Goal: Communication & Community: Answer question/provide support

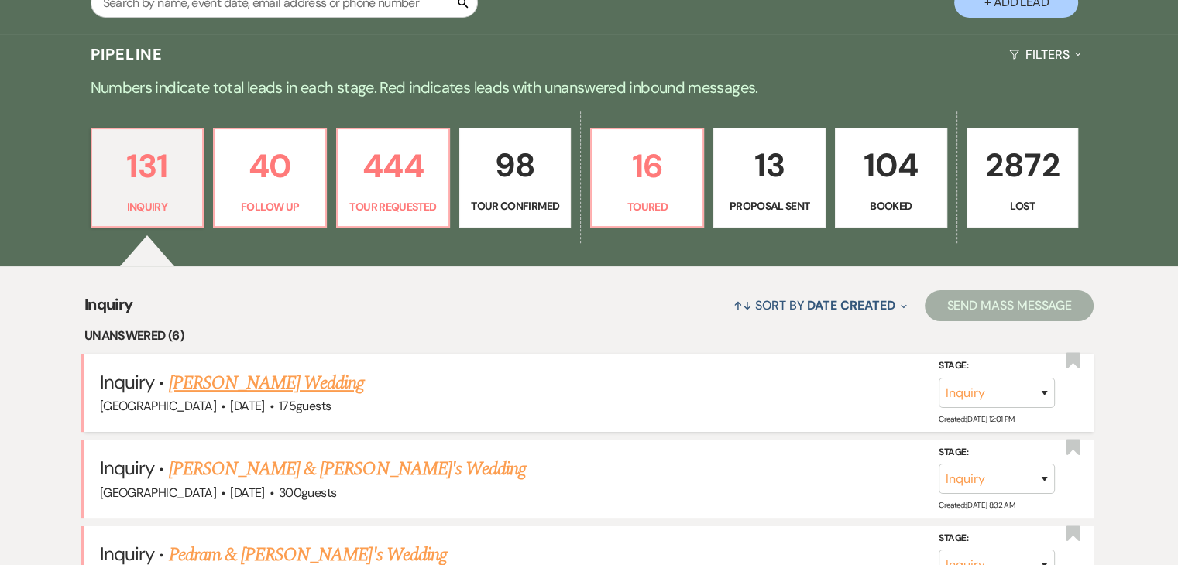
scroll to position [155, 0]
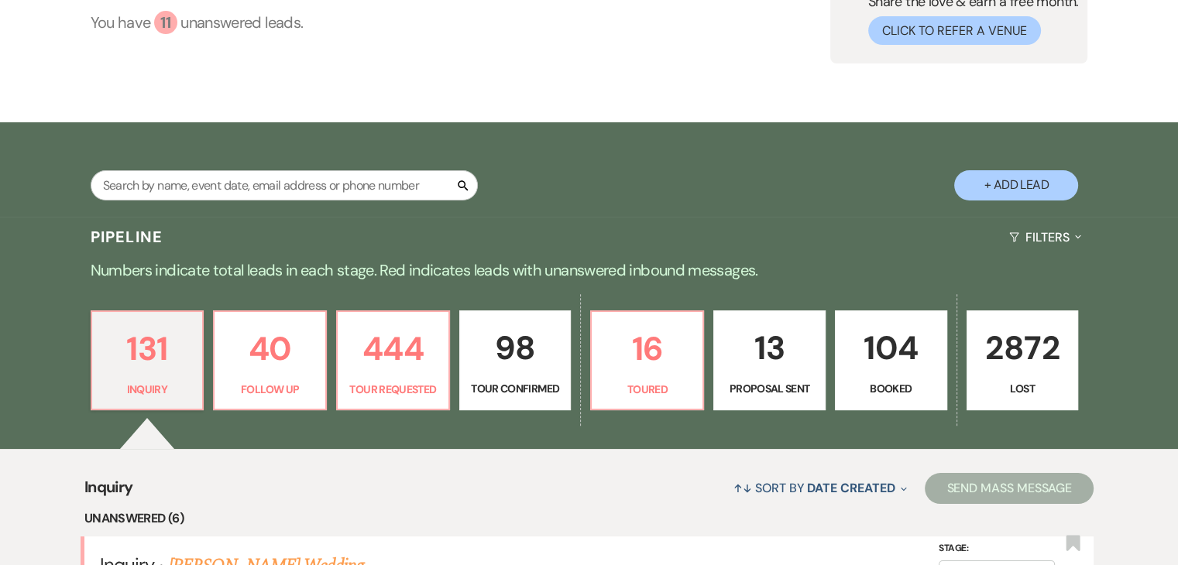
click at [160, 20] on div "11" at bounding box center [165, 22] width 23 height 23
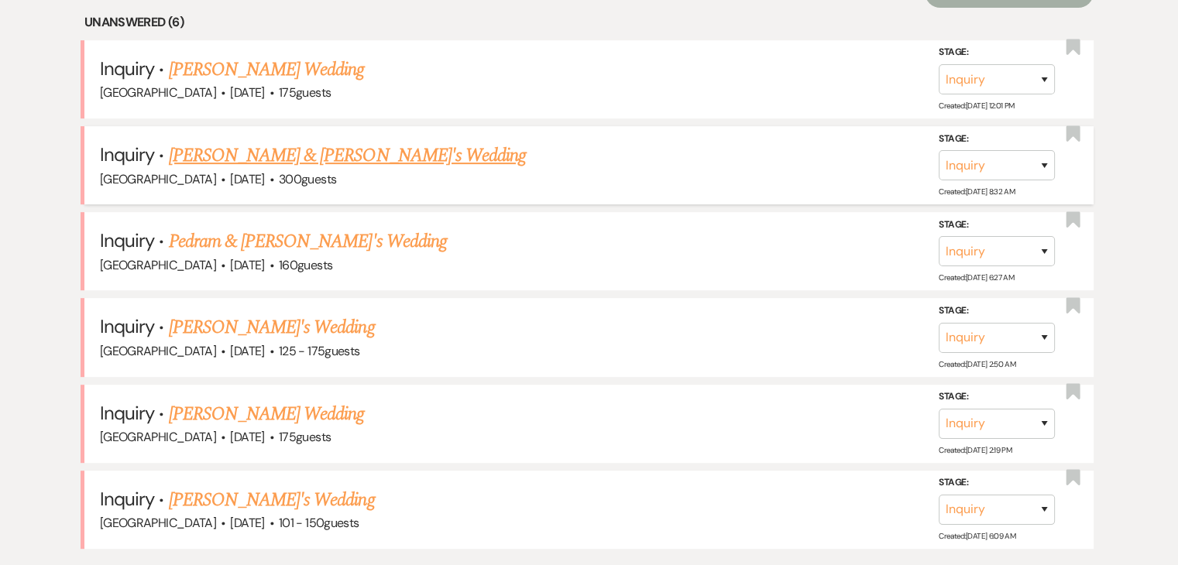
scroll to position [664, 0]
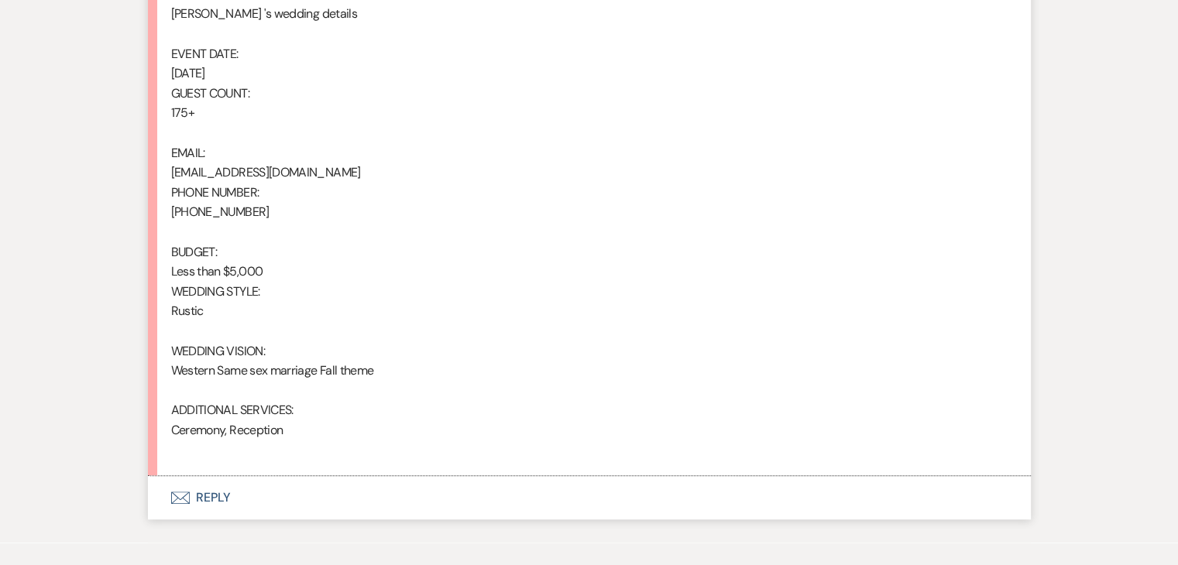
scroll to position [1084, 0]
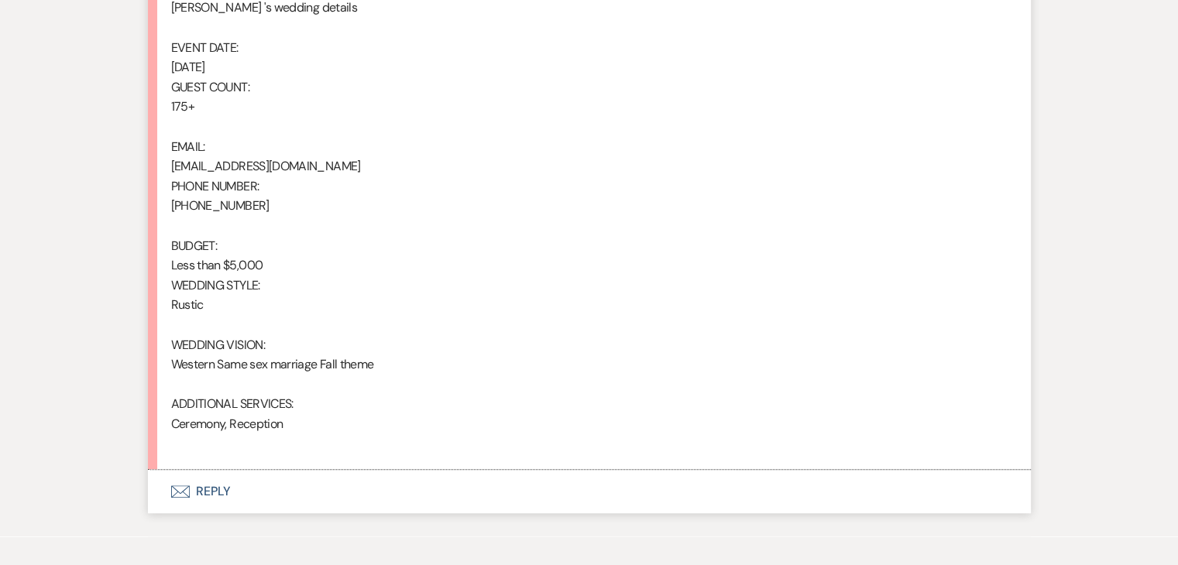
click at [249, 500] on button "Envelope Reply" at bounding box center [589, 491] width 883 height 43
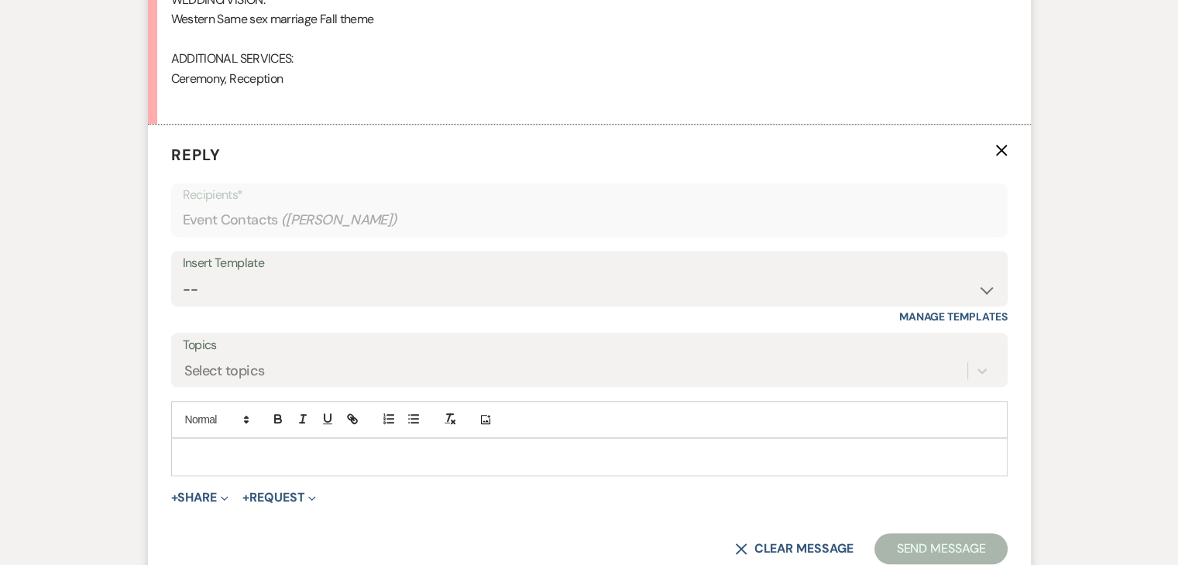
scroll to position [1431, 0]
click at [242, 276] on select "-- Inquiry Follow Up Email #2 Contract Sending Template Payment Template Rental…" at bounding box center [589, 288] width 813 height 30
select select "2137"
click at [183, 273] on select "-- Inquiry Follow Up Email #2 Contract Sending Template Payment Template Rental…" at bounding box center [589, 288] width 813 height 30
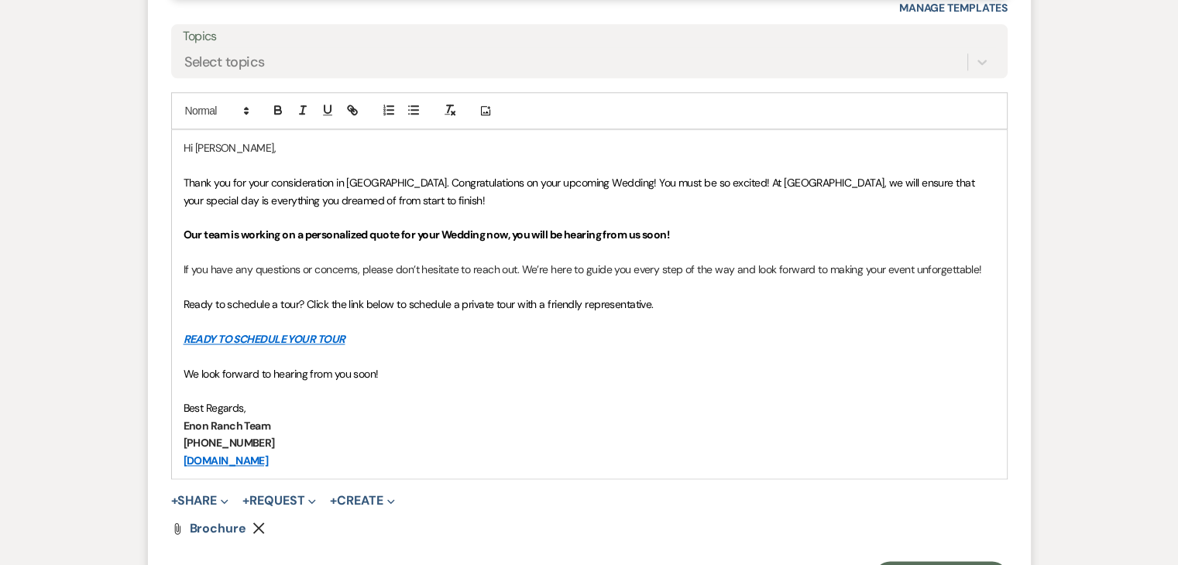
scroll to position [1741, 0]
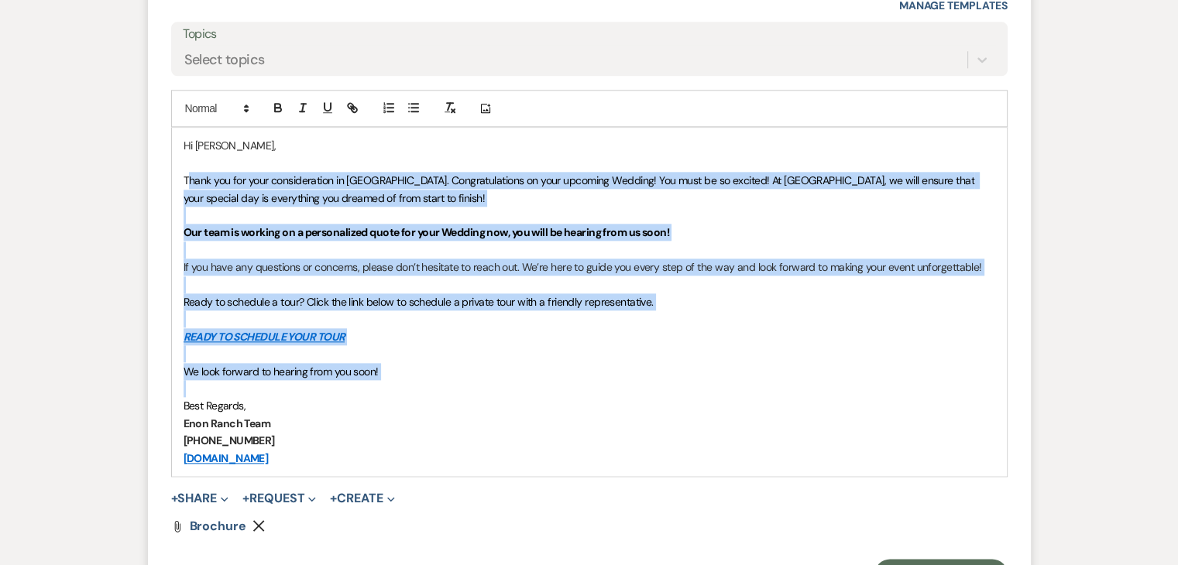
drag, startPoint x: 186, startPoint y: 170, endPoint x: 432, endPoint y: 381, distance: 324.6
click at [432, 381] on div "Hi Deneshia, Thank you for your consideration in Enon Ranch. Congratulations on…" at bounding box center [589, 302] width 835 height 348
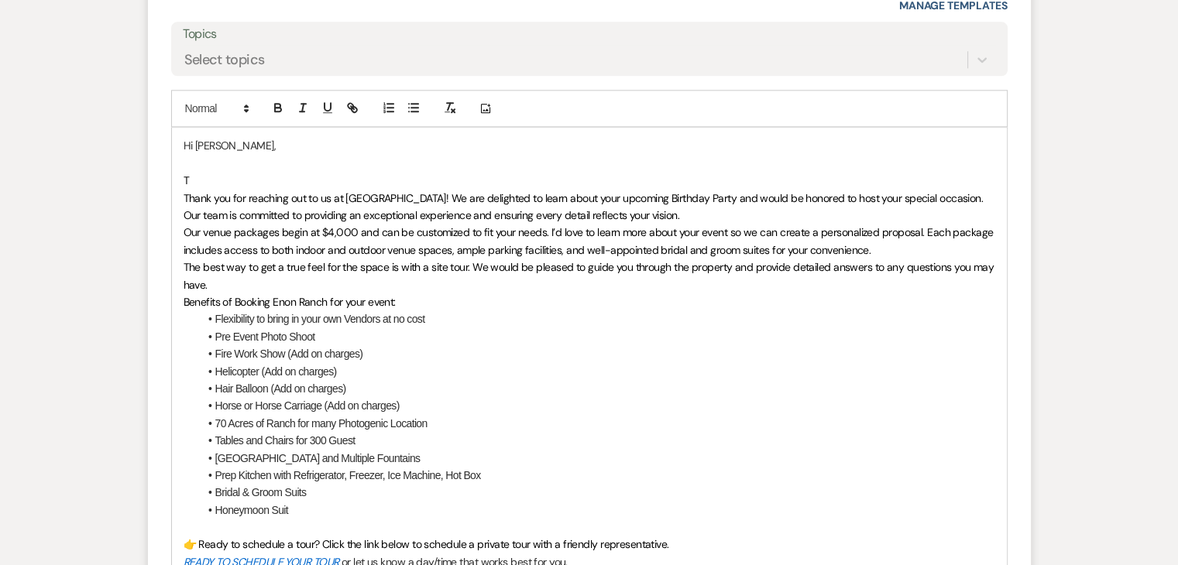
click at [243, 172] on p "T" at bounding box center [590, 180] width 812 height 17
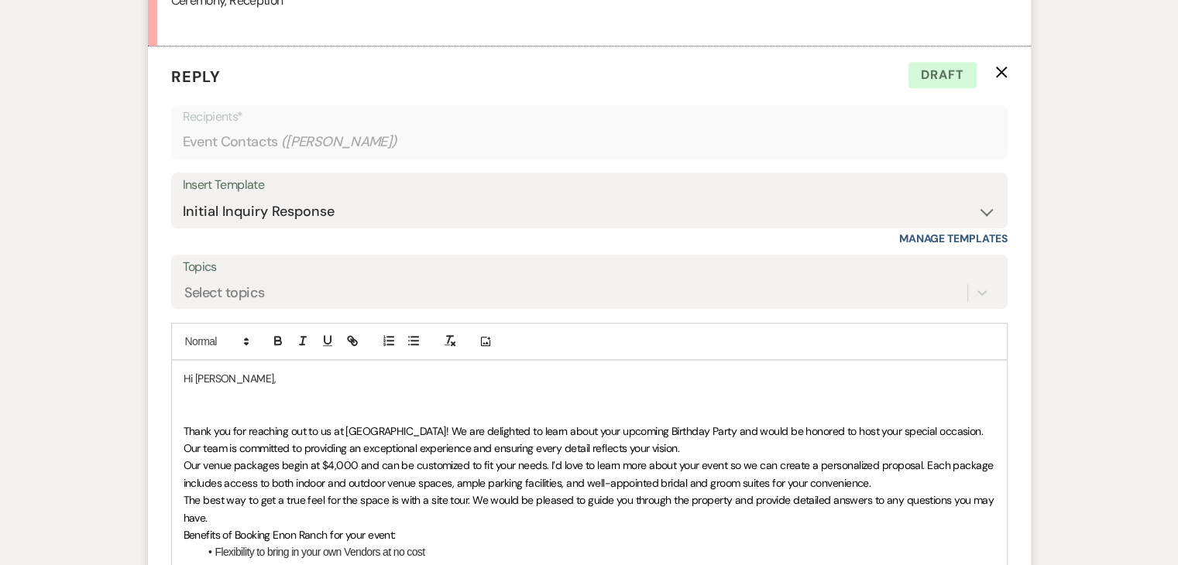
scroll to position [1663, 0]
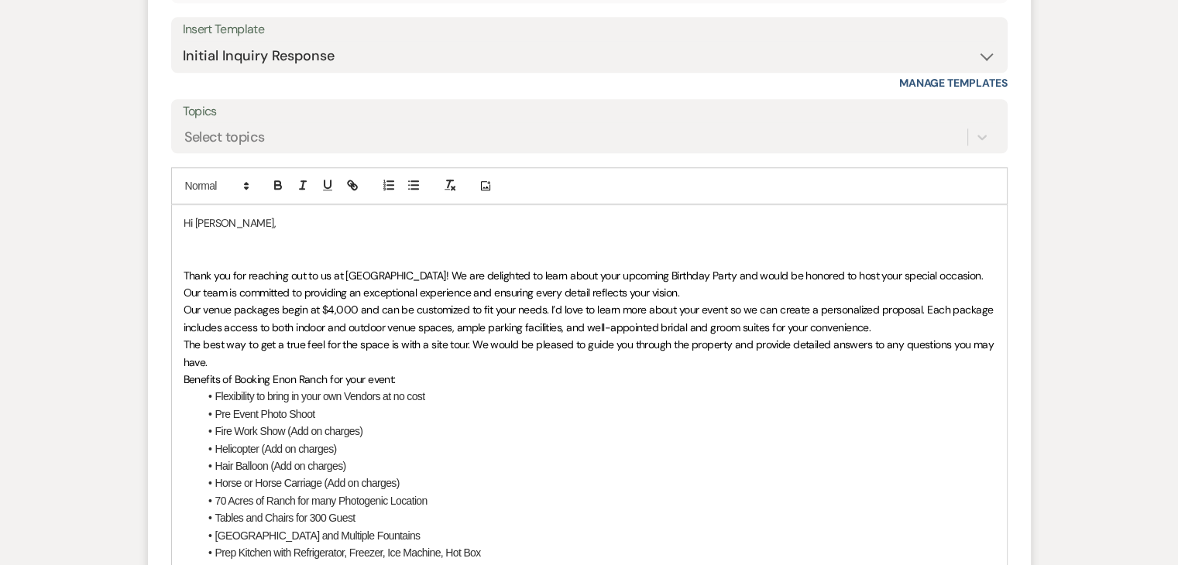
click at [330, 307] on span "Our venue packages begin at $4,000 and can be customized to fit your needs. I’d…" at bounding box center [590, 318] width 812 height 31
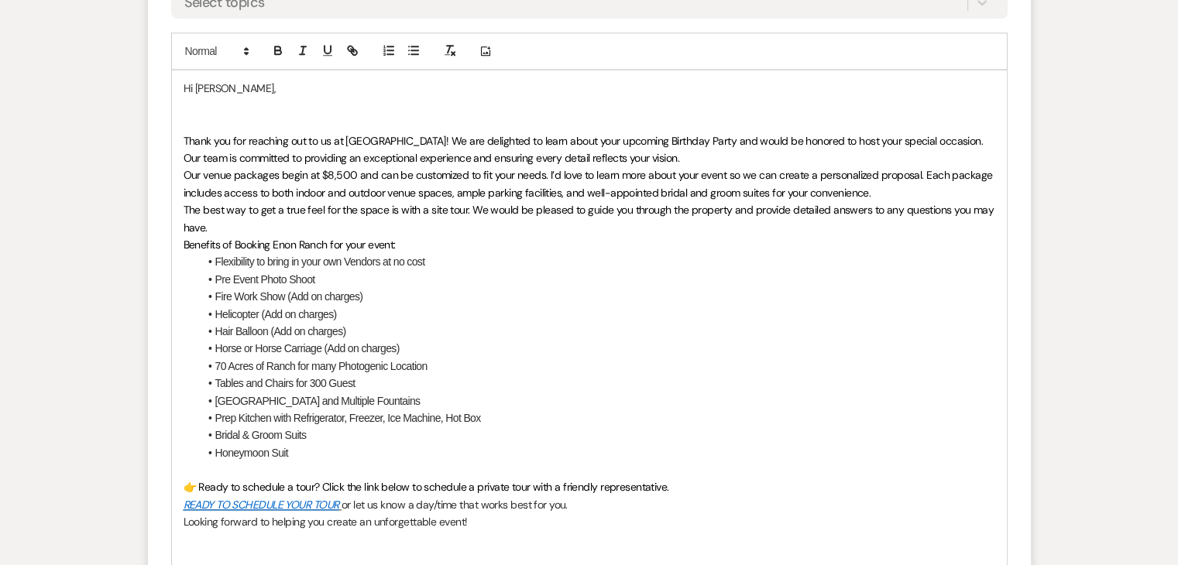
scroll to position [1818, 0]
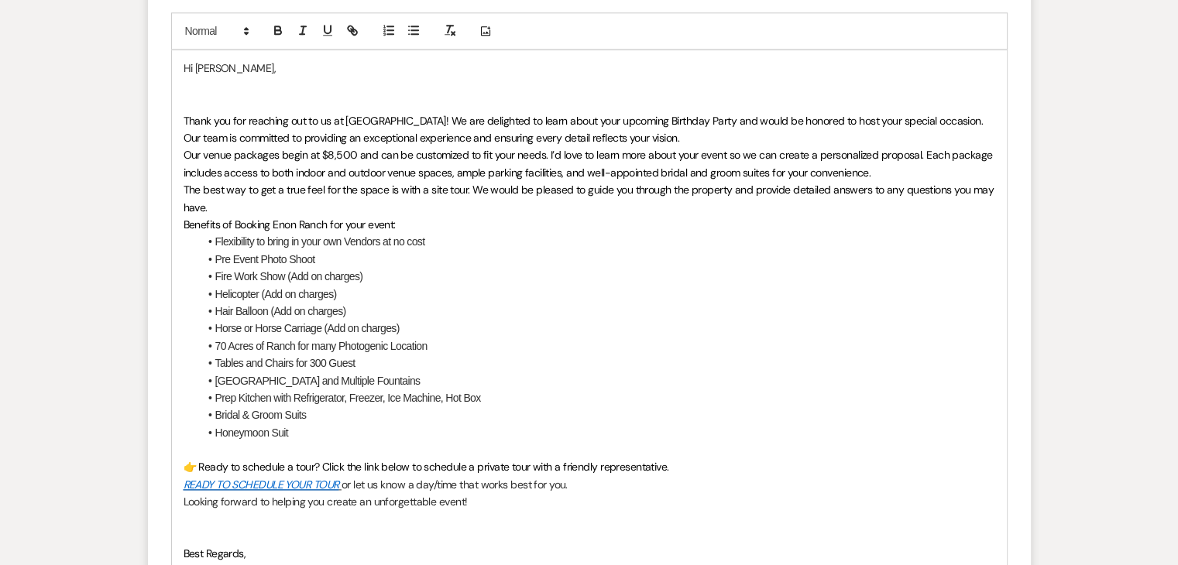
click at [226, 307] on li "Hair Balloon (Add on charges)" at bounding box center [597, 311] width 796 height 17
click at [589, 483] on p "READY TO SCHEDULE YOUR TOUR or let us know a day/time that works best for you." at bounding box center [590, 484] width 812 height 17
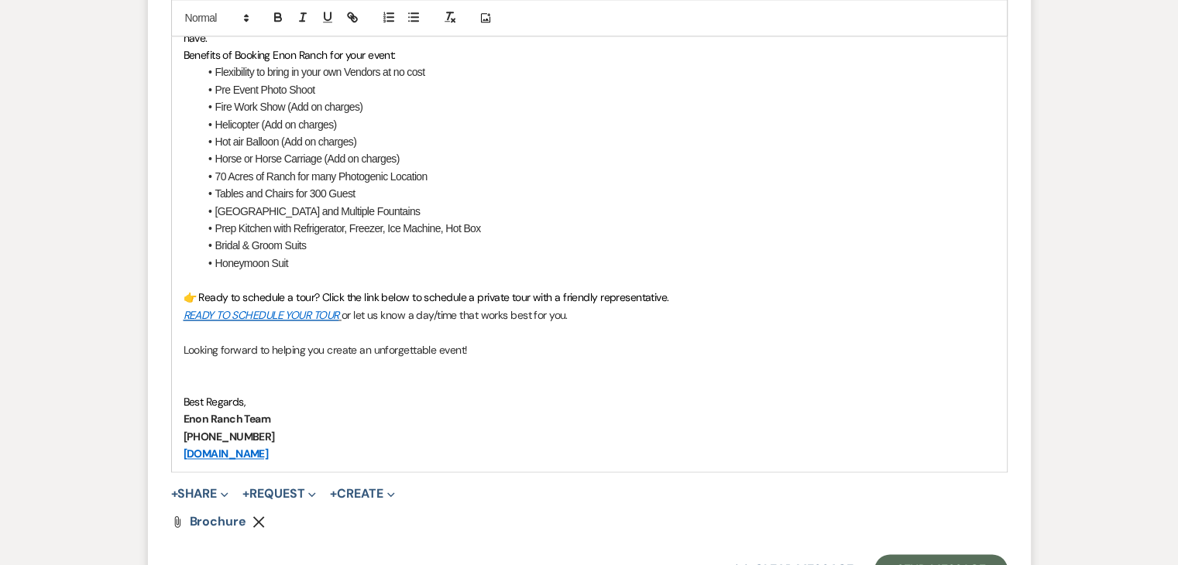
scroll to position [2051, 0]
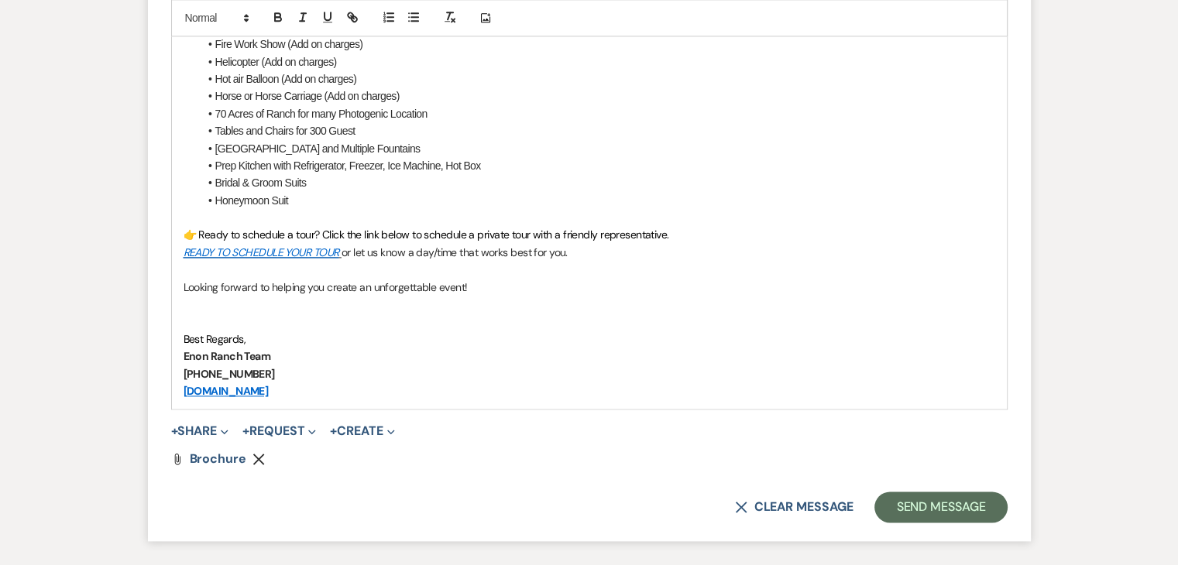
click at [263, 333] on p "Best Regards," at bounding box center [590, 339] width 812 height 17
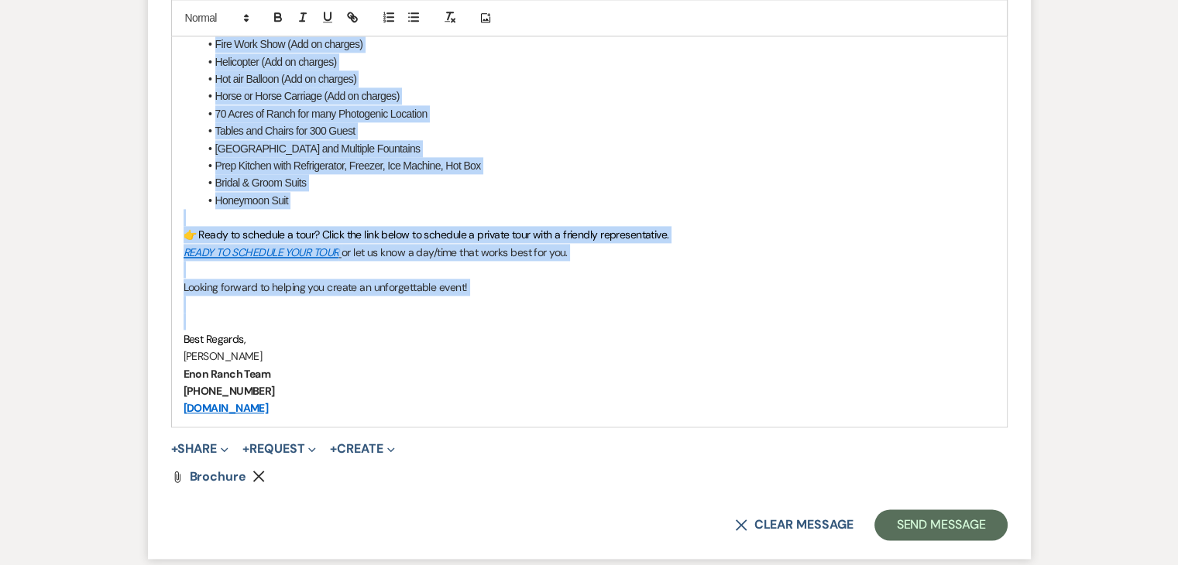
drag, startPoint x: 185, startPoint y: 256, endPoint x: 672, endPoint y: 319, distance: 491.1
click at [672, 319] on div "Hi Deneshia, Thank you for reaching out to us at Enon Ranch! We are delighted t…" at bounding box center [589, 122] width 835 height 608
copy div "Thank you for reaching out to us at Enon Ranch! We are delighted to learn about…"
click at [941, 532] on button "Send Message" at bounding box center [940, 525] width 132 height 31
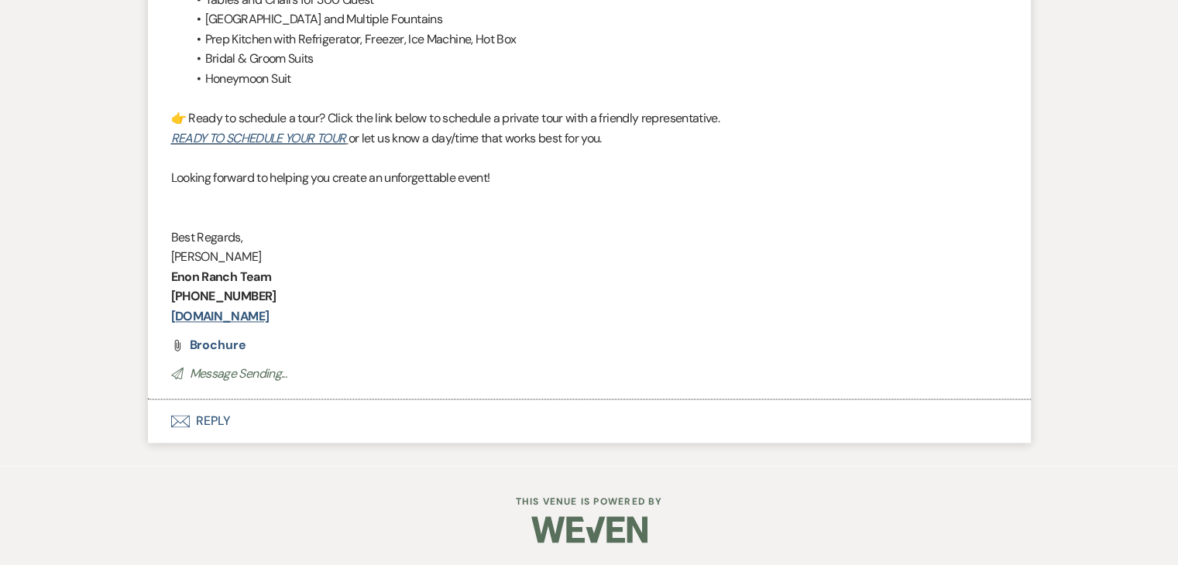
scroll to position [1957, 0]
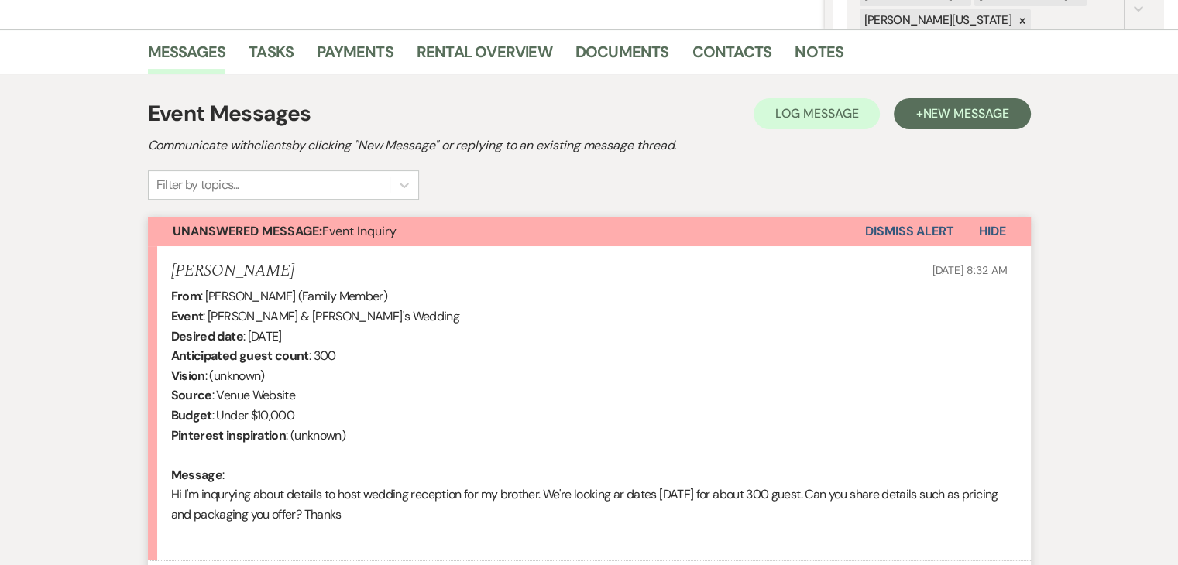
scroll to position [520, 0]
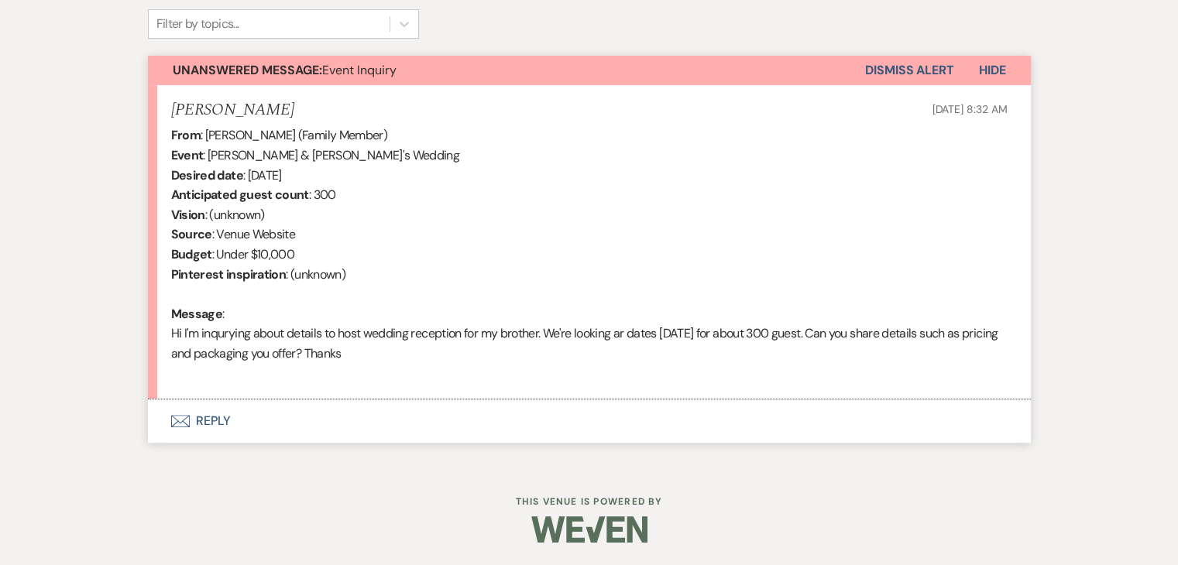
click at [228, 428] on button "Envelope Reply" at bounding box center [589, 421] width 883 height 43
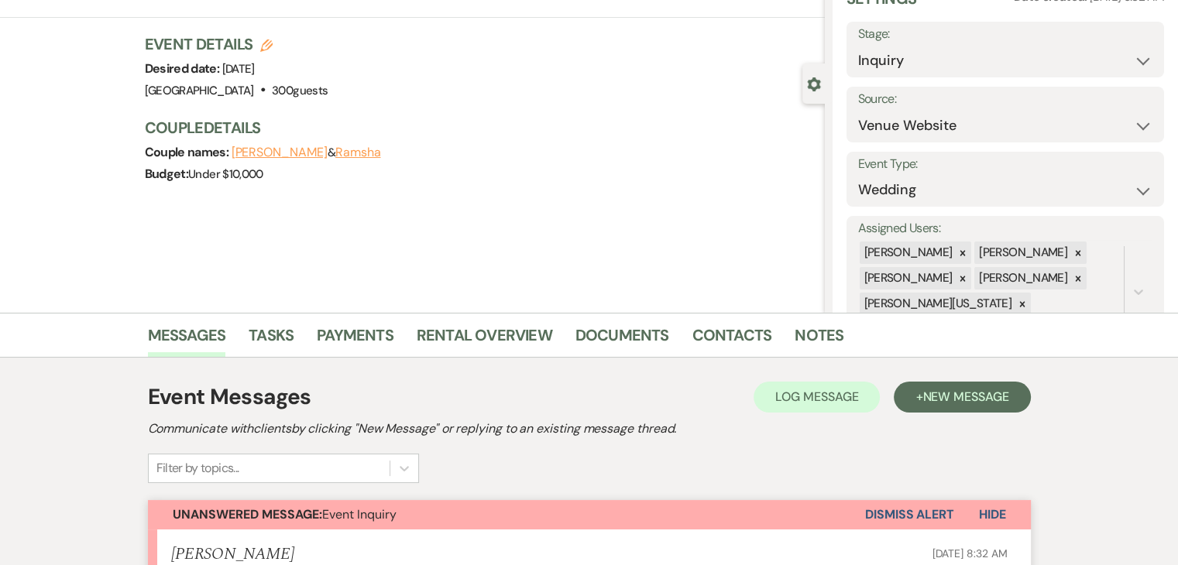
scroll to position [0, 0]
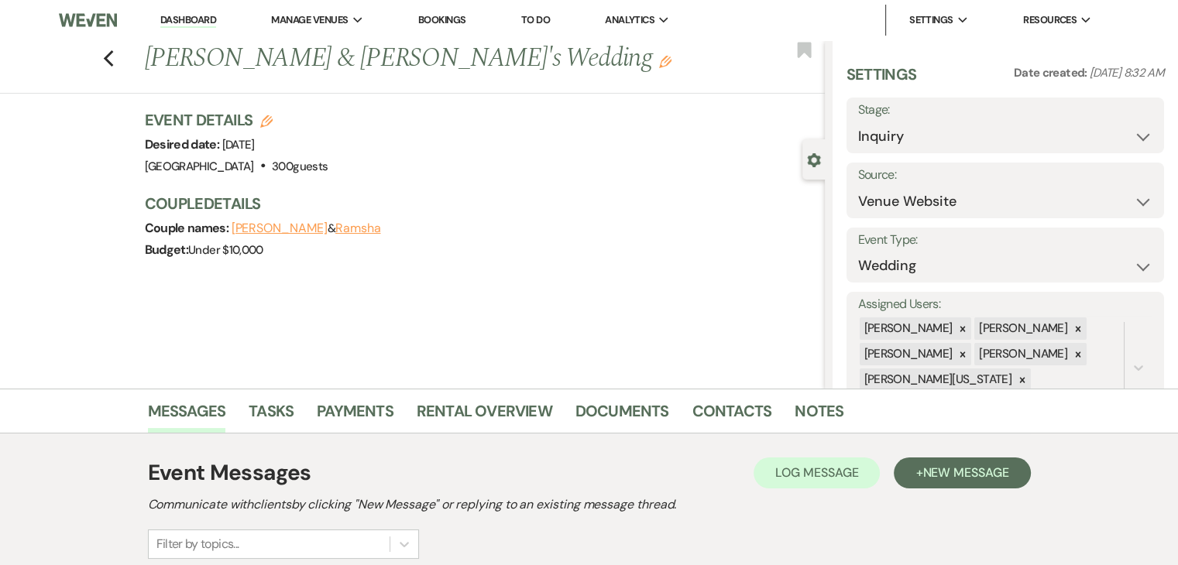
click at [194, 26] on link "Dashboard" at bounding box center [188, 20] width 56 height 15
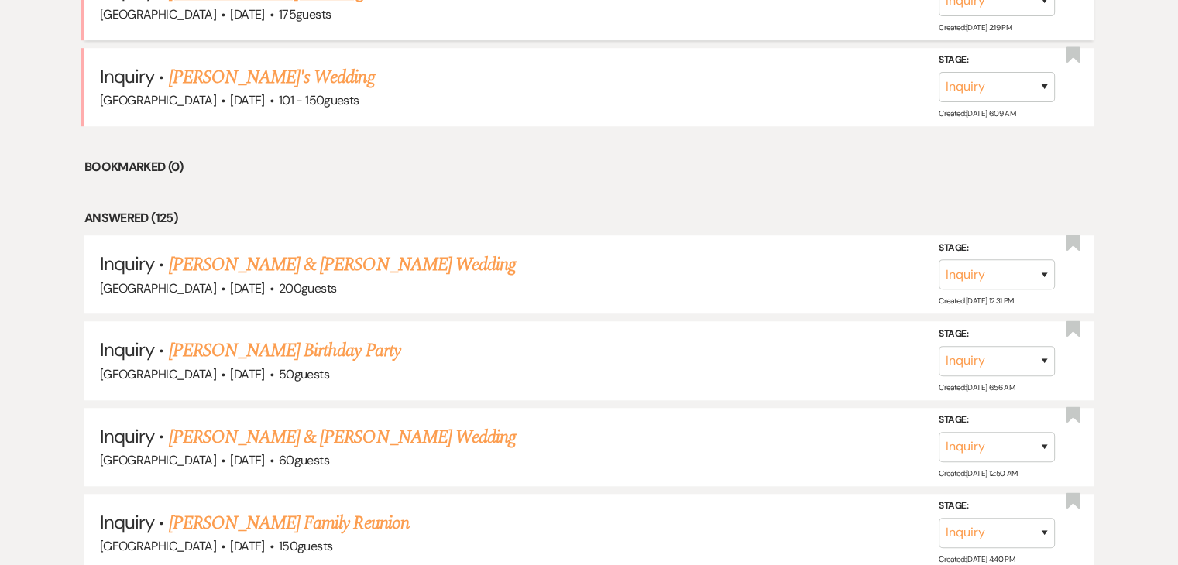
scroll to position [1082, 0]
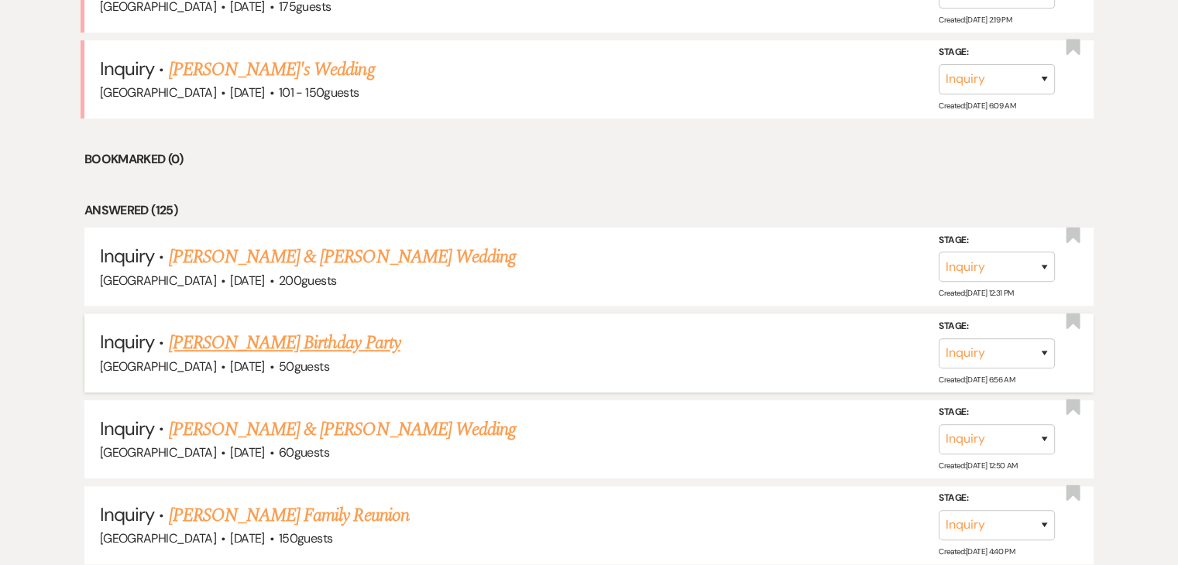
click at [265, 338] on link "[PERSON_NAME] Birthday Party" at bounding box center [285, 343] width 232 height 28
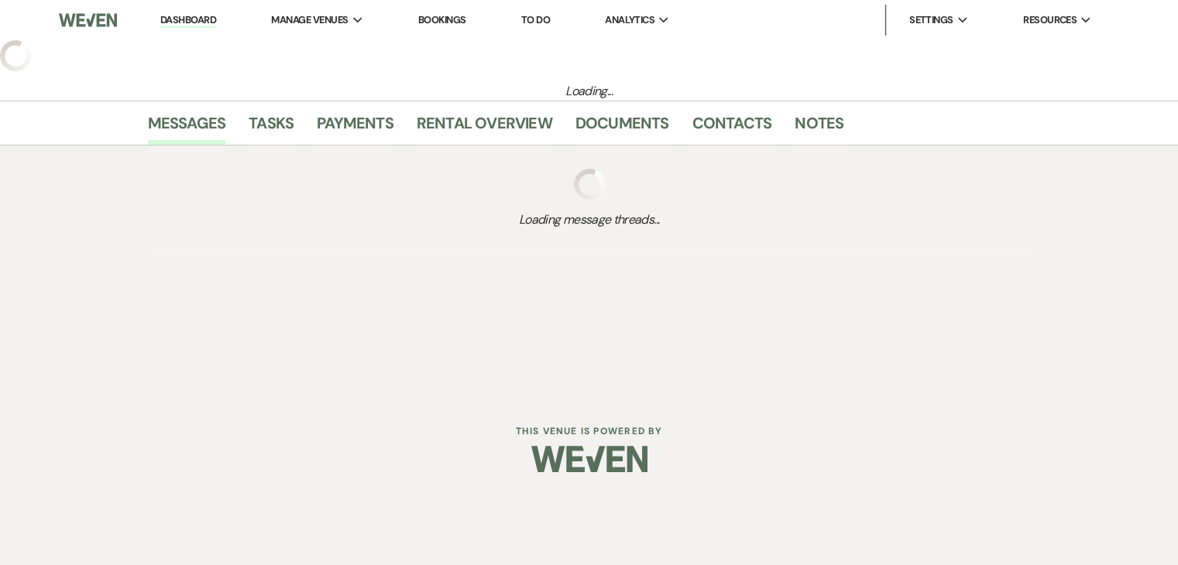
select select "5"
select select "4"
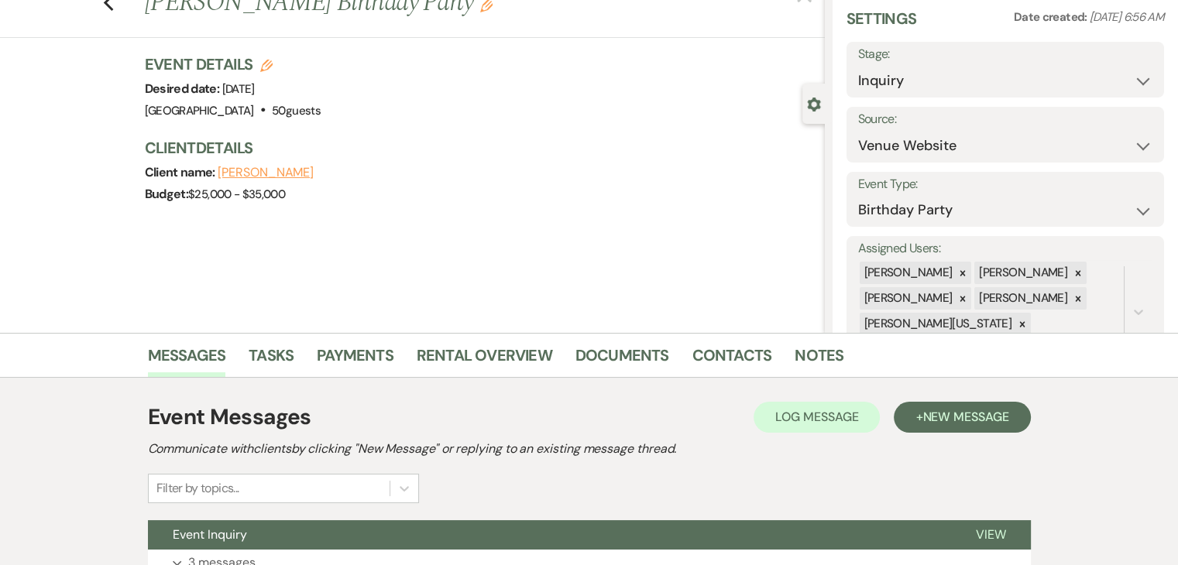
scroll to position [189, 0]
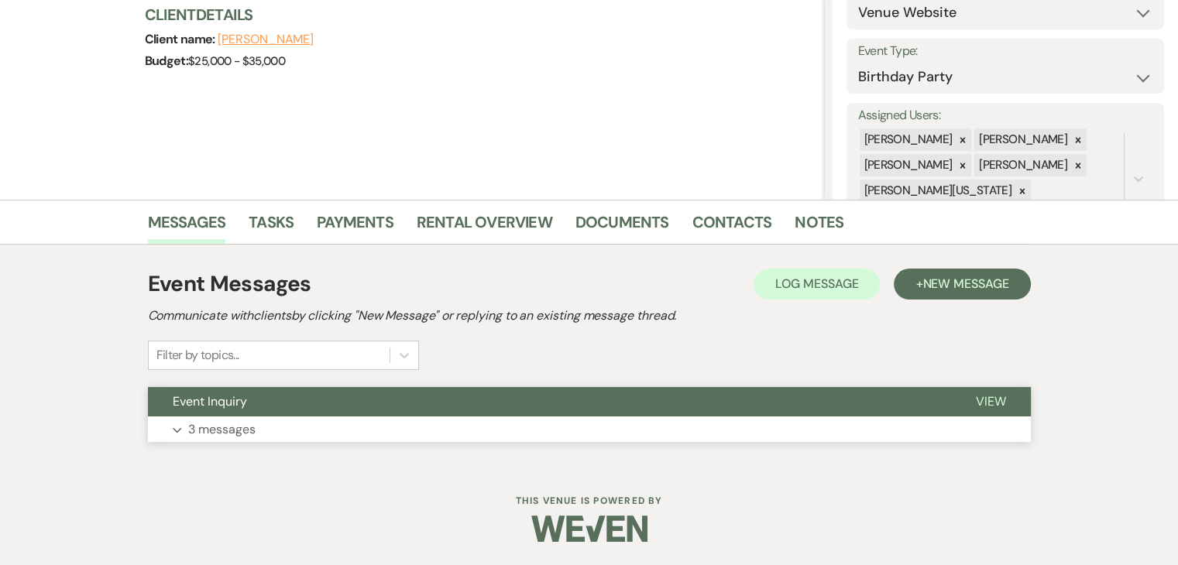
click at [269, 428] on button "Expand 3 messages" at bounding box center [589, 430] width 883 height 26
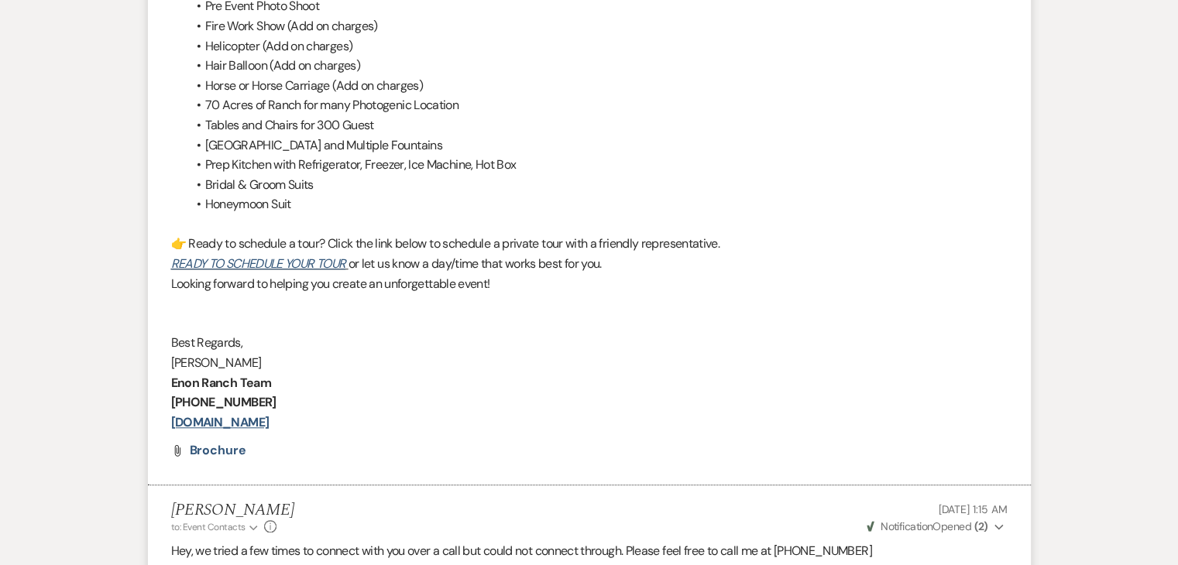
scroll to position [1428, 0]
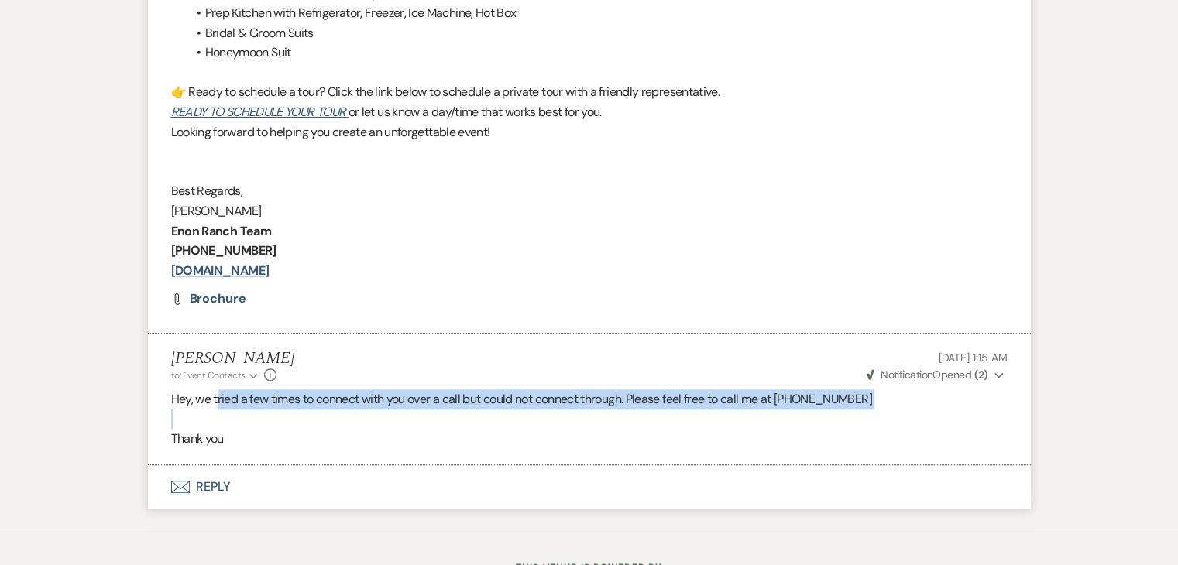
drag, startPoint x: 218, startPoint y: 404, endPoint x: 249, endPoint y: 420, distance: 33.9
click at [249, 420] on div "Hey, we tried a few times to connect with you over a call but could not connect…" at bounding box center [589, 420] width 836 height 60
click at [249, 420] on p at bounding box center [589, 419] width 836 height 20
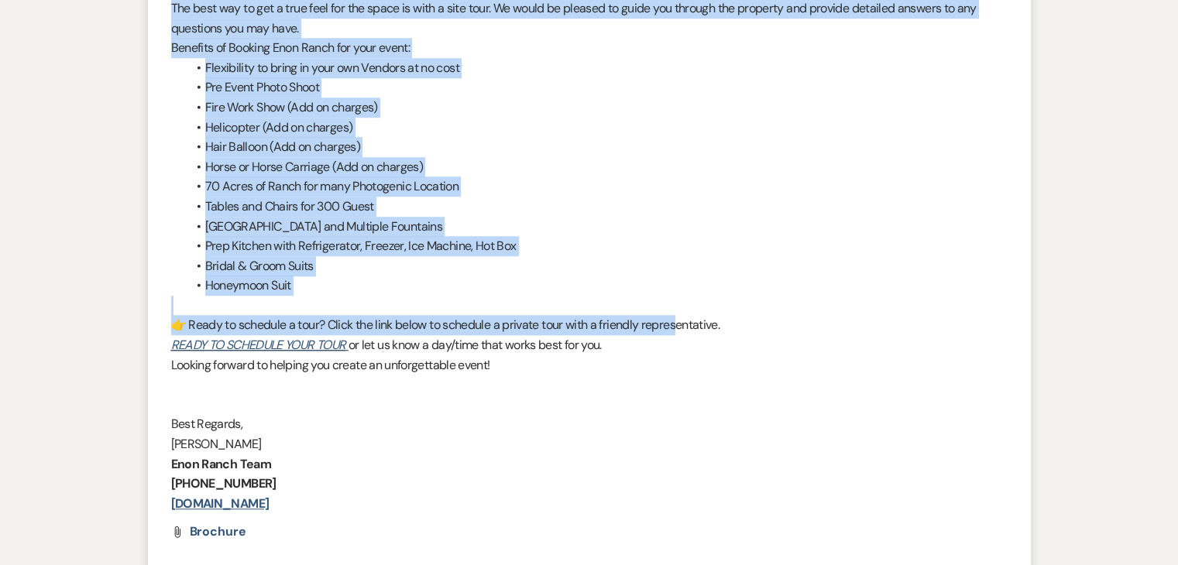
scroll to position [1196, 0]
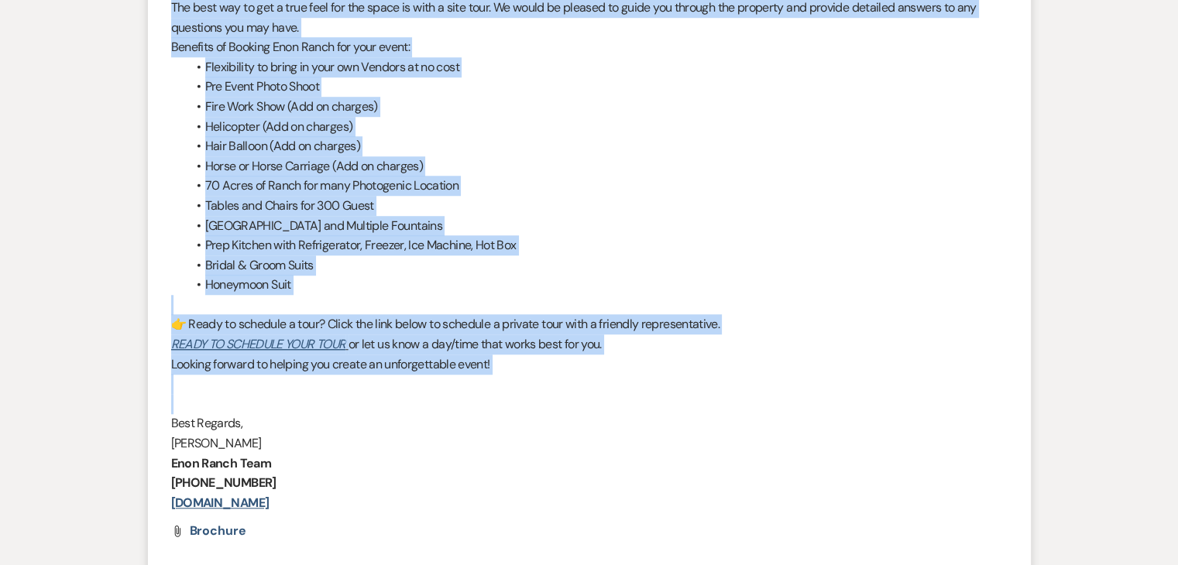
drag, startPoint x: 163, startPoint y: 191, endPoint x: 692, endPoint y: 405, distance: 570.8
click at [692, 405] on li "Irene Ogang to: Event Contacts Expand Info Oct 12, 2025, 7:11 AM Weven Check No…" at bounding box center [589, 175] width 883 height 783
copy div "Thank you for reaching out to us at Enon Ranch! We are delighted to learn about…"
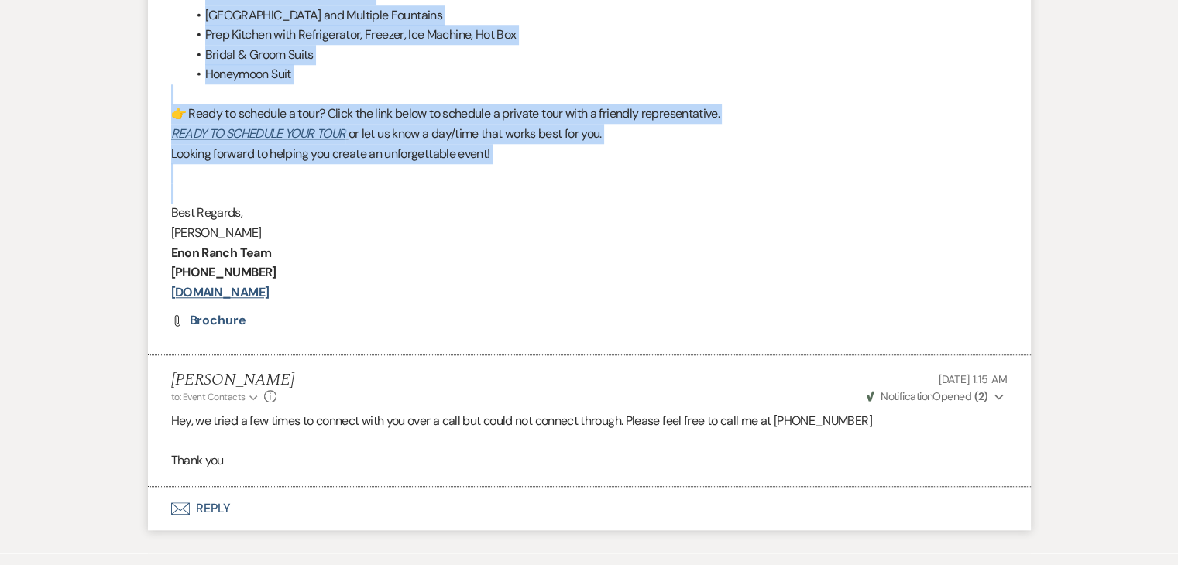
scroll to position [1493, 0]
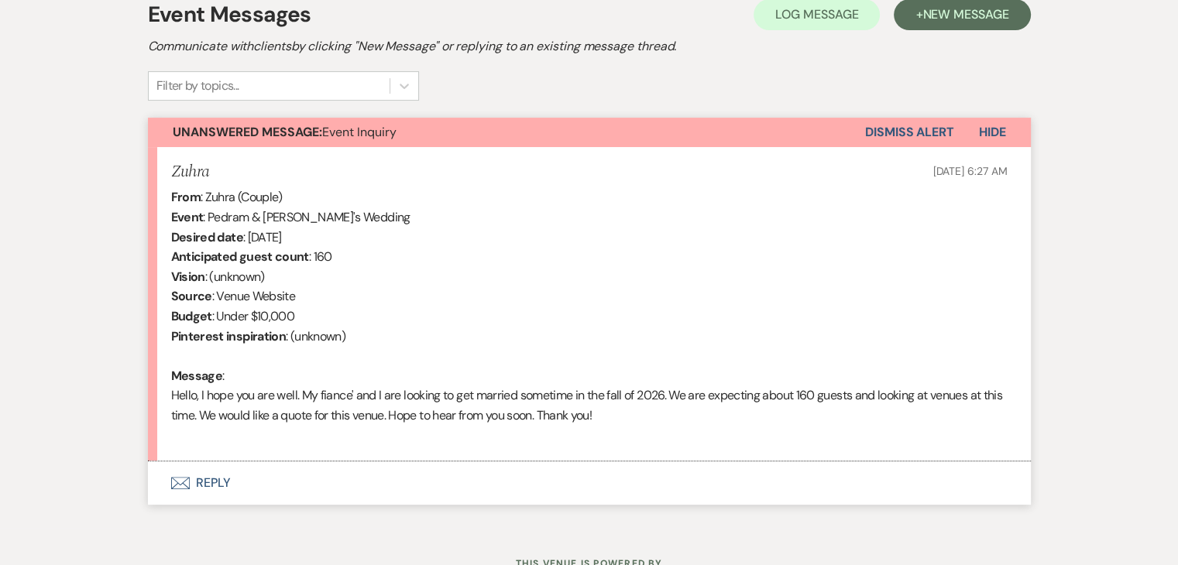
scroll to position [465, 0]
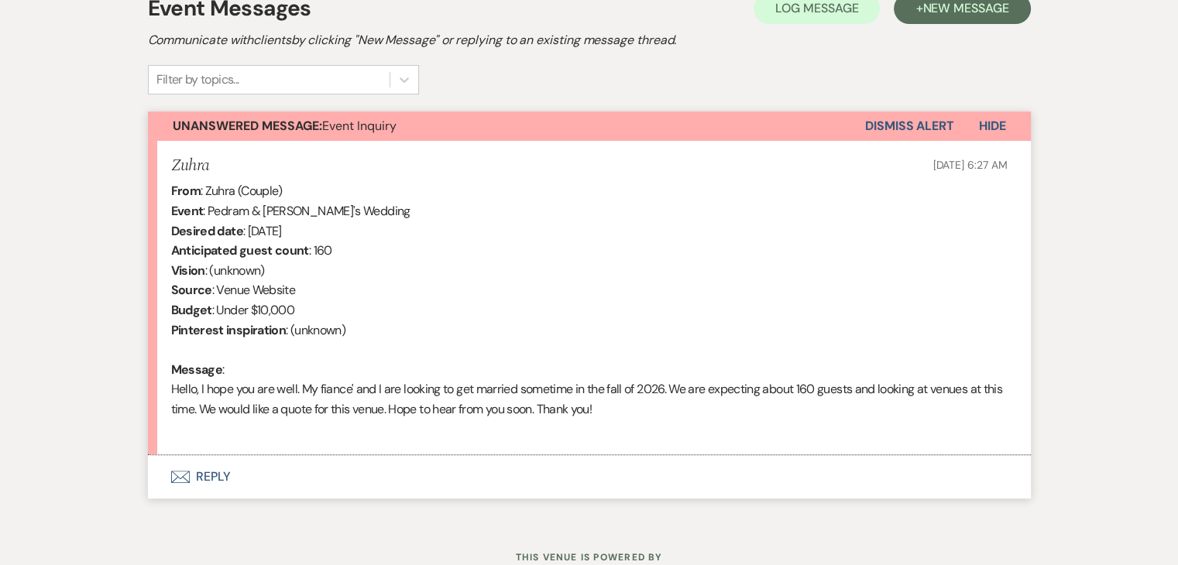
click at [211, 472] on button "Envelope Reply" at bounding box center [589, 476] width 883 height 43
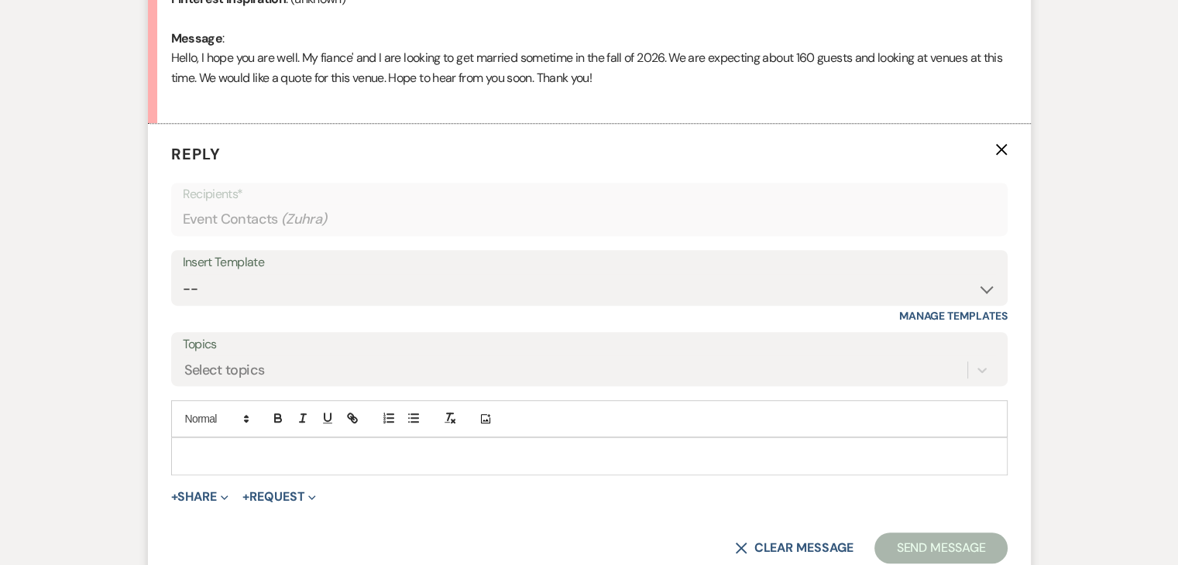
scroll to position [953, 0]
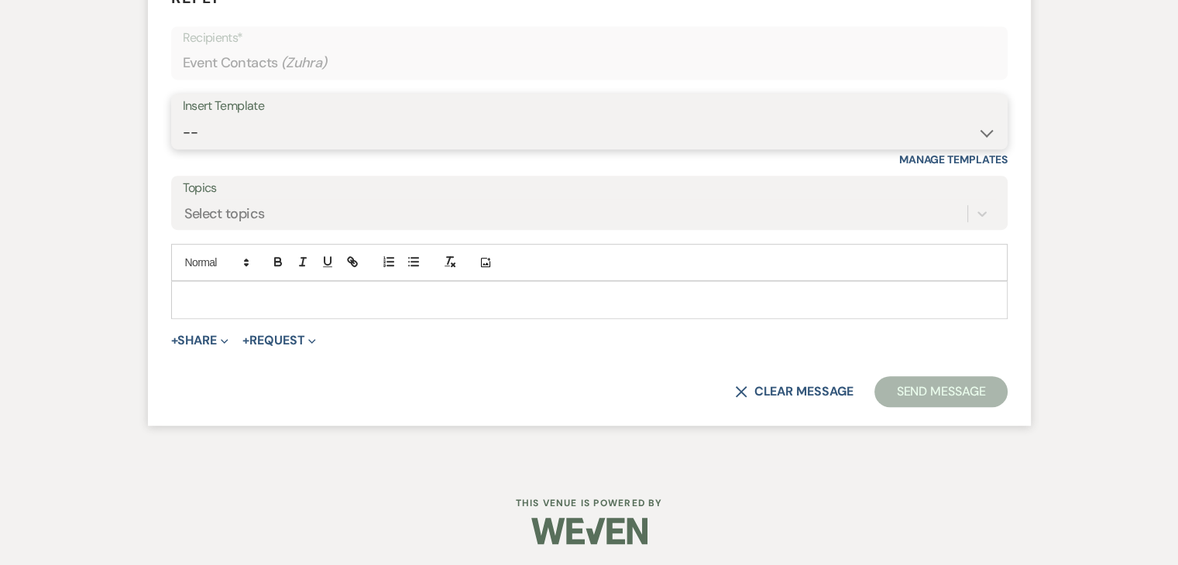
click at [291, 129] on select "-- Inquiry Follow Up Email #2 Contract Sending Template Payment Template Rental…" at bounding box center [589, 133] width 813 height 30
select select "2137"
click at [183, 118] on select "-- Inquiry Follow Up Email #2 Contract Sending Template Payment Template Rental…" at bounding box center [589, 133] width 813 height 30
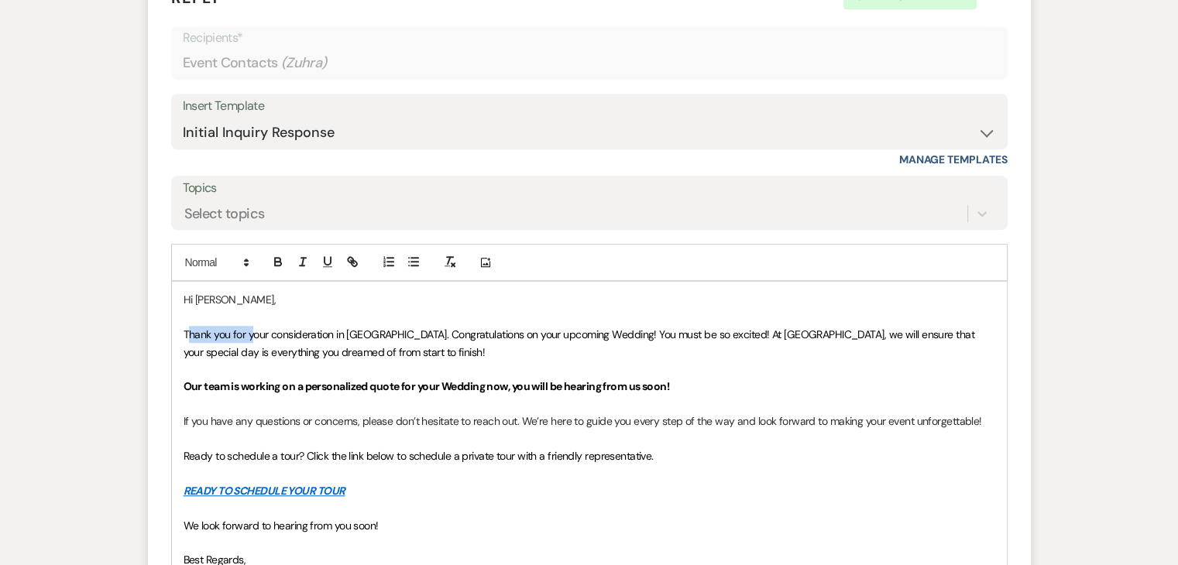
drag, startPoint x: 186, startPoint y: 330, endPoint x: 255, endPoint y: 329, distance: 68.9
click at [255, 329] on span "Thank you for your consideration in Enon Ranch. Congratulations on your upcomin…" at bounding box center [581, 343] width 794 height 31
click at [246, 331] on span "Thank you for your consideration in Enon Ranch. Congratulations on your upcomin…" at bounding box center [581, 343] width 794 height 31
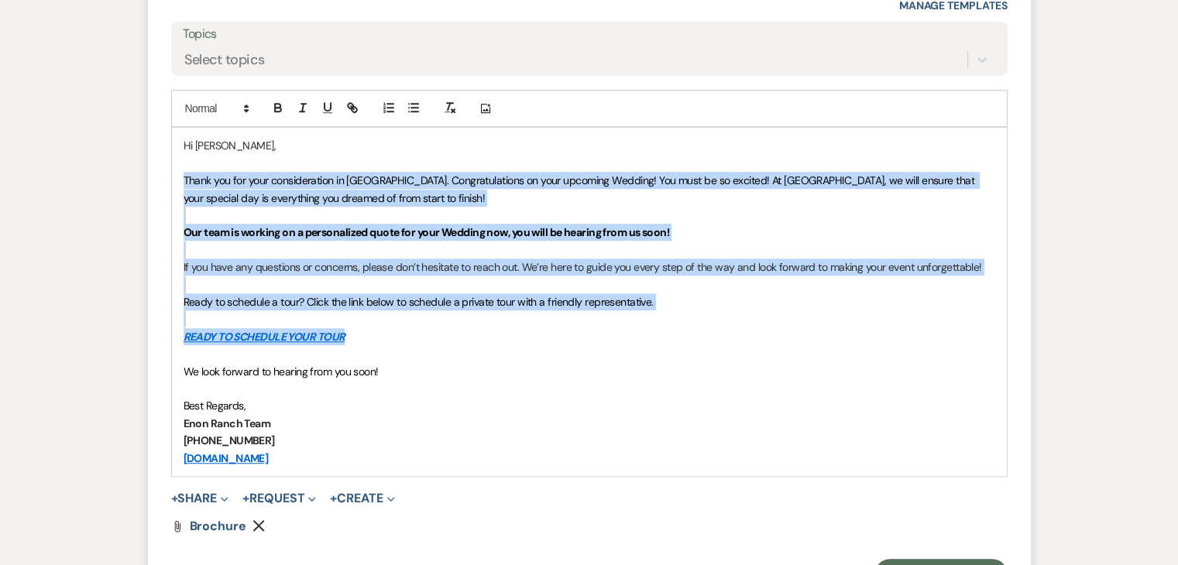
scroll to position [1107, 0]
drag, startPoint x: 184, startPoint y: 332, endPoint x: 625, endPoint y: 366, distance: 441.9
click at [625, 366] on div "Hi Zuhra, Thank you for your consideration in Enon Ranch. Congratulations on yo…" at bounding box center [589, 301] width 835 height 348
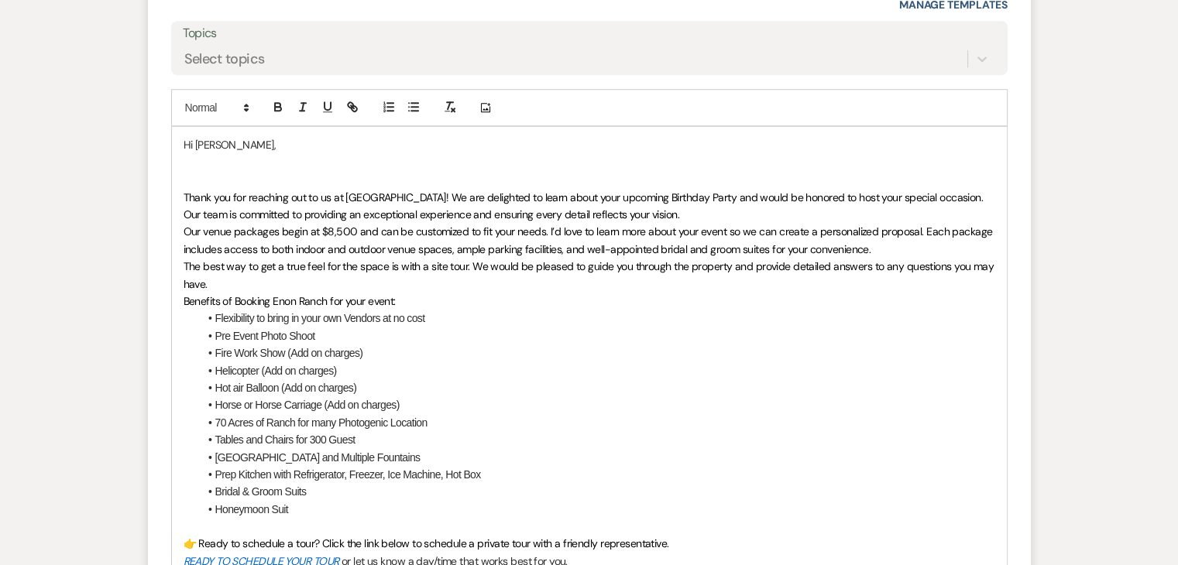
click at [208, 174] on p at bounding box center [590, 179] width 812 height 17
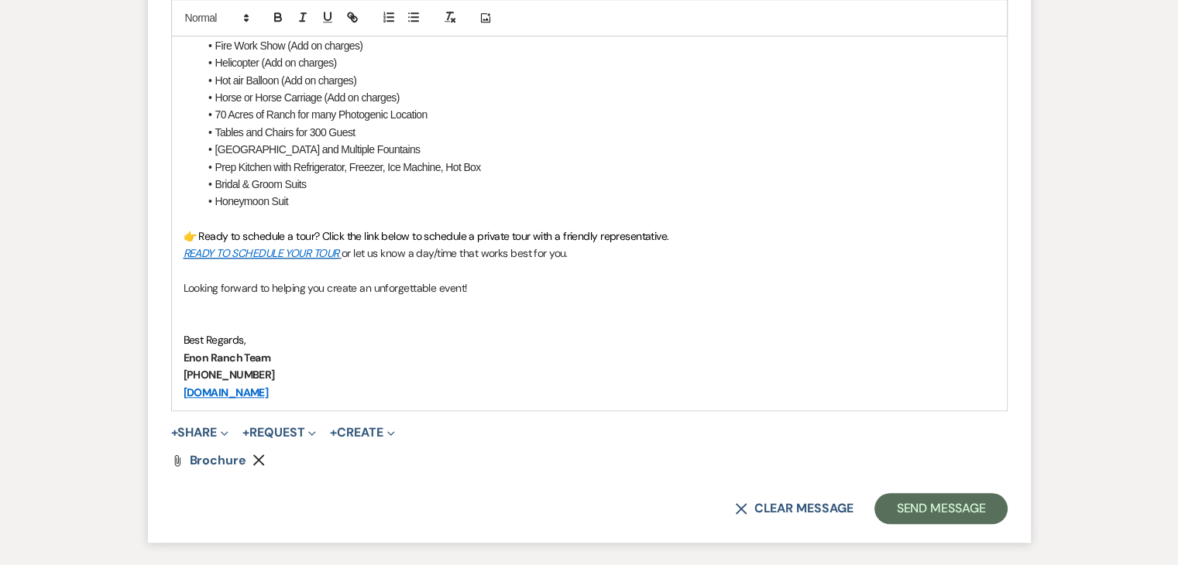
scroll to position [1417, 0]
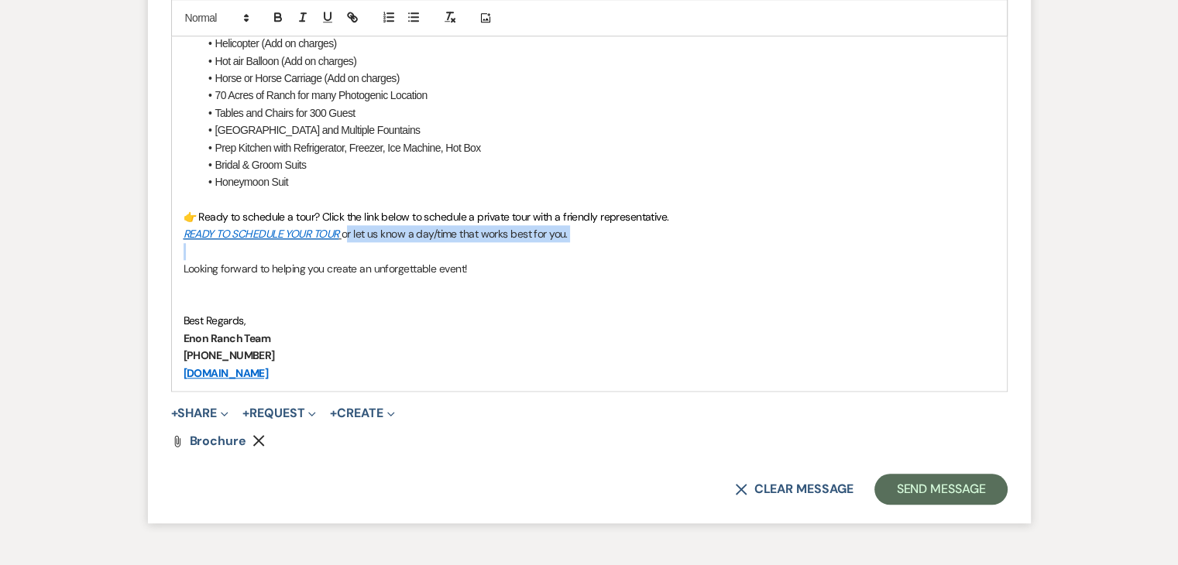
drag, startPoint x: 344, startPoint y: 232, endPoint x: 615, endPoint y: 245, distance: 271.4
click at [615, 245] on div "Hi Zuhra, Thank you for reaching out to us at Enon Ranch! We are delighted to l…" at bounding box center [589, 104] width 835 height 574
click at [684, 215] on p "👉 Ready to schedule a tour? Click the link below to schedule a private tour wit…" at bounding box center [590, 216] width 812 height 17
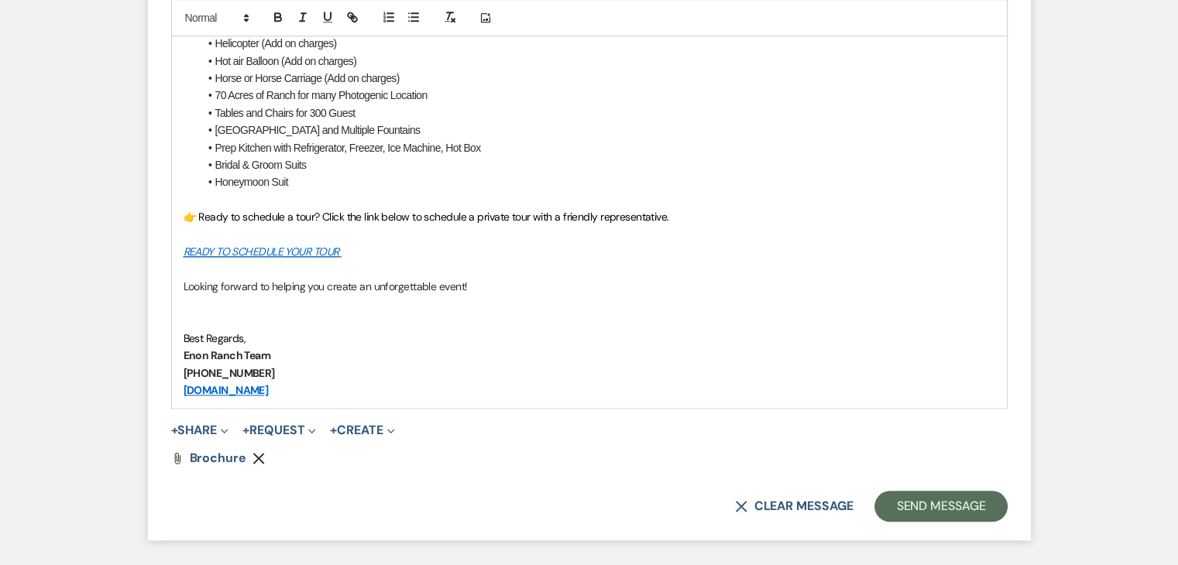
click at [370, 249] on p "READY TO SCHEDULE YOUR TOUR" at bounding box center [590, 251] width 812 height 17
drag, startPoint x: 371, startPoint y: 251, endPoint x: 344, endPoint y: 250, distance: 27.1
click at [344, 250] on p "READY TO SCHEDULE YOUR TOUR ?" at bounding box center [590, 251] width 812 height 17
click at [445, 15] on icon "button" at bounding box center [450, 18] width 14 height 14
click at [458, 261] on p at bounding box center [590, 268] width 812 height 17
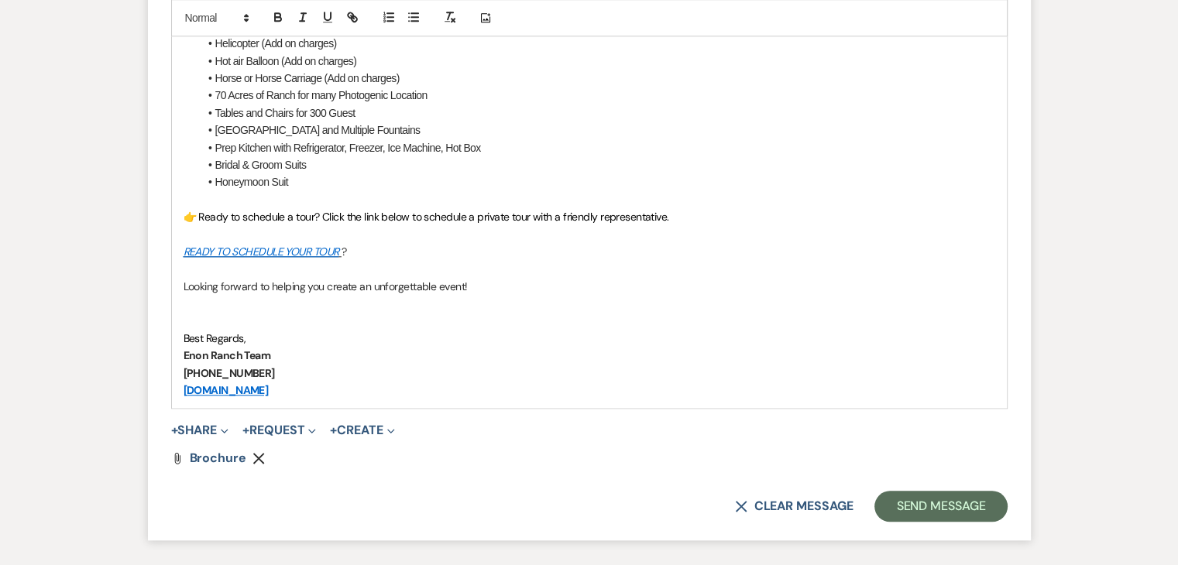
drag, startPoint x: 407, startPoint y: 250, endPoint x: 344, endPoint y: 247, distance: 63.6
click at [344, 247] on p "READY TO SCHEDULE YOUR TOUR ?" at bounding box center [590, 251] width 812 height 17
click at [455, 17] on icon "button" at bounding box center [450, 18] width 14 height 14
click at [511, 105] on li "Tables and Chairs for 300 Guest" at bounding box center [597, 113] width 796 height 17
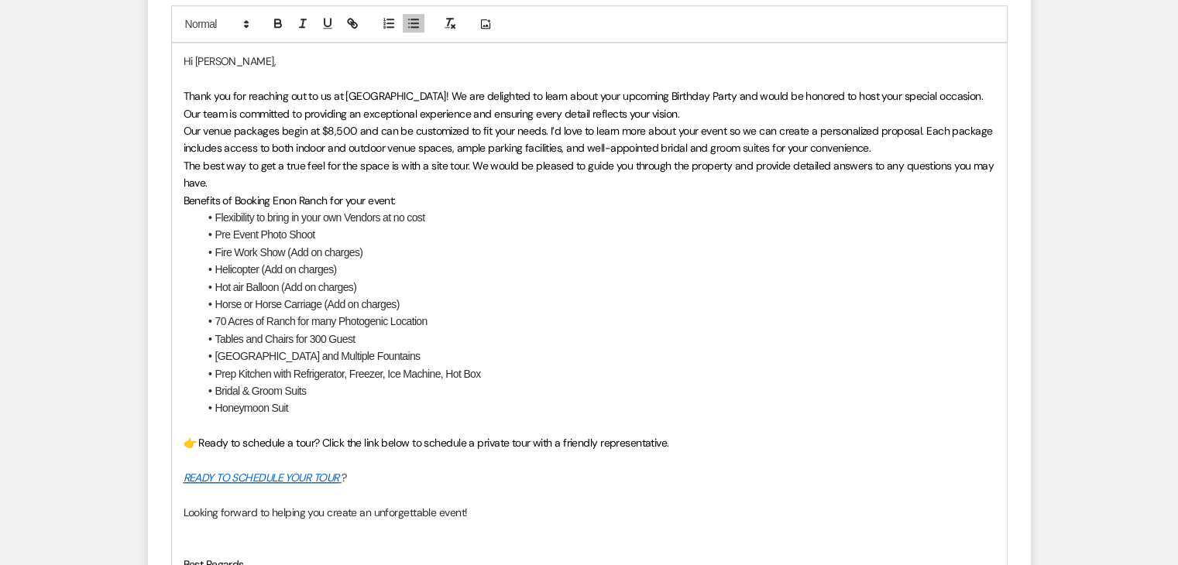
scroll to position [1107, 0]
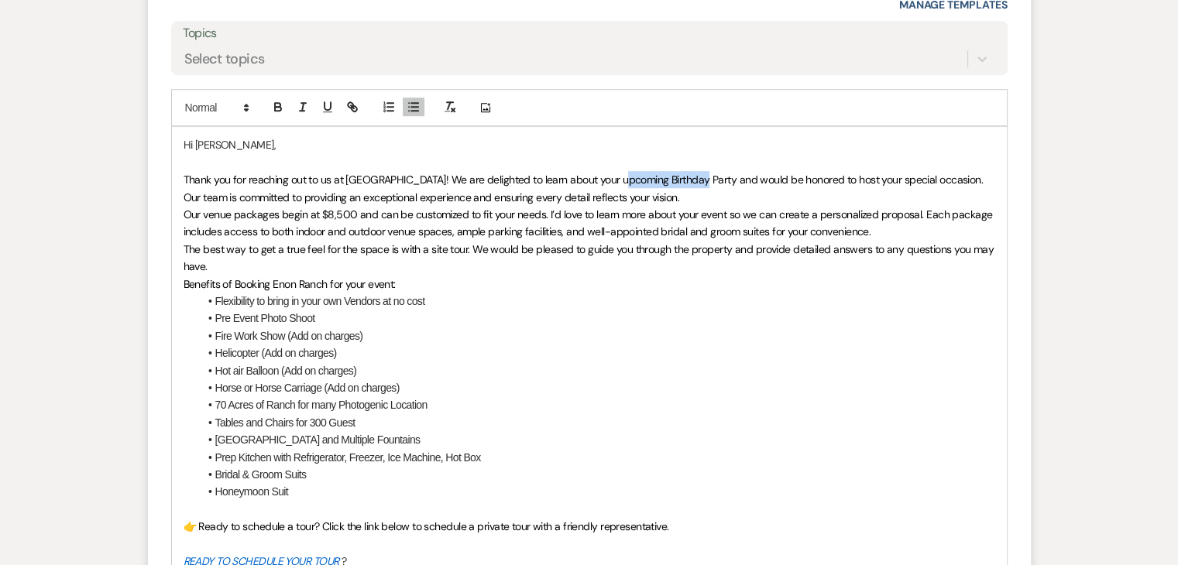
drag, startPoint x: 622, startPoint y: 177, endPoint x: 691, endPoint y: 180, distance: 69.0
click at [691, 180] on span "Thank you for reaching out to us at [GEOGRAPHIC_DATA]! We are delighted to lear…" at bounding box center [585, 188] width 802 height 31
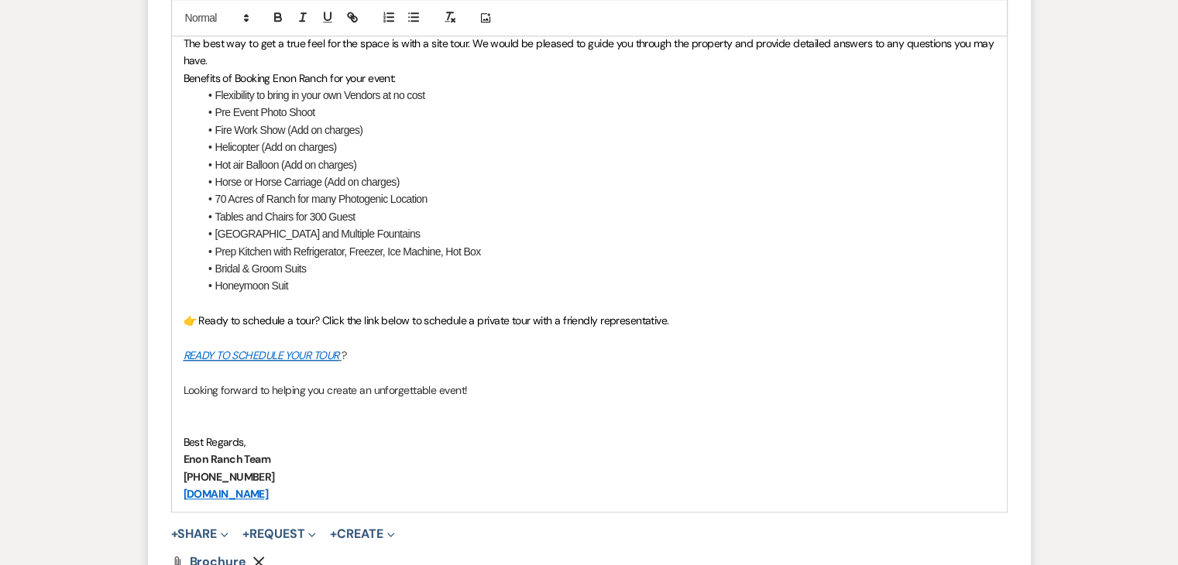
scroll to position [1533, 0]
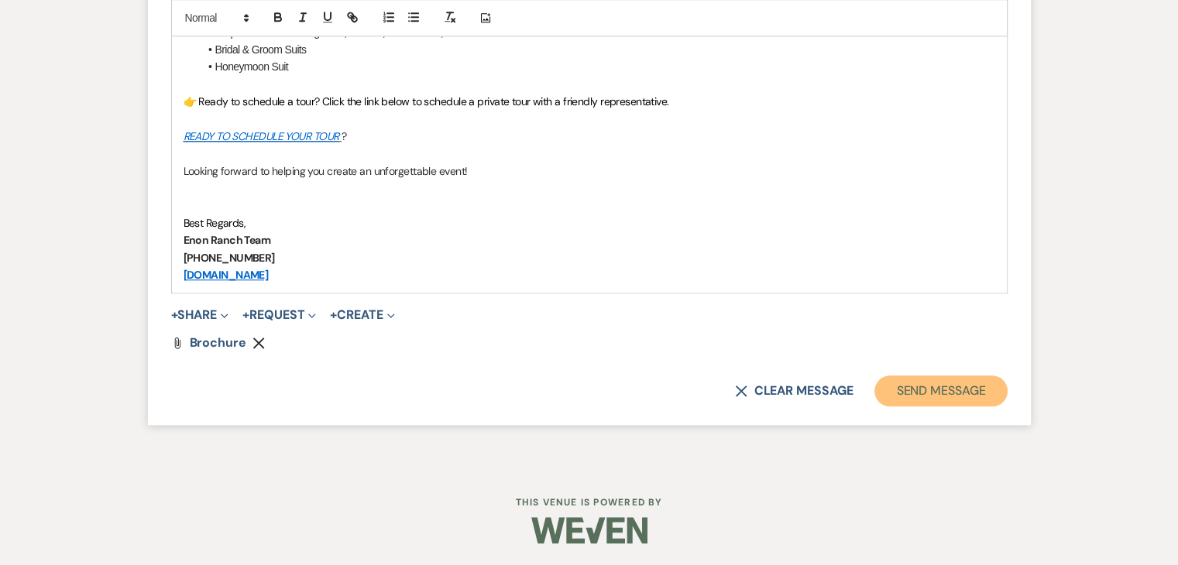
click at [946, 394] on button "Send Message" at bounding box center [940, 391] width 132 height 31
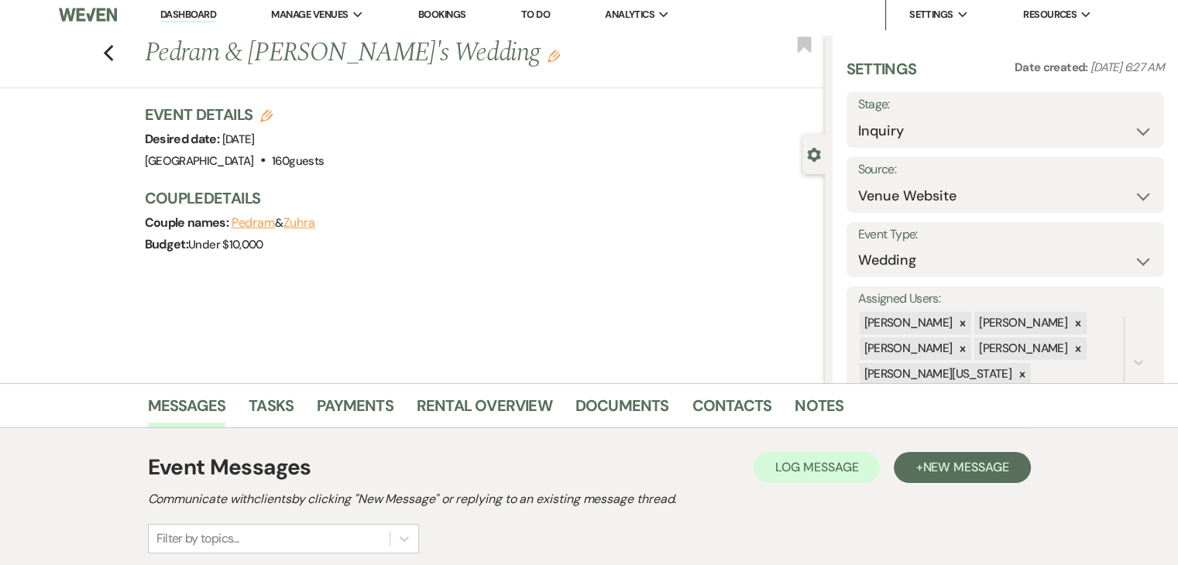
scroll to position [0, 0]
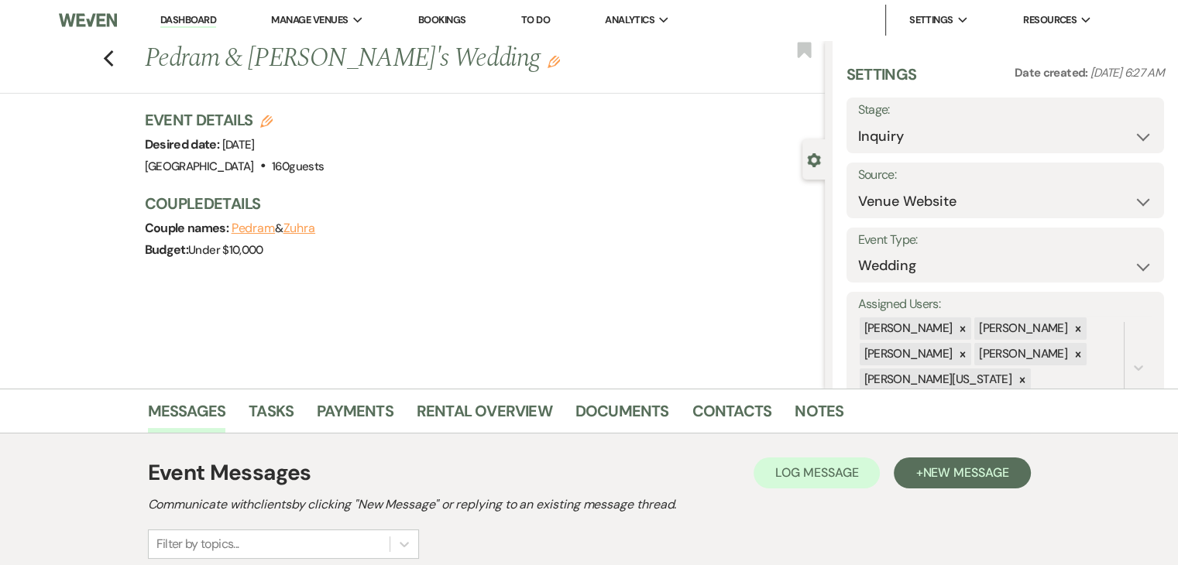
click at [187, 19] on link "Dashboard" at bounding box center [188, 20] width 56 height 15
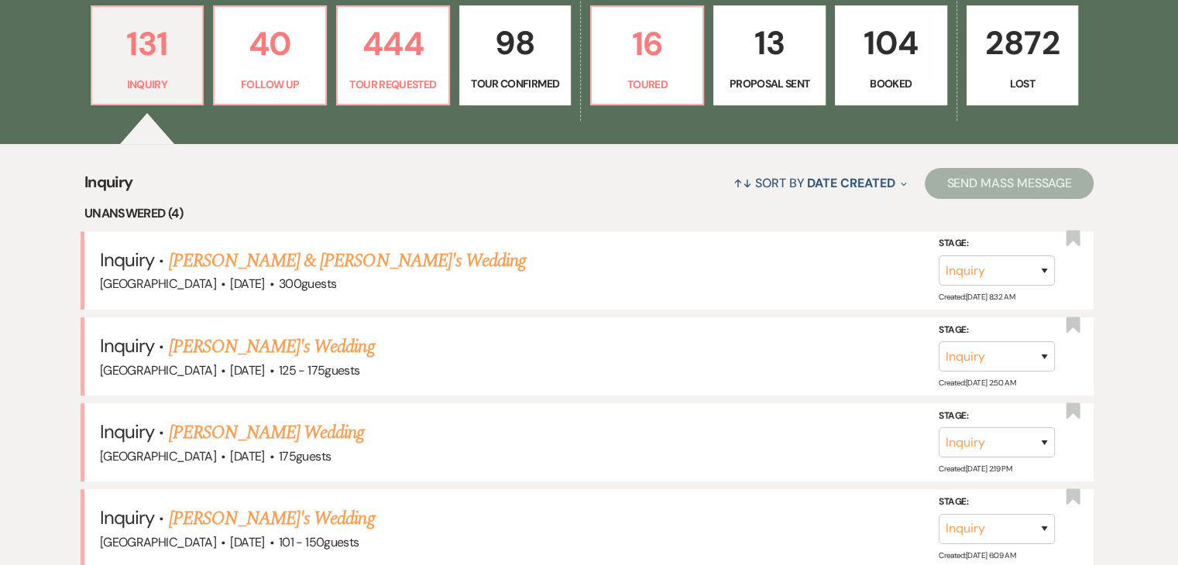
scroll to position [465, 0]
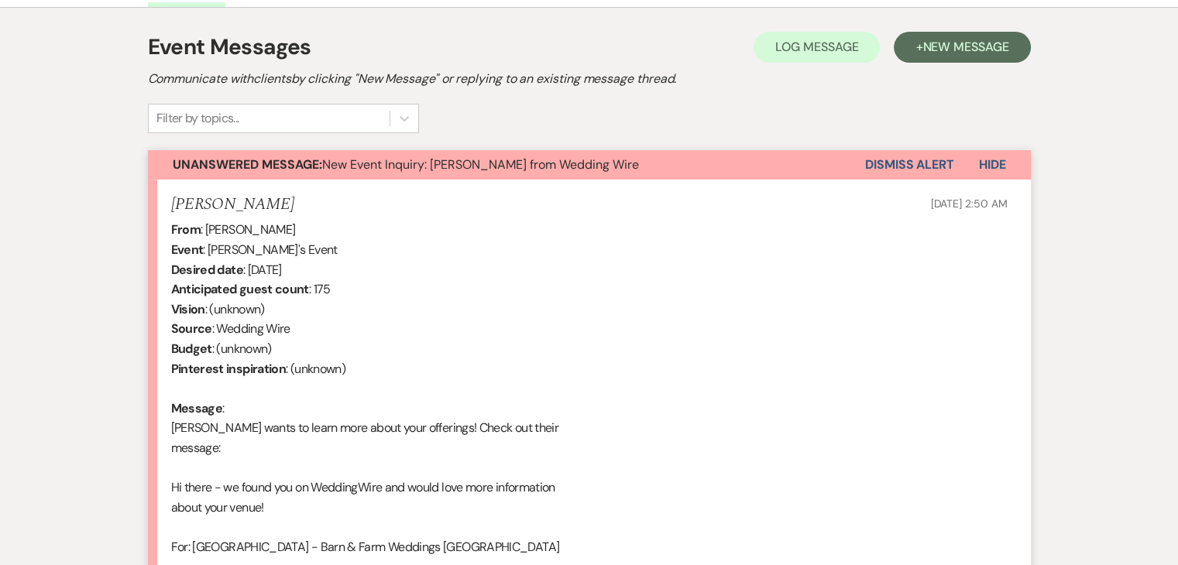
scroll to position [394, 0]
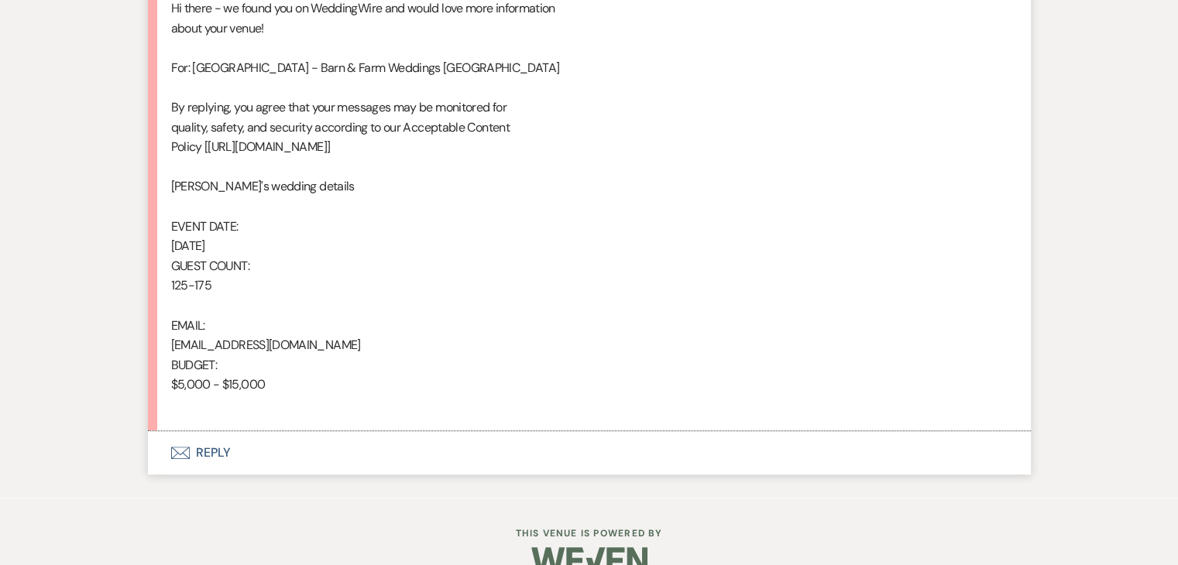
scroll to position [929, 0]
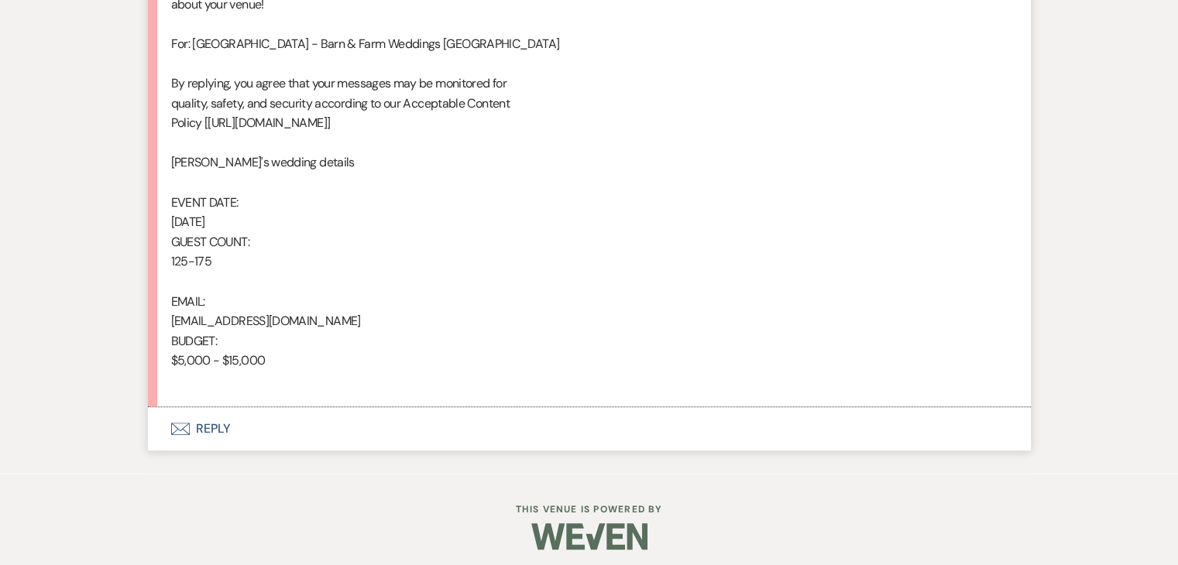
click at [281, 424] on button "Envelope Reply" at bounding box center [589, 428] width 883 height 43
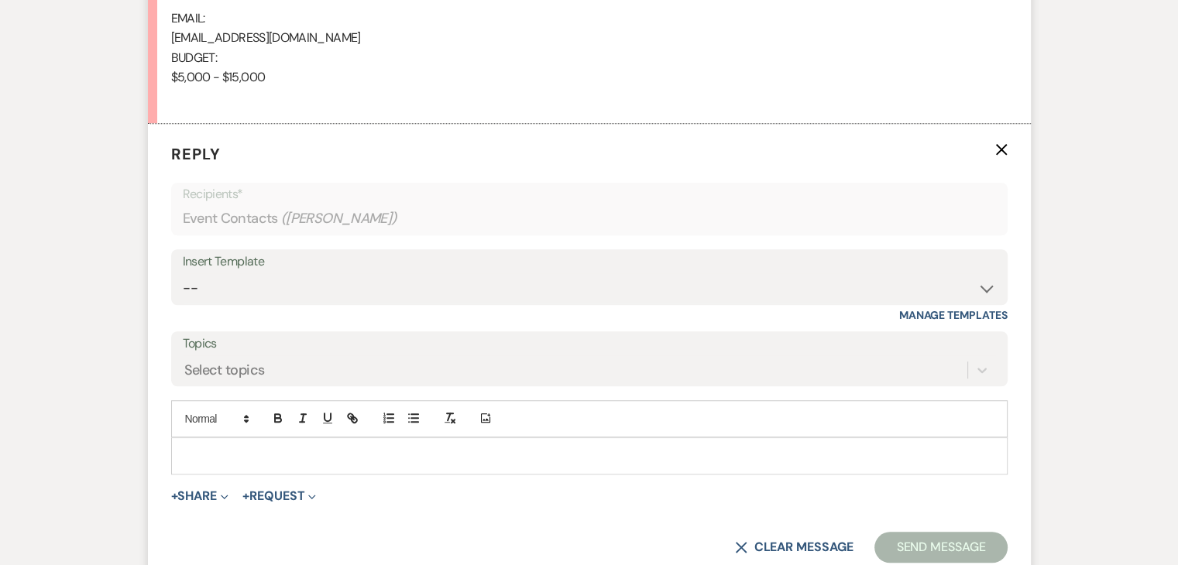
scroll to position [1213, 0]
click at [344, 273] on select "-- Inquiry Follow Up Email #2 Contract Sending Template Payment Template Rental…" at bounding box center [589, 288] width 813 height 30
select select "2137"
click at [183, 273] on select "-- Inquiry Follow Up Email #2 Contract Sending Template Payment Template Rental…" at bounding box center [589, 288] width 813 height 30
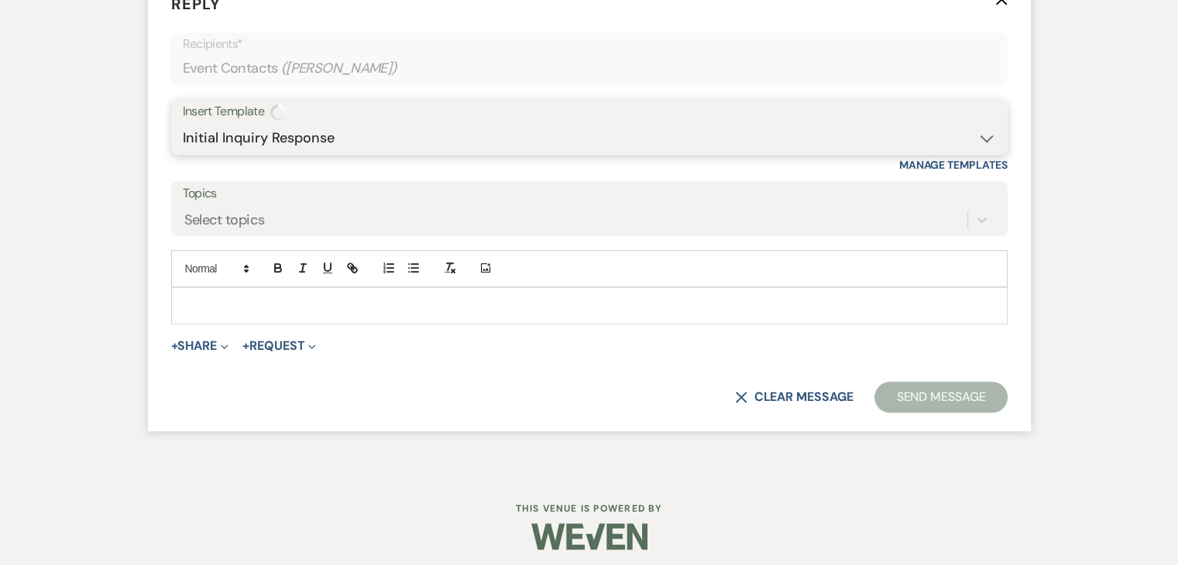
scroll to position [1369, 0]
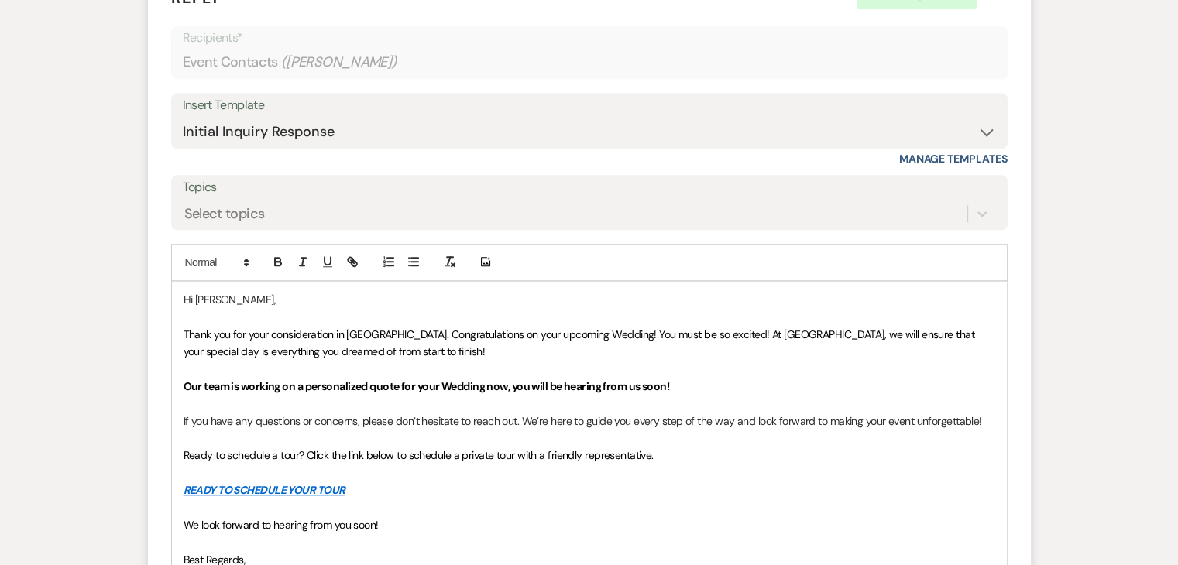
drag, startPoint x: 184, startPoint y: 323, endPoint x: 685, endPoint y: 527, distance: 541.1
click at [685, 527] on div "Hi Lucy, Thank you for your consideration in Enon Ranch. Congratulations on you…" at bounding box center [589, 456] width 835 height 348
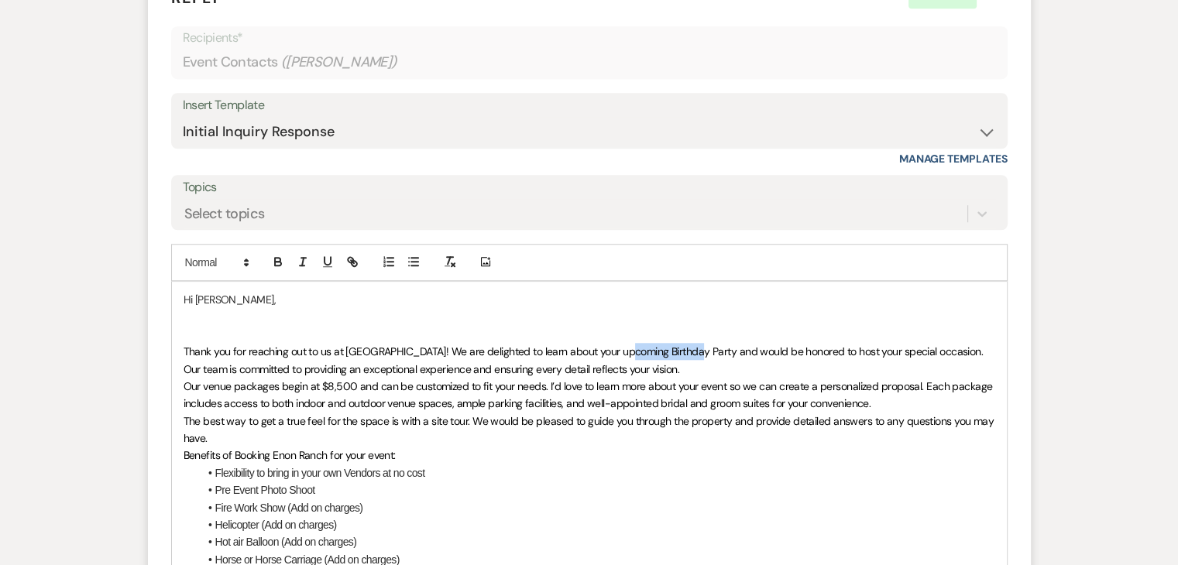
drag, startPoint x: 688, startPoint y: 351, endPoint x: 625, endPoint y: 351, distance: 63.5
click at [625, 351] on span "Thank you for reaching out to us at [GEOGRAPHIC_DATA]! We are delighted to lear…" at bounding box center [585, 360] width 802 height 31
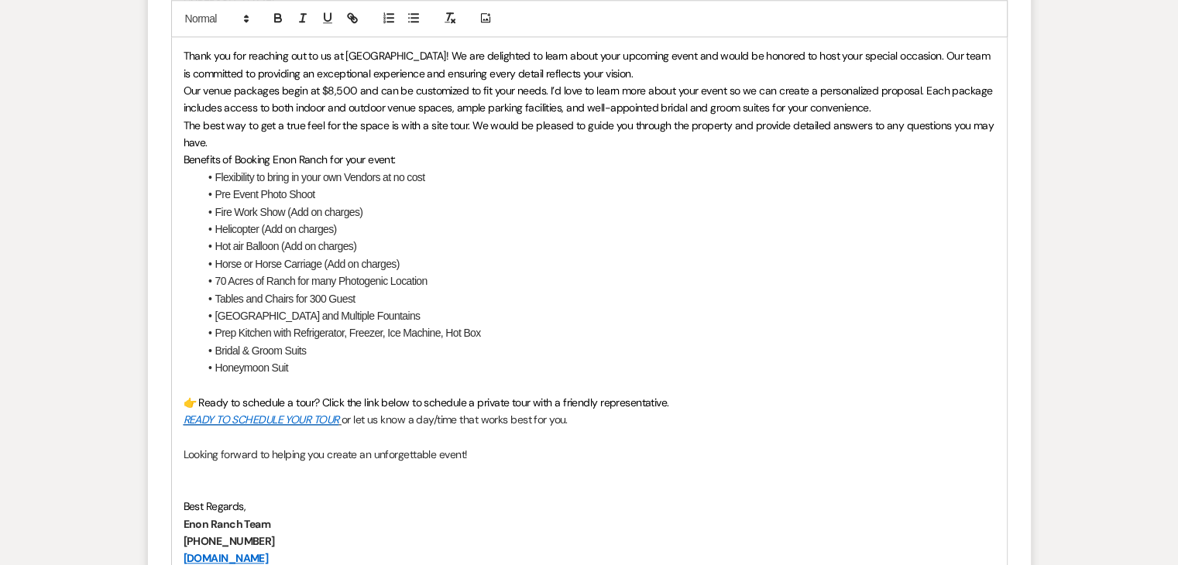
scroll to position [1679, 0]
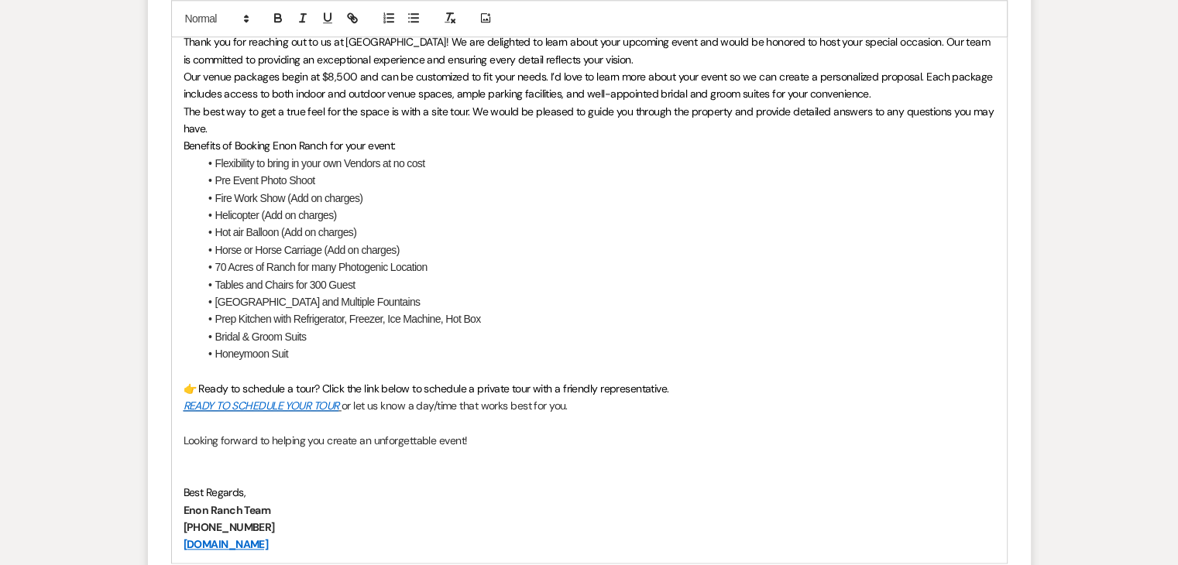
click at [341, 76] on span "Our venue packages begin at $8,500 and can be customized to fit your needs. I’d…" at bounding box center [590, 85] width 812 height 31
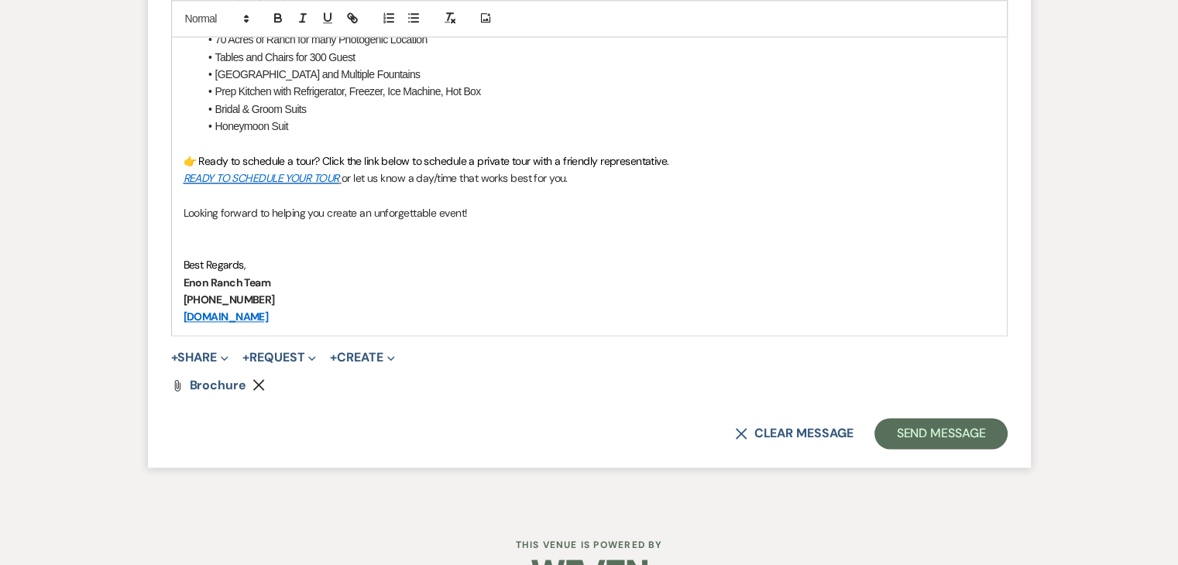
scroll to position [1911, 0]
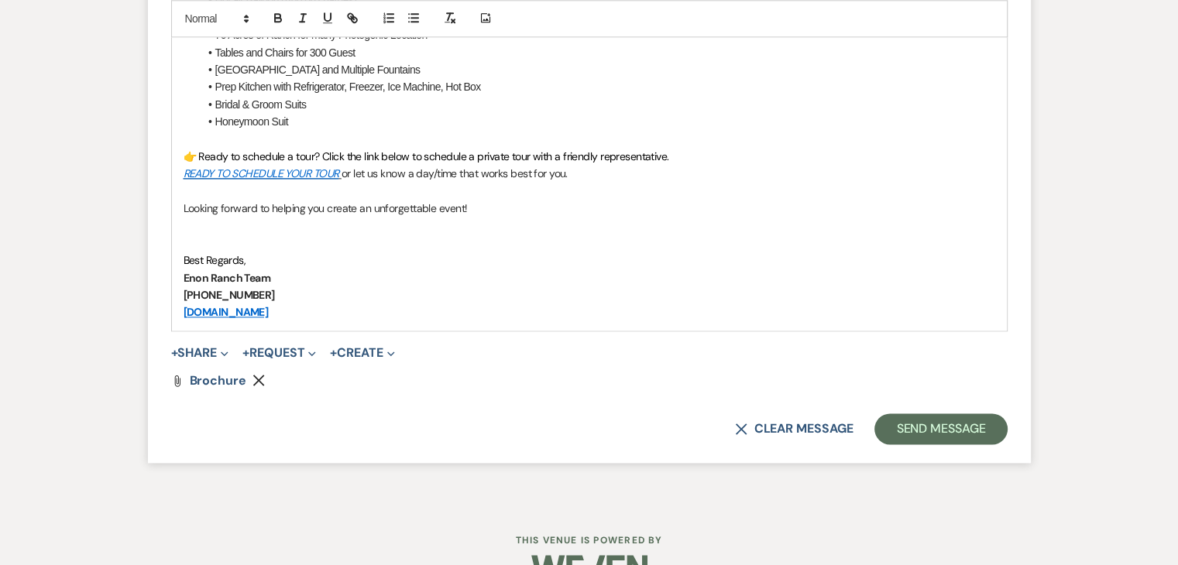
click at [306, 259] on p "Best Regards," at bounding box center [590, 260] width 812 height 17
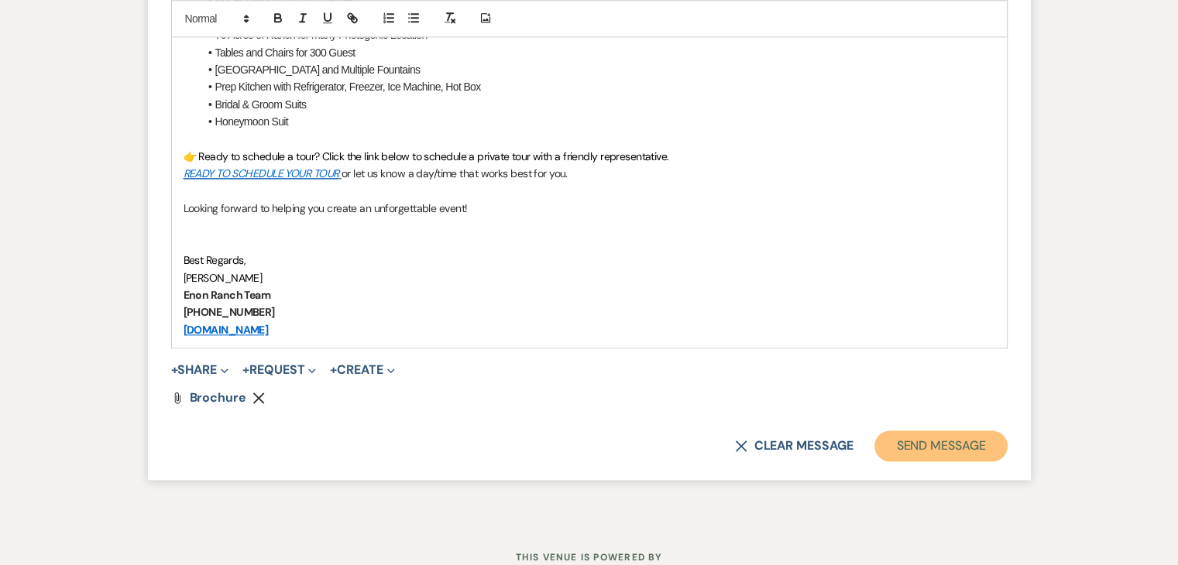
click at [985, 451] on button "Send Message" at bounding box center [940, 446] width 132 height 31
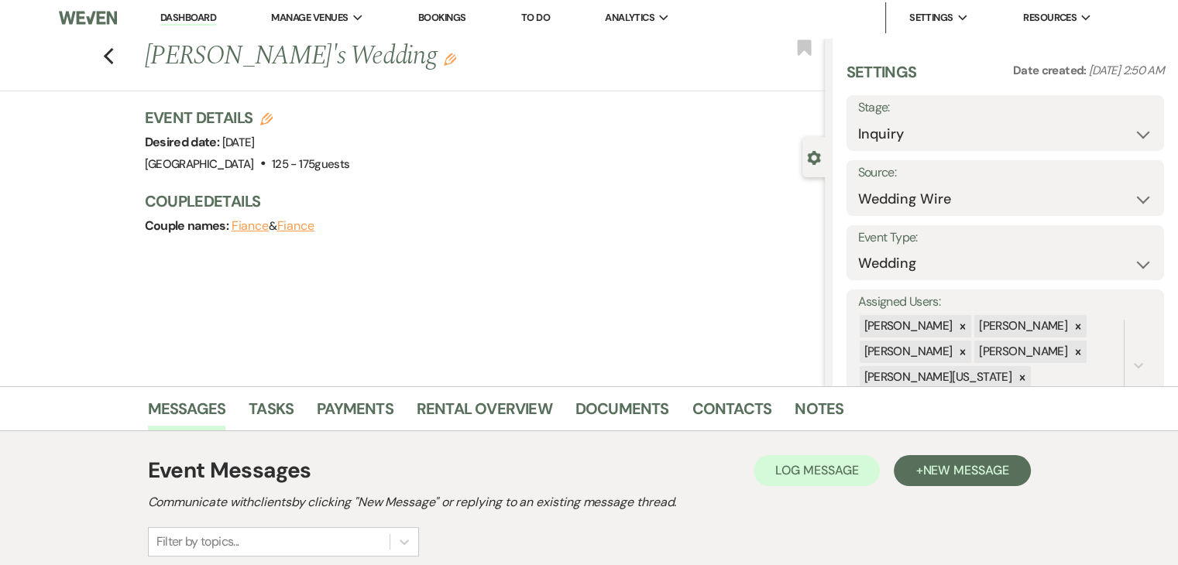
scroll to position [0, 0]
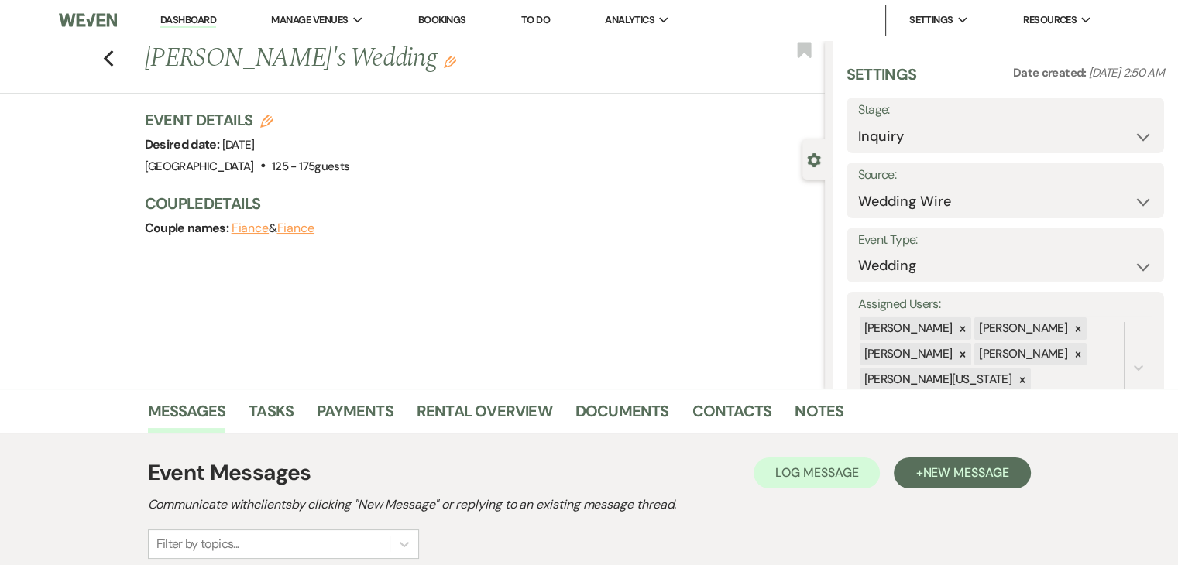
click at [191, 22] on link "Dashboard" at bounding box center [188, 20] width 56 height 15
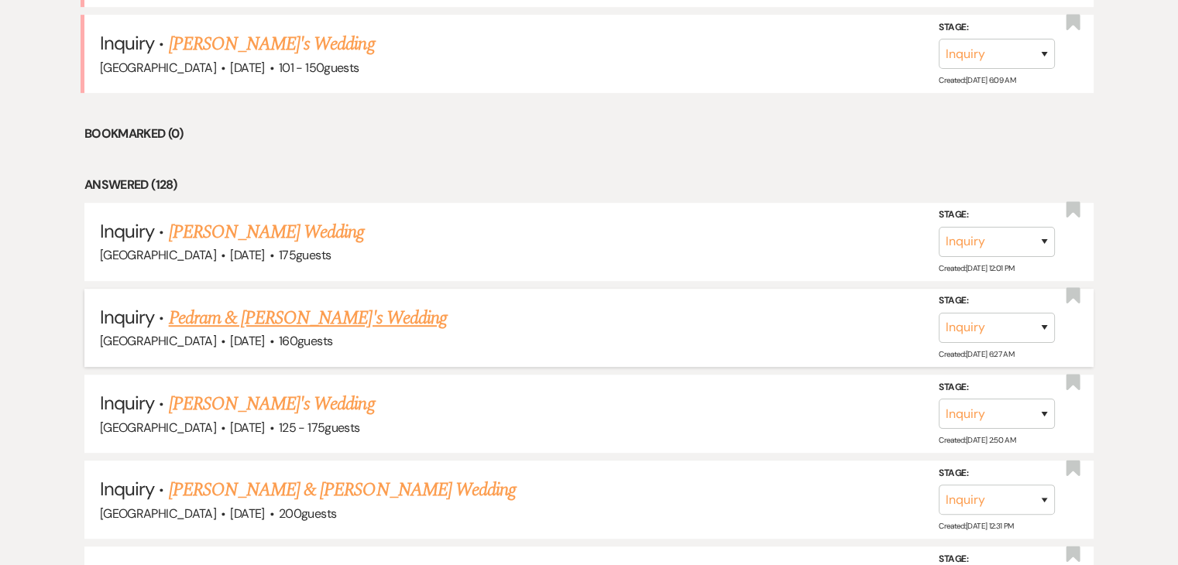
scroll to position [850, 0]
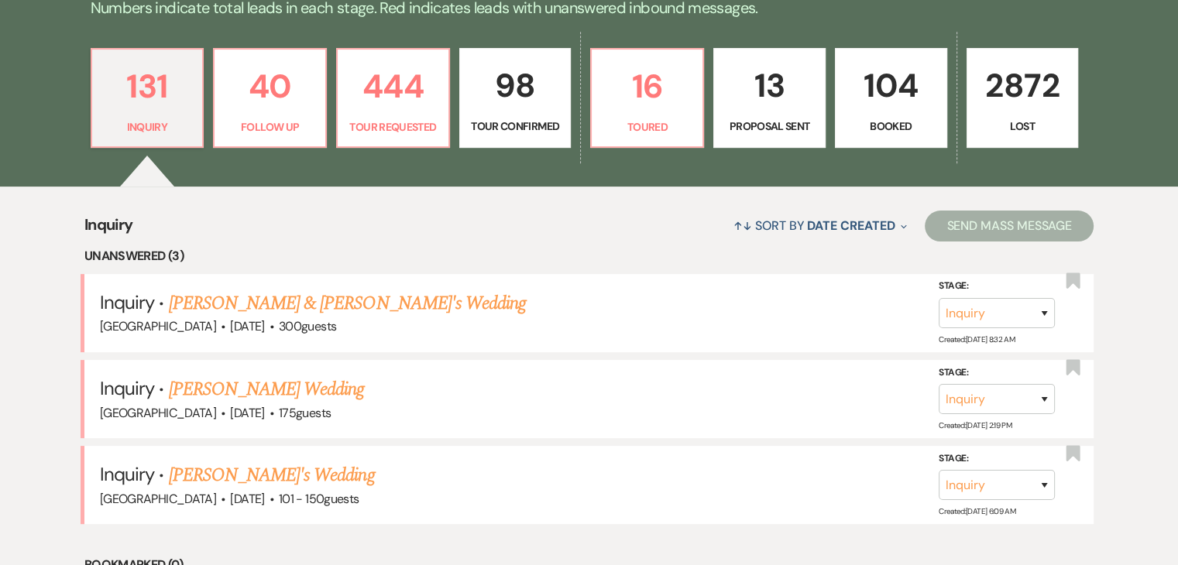
scroll to position [508, 0]
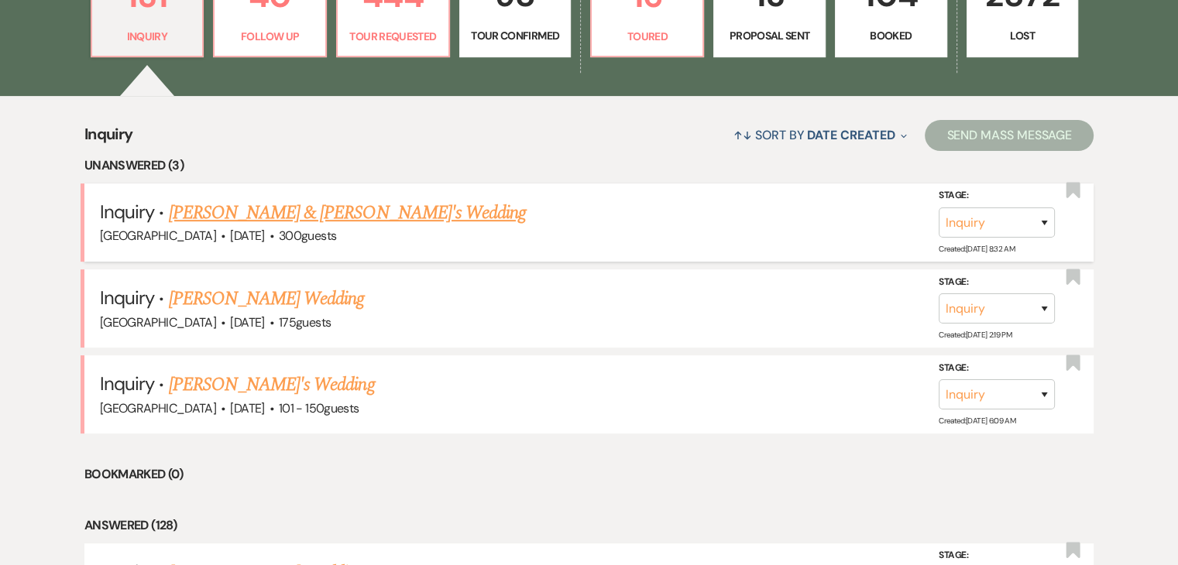
click at [271, 215] on link "[PERSON_NAME] & [PERSON_NAME]'s Wedding" at bounding box center [348, 213] width 358 height 28
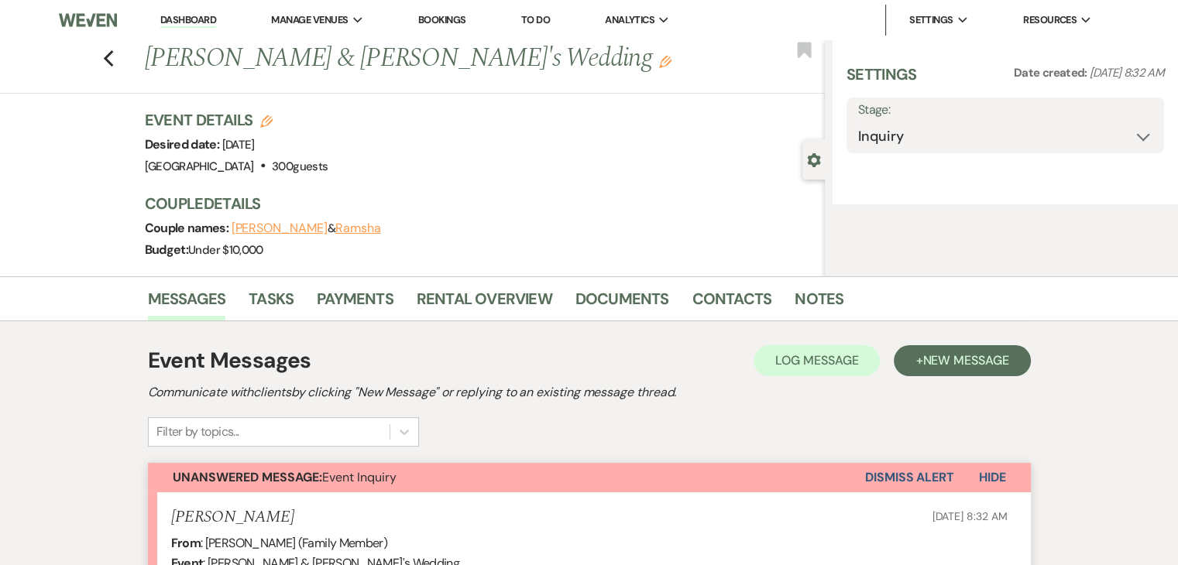
select select "5"
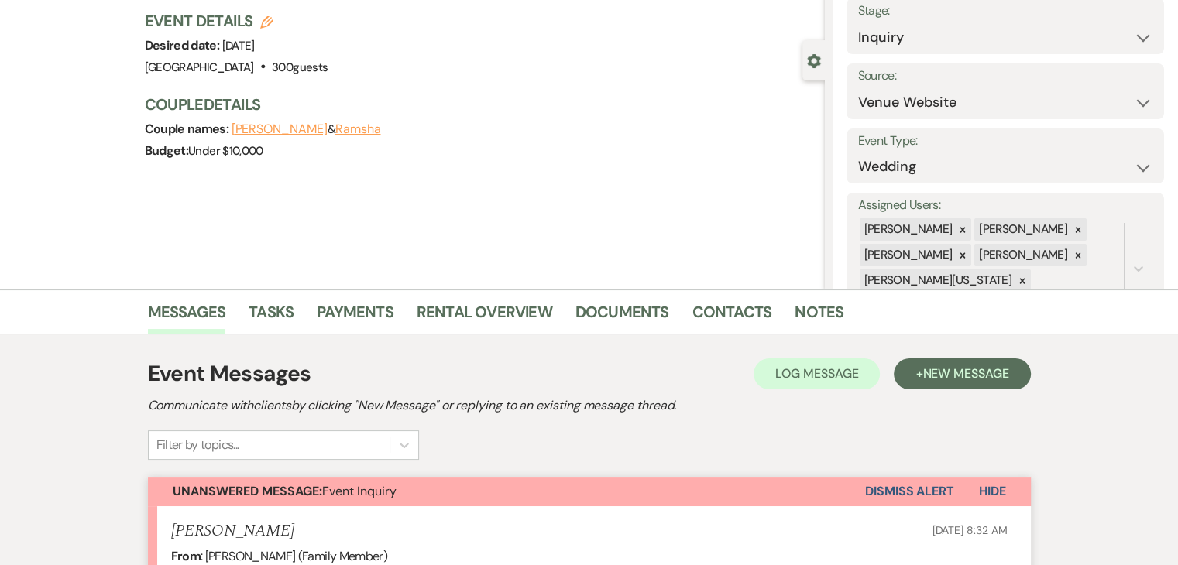
scroll to position [465, 0]
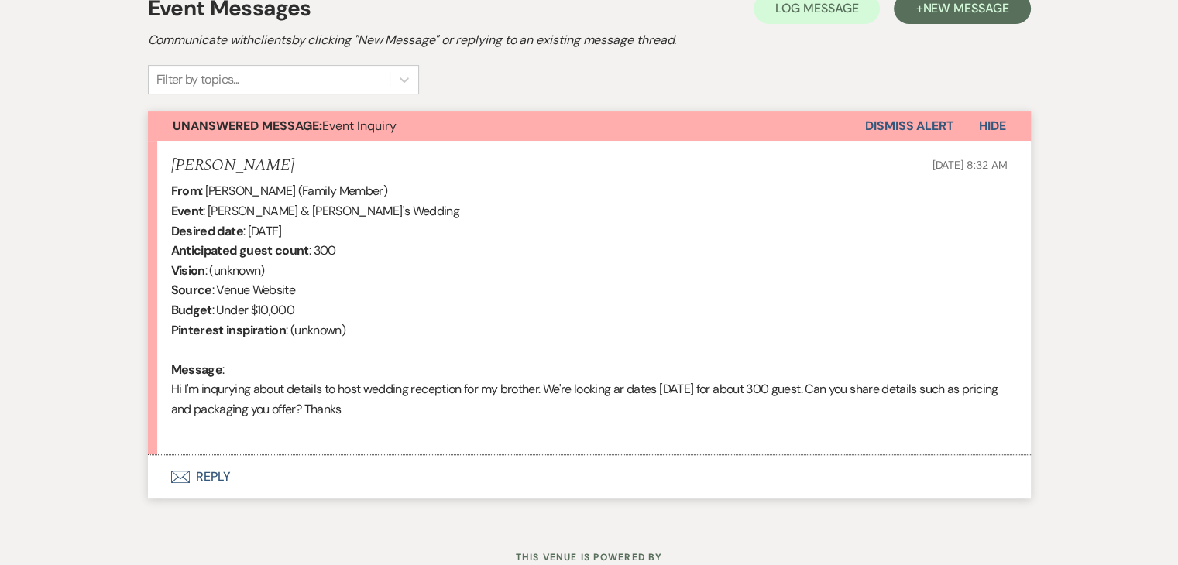
click at [195, 479] on button "Envelope Reply" at bounding box center [589, 476] width 883 height 43
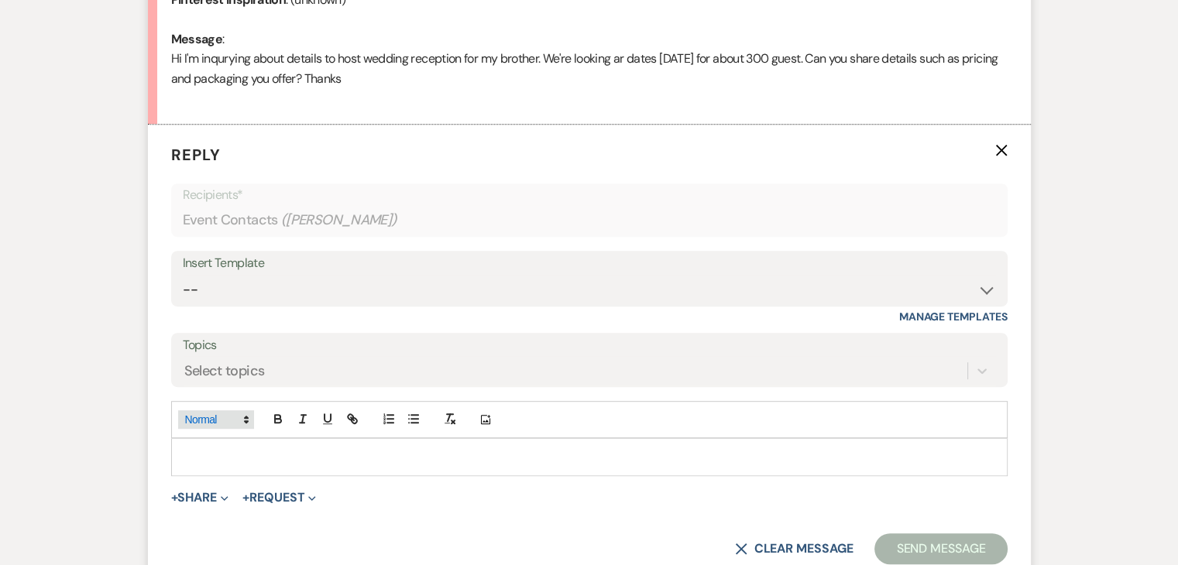
scroll to position [797, 0]
click at [338, 270] on div "Insert Template" at bounding box center [589, 262] width 813 height 22
click at [344, 275] on select "-- Inquiry Follow Up Email #2 Contract Sending Template Payment Template Rental…" at bounding box center [589, 288] width 813 height 30
select select "2137"
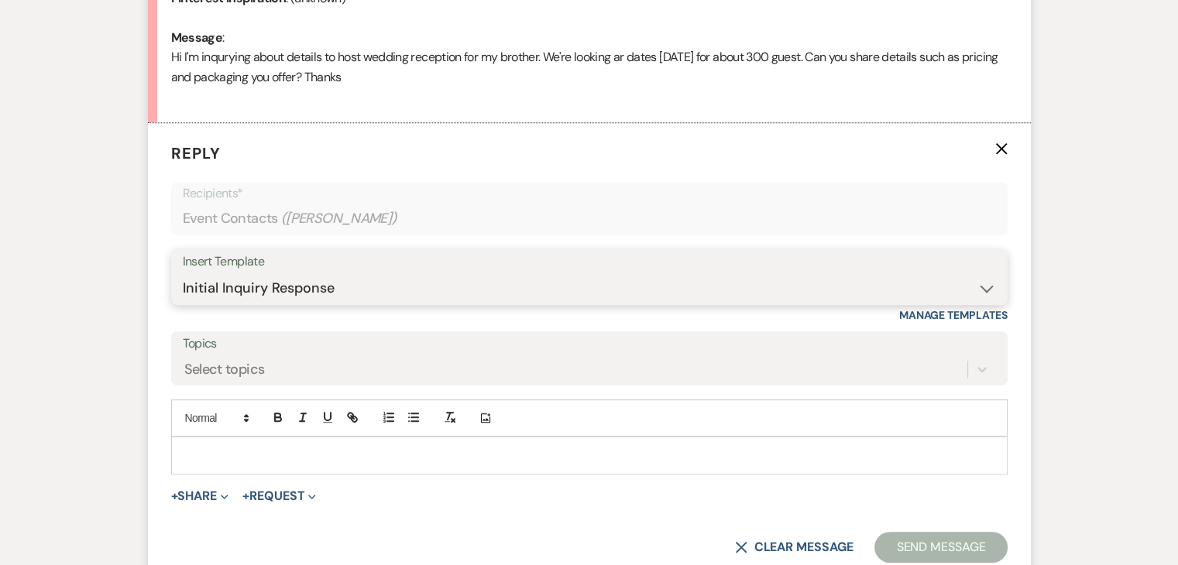
click at [183, 273] on select "-- Inquiry Follow Up Email #2 Contract Sending Template Payment Template Rental…" at bounding box center [589, 288] width 813 height 30
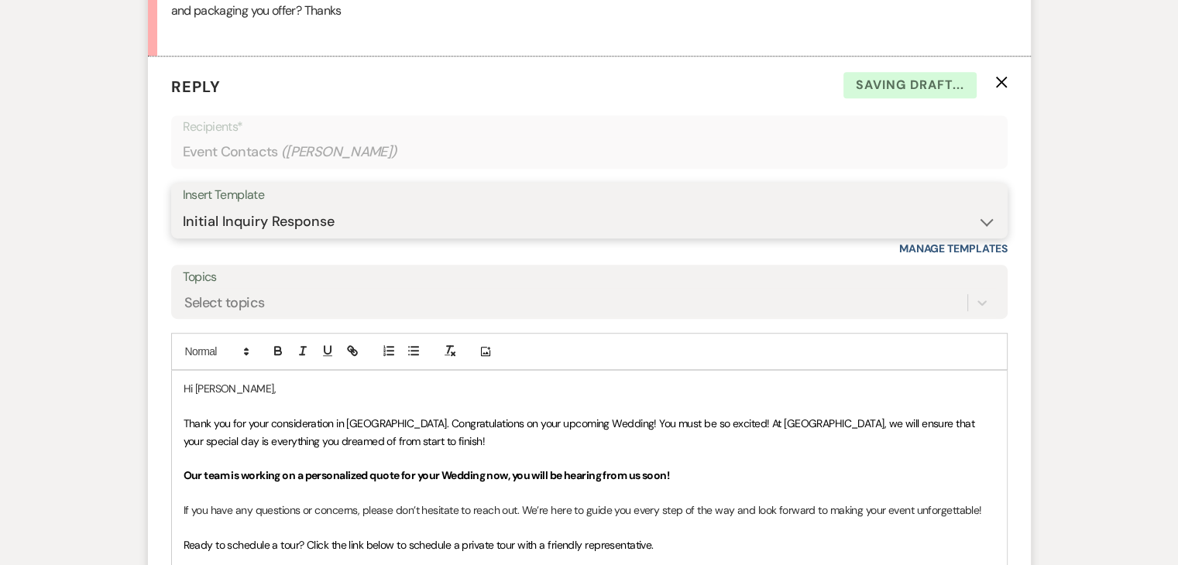
scroll to position [1029, 0]
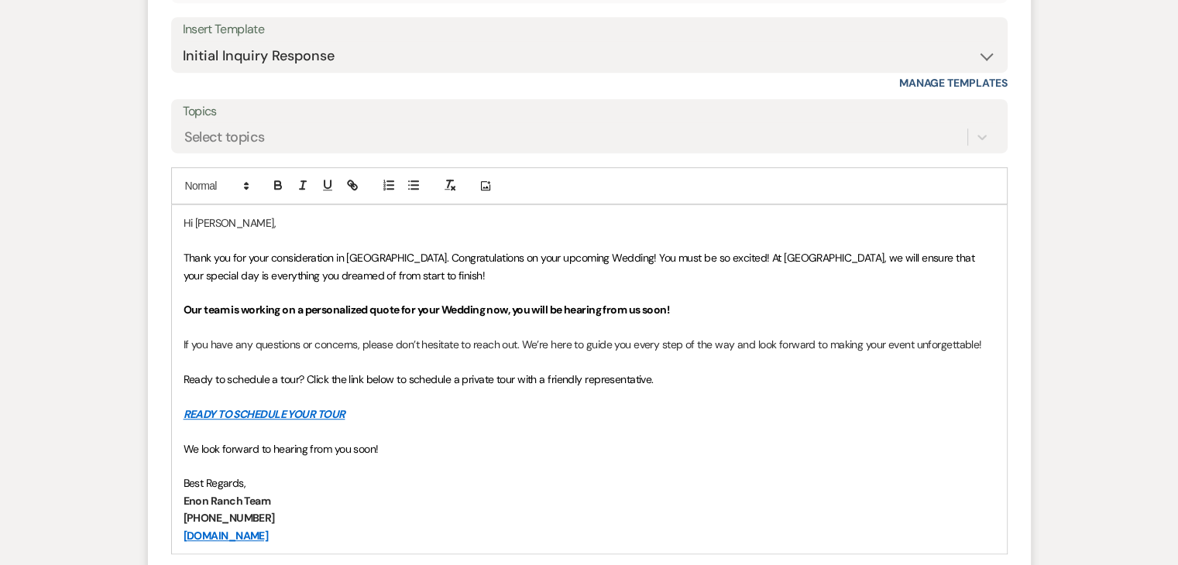
drag, startPoint x: 184, startPoint y: 253, endPoint x: 410, endPoint y: 441, distance: 293.1
click at [410, 441] on div "Hi [PERSON_NAME], Thank you for your consideration in [GEOGRAPHIC_DATA]. Congra…" at bounding box center [589, 379] width 835 height 348
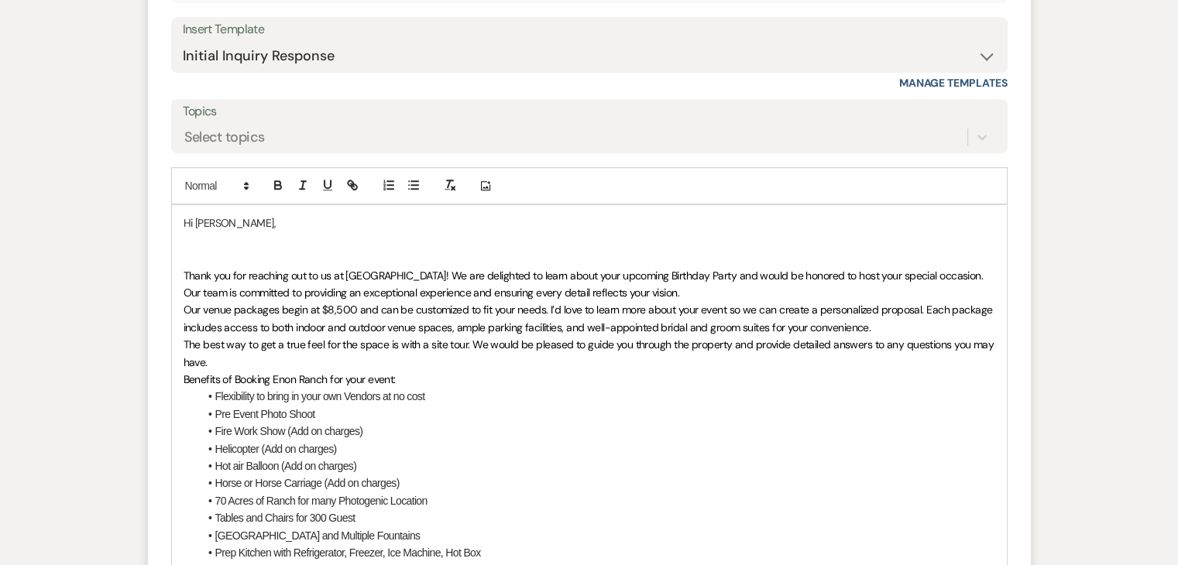
click at [197, 237] on p at bounding box center [590, 240] width 812 height 17
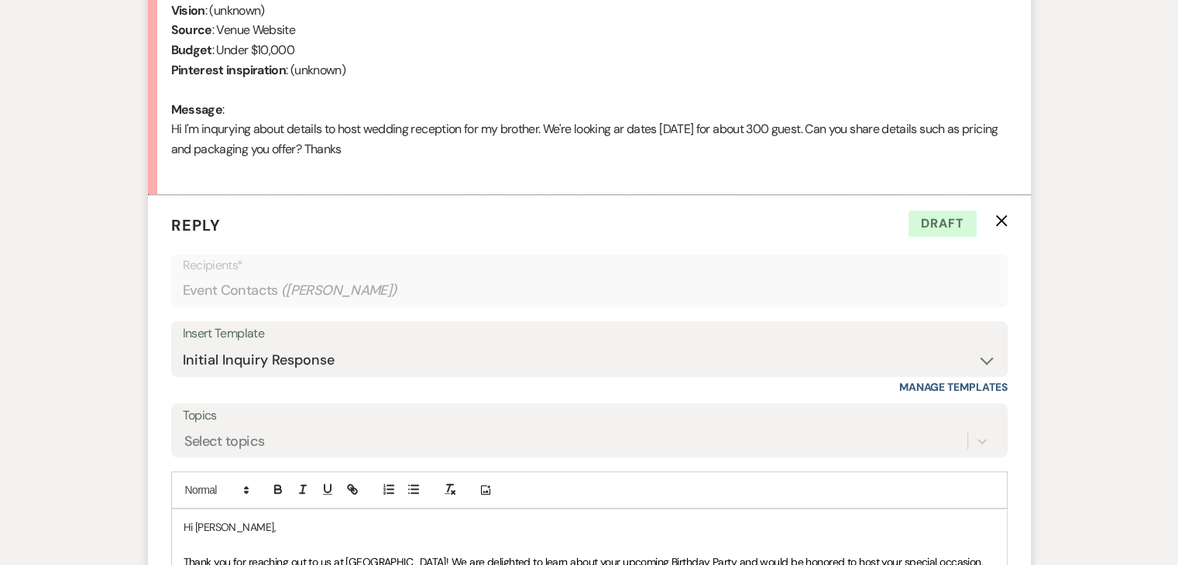
scroll to position [797, 0]
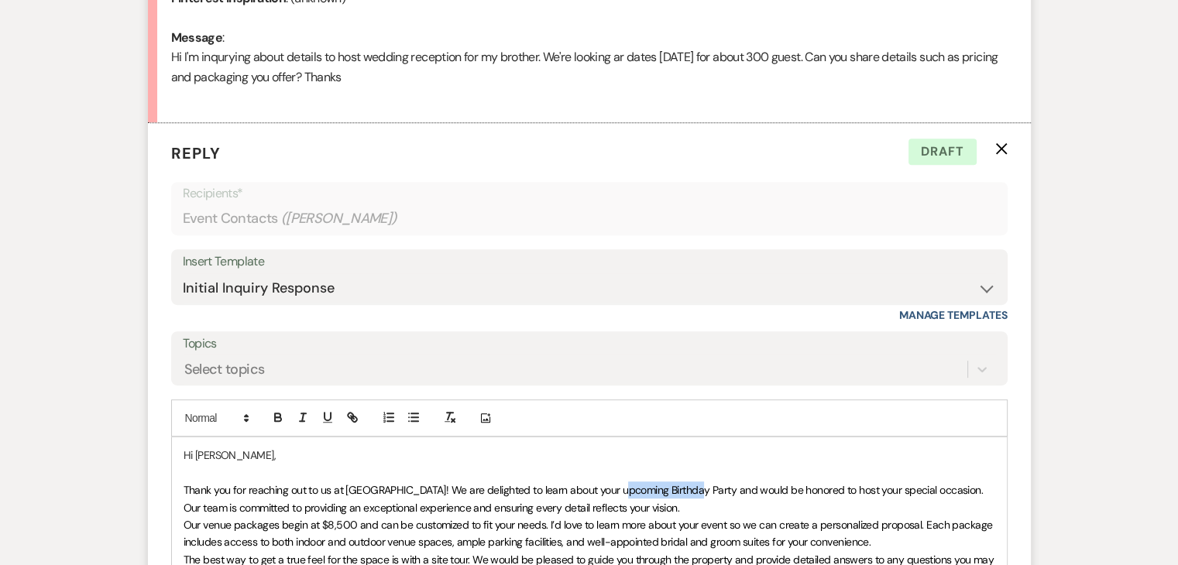
drag, startPoint x: 687, startPoint y: 484, endPoint x: 622, endPoint y: 487, distance: 65.1
click at [622, 487] on span "Thank you for reaching out to us at [GEOGRAPHIC_DATA]! We are delighted to lear…" at bounding box center [585, 498] width 802 height 31
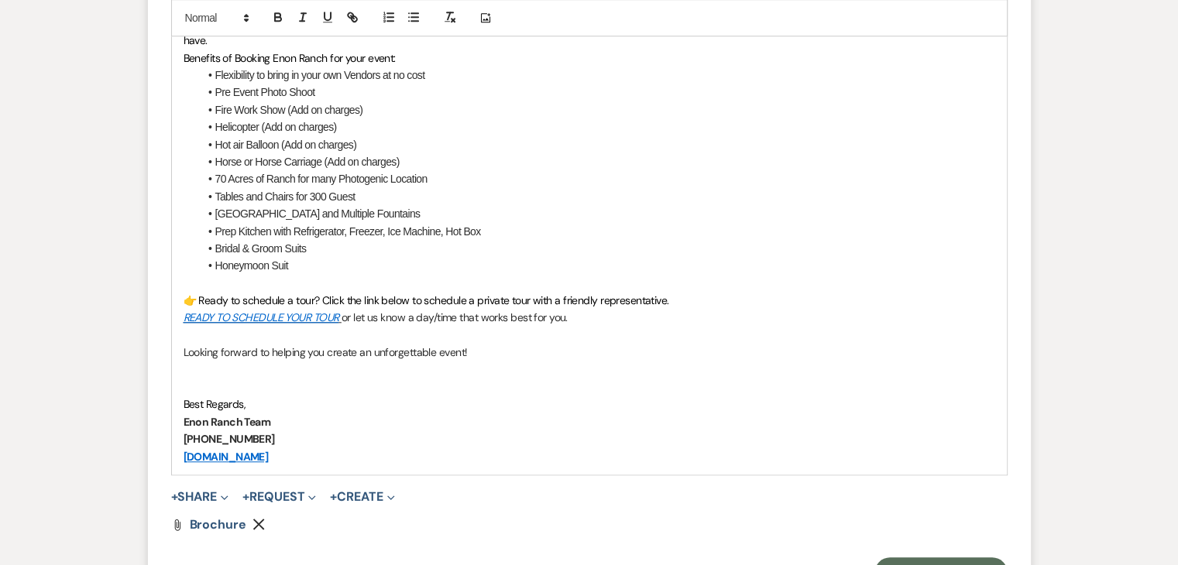
scroll to position [1339, 0]
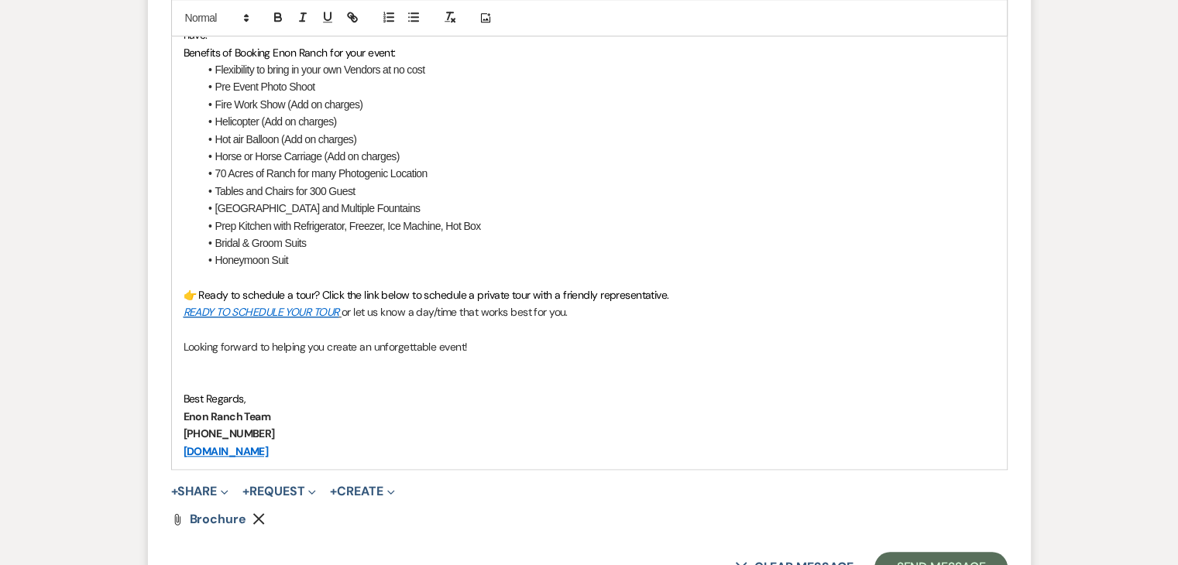
click at [288, 394] on p "Best Regards," at bounding box center [590, 398] width 812 height 17
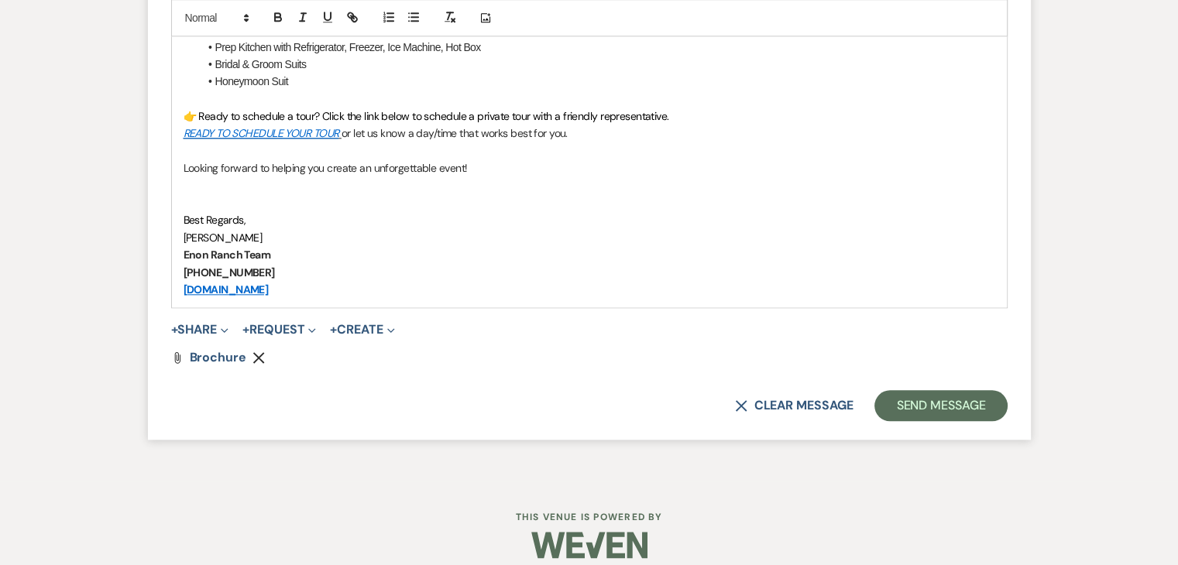
scroll to position [1533, 0]
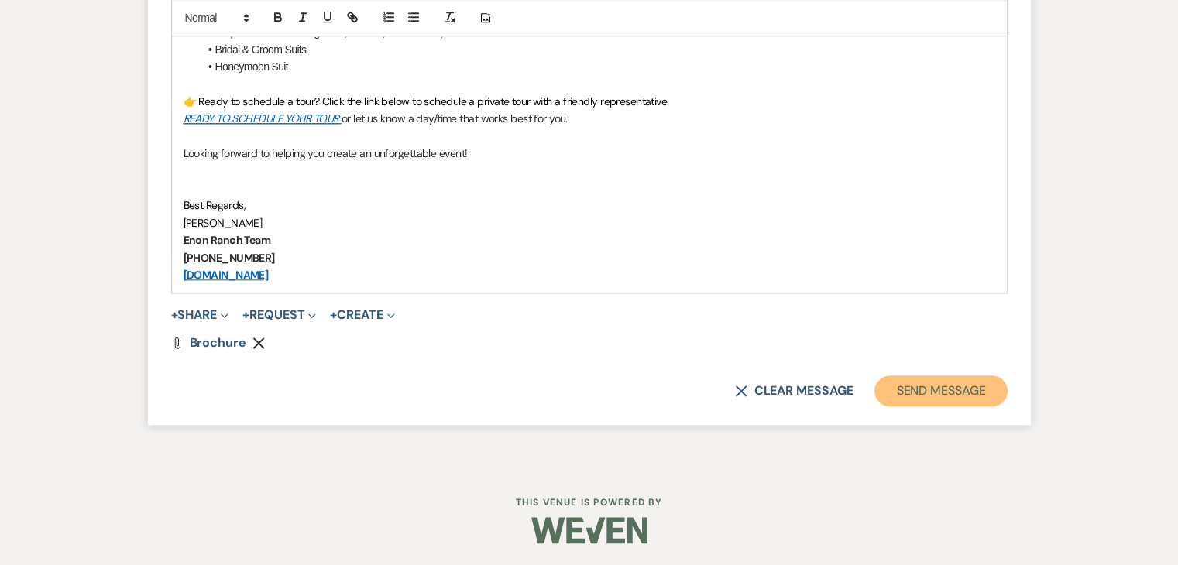
click at [898, 382] on button "Send Message" at bounding box center [940, 391] width 132 height 31
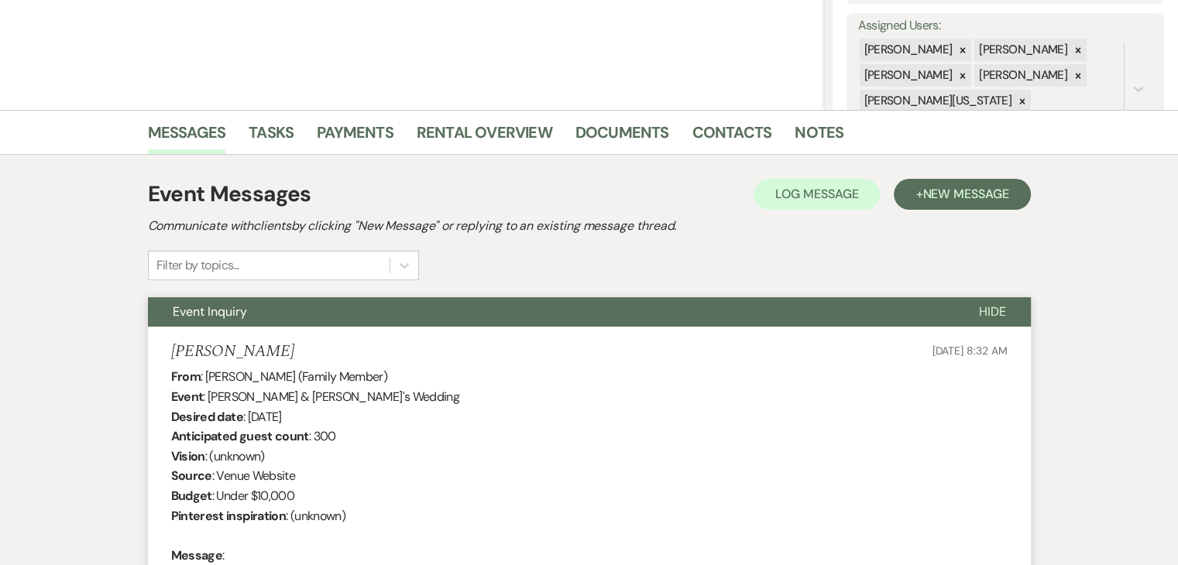
scroll to position [0, 0]
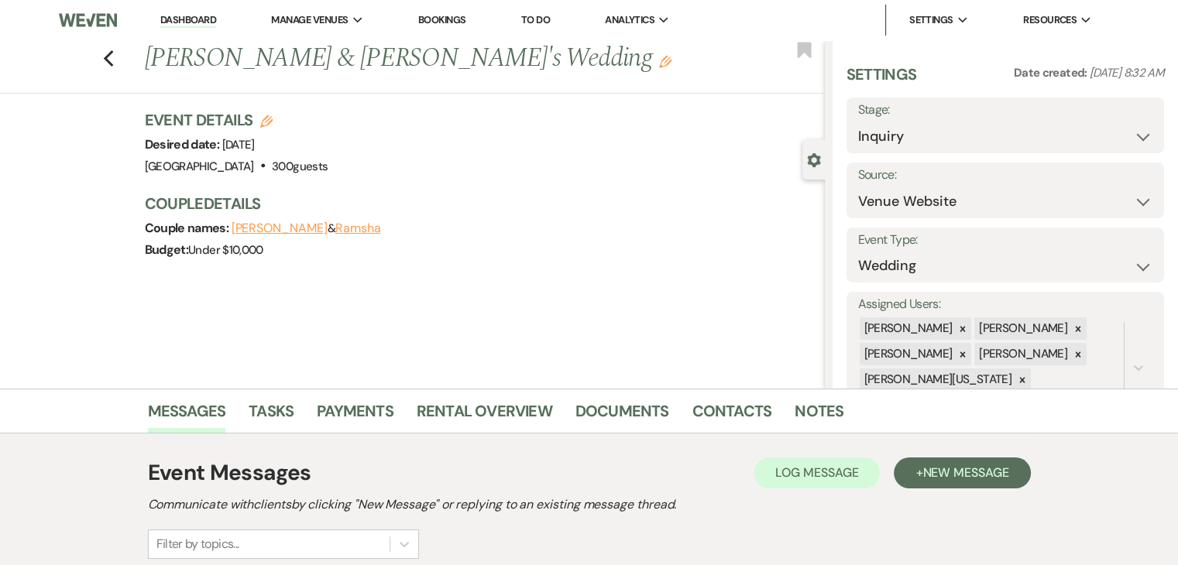
click at [201, 16] on link "Dashboard" at bounding box center [188, 20] width 56 height 15
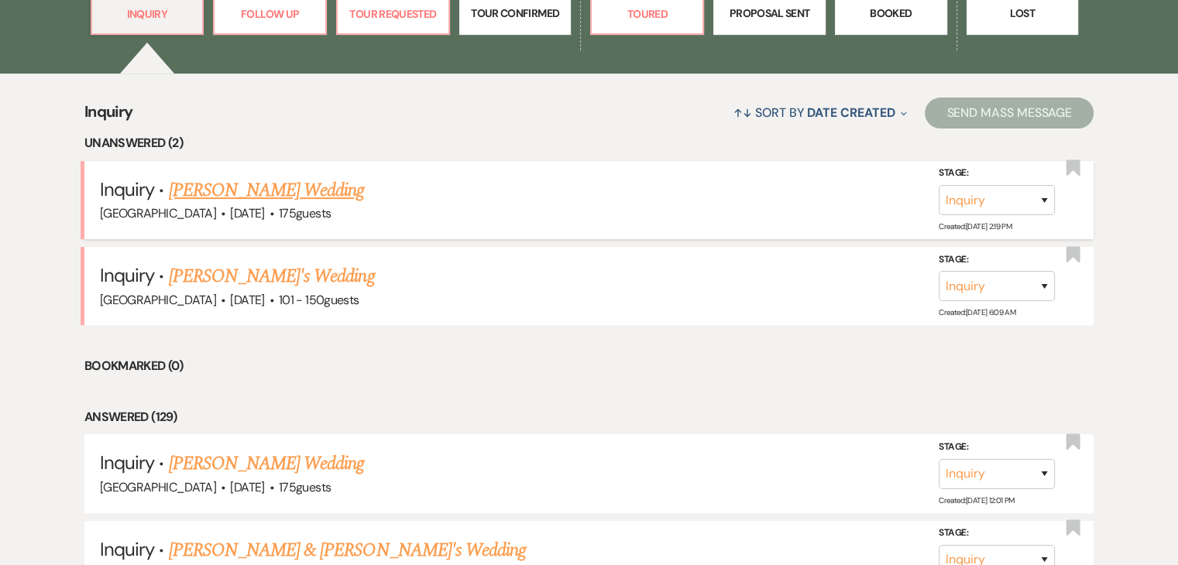
scroll to position [542, 0]
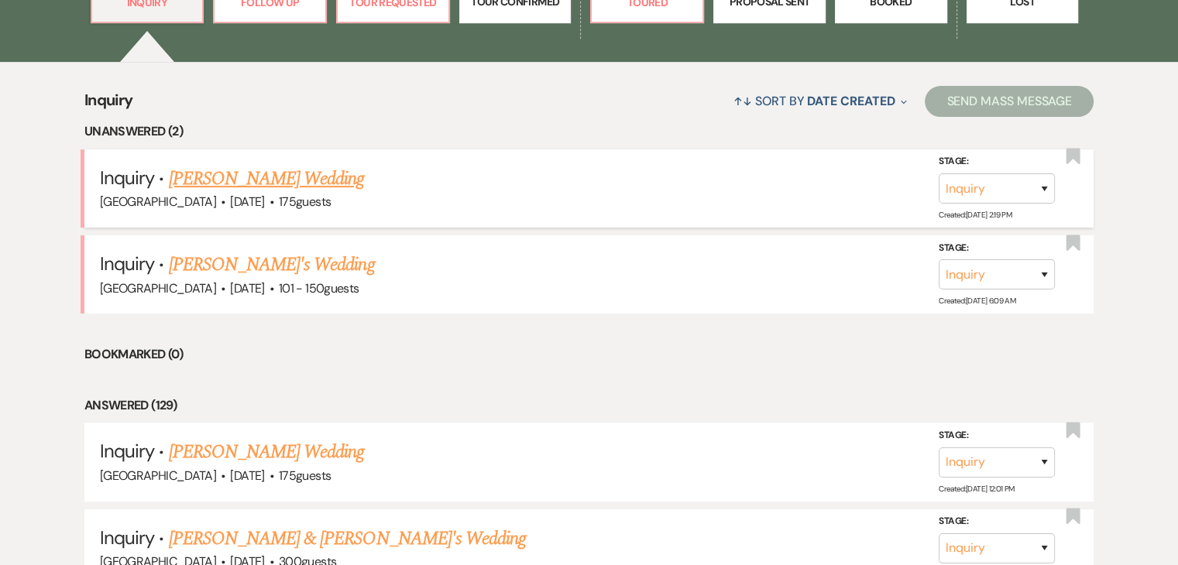
click at [270, 177] on link "[PERSON_NAME] Wedding" at bounding box center [267, 179] width 196 height 28
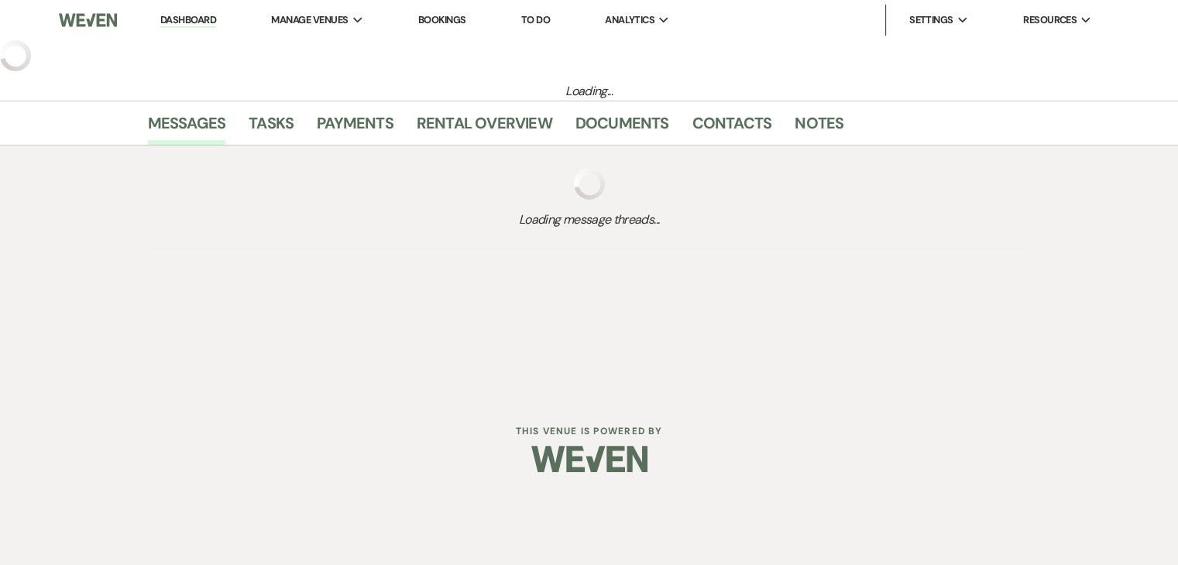
select select "3"
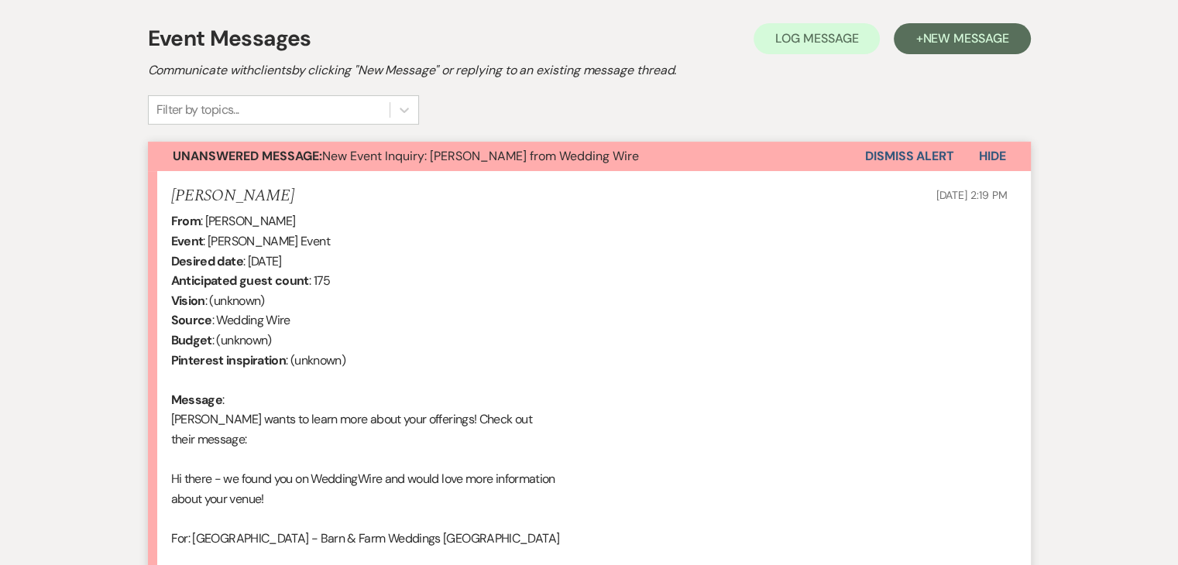
scroll to position [432, 0]
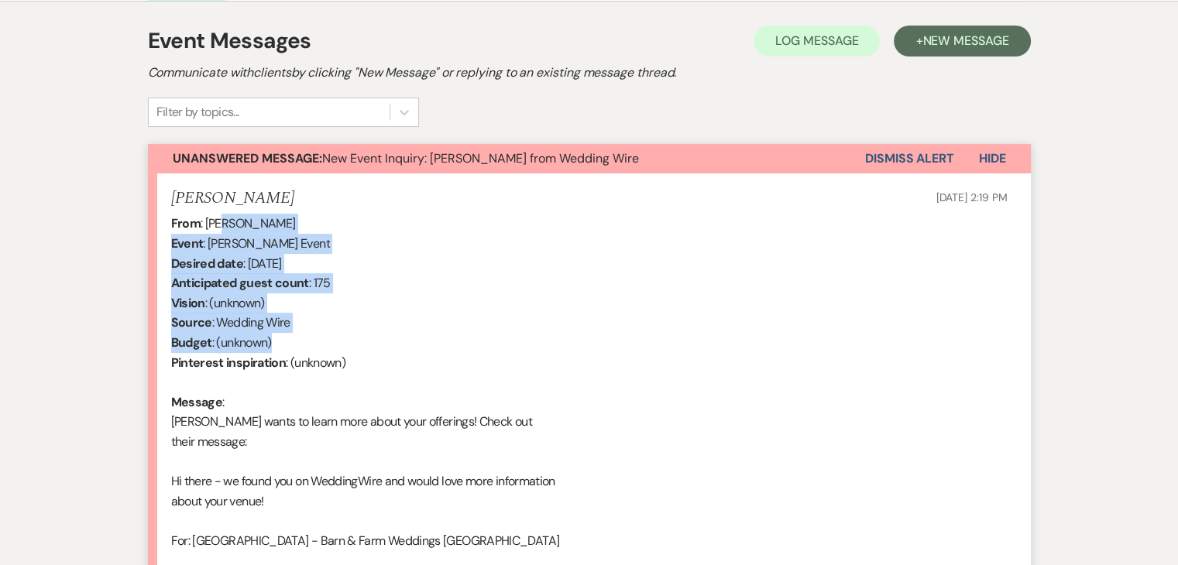
drag, startPoint x: 226, startPoint y: 227, endPoint x: 407, endPoint y: 339, distance: 213.2
click at [407, 339] on div "From : [PERSON_NAME] Event : [PERSON_NAME] Event Desired date : [DATE] Anticipa…" at bounding box center [589, 531] width 836 height 634
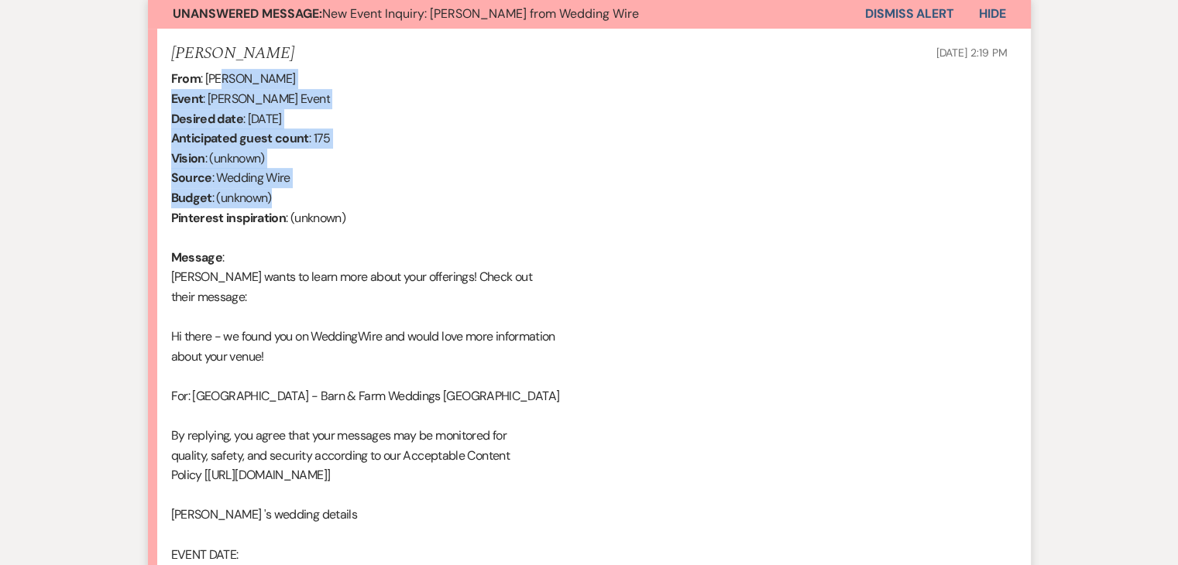
scroll to position [587, 0]
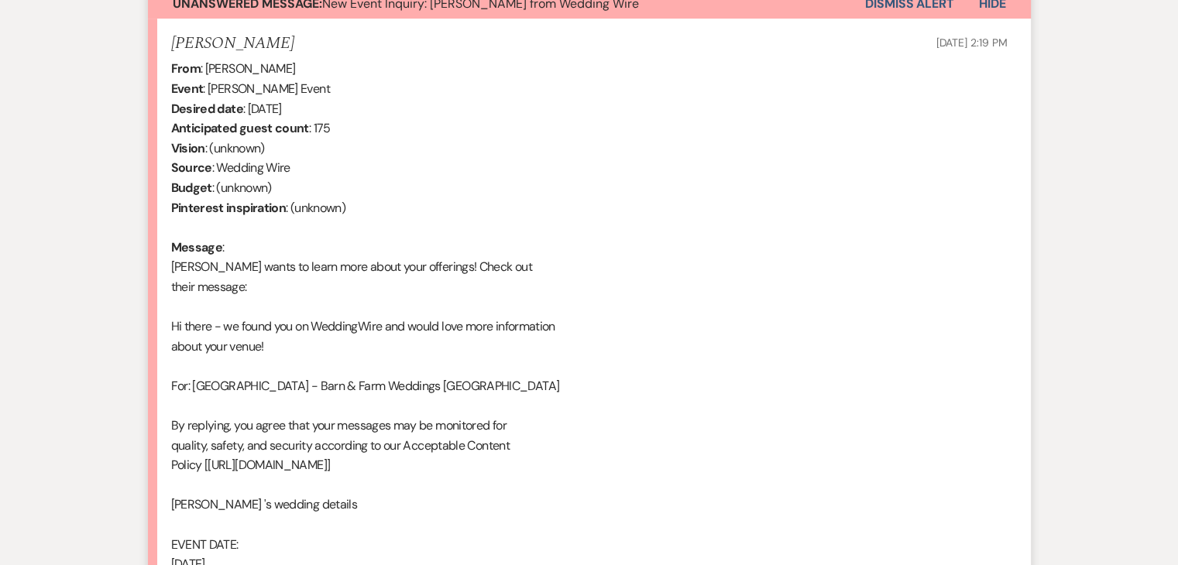
click at [393, 337] on div "From : [PERSON_NAME] Event : [PERSON_NAME] Event Desired date : [DATE] Anticipa…" at bounding box center [589, 376] width 836 height 634
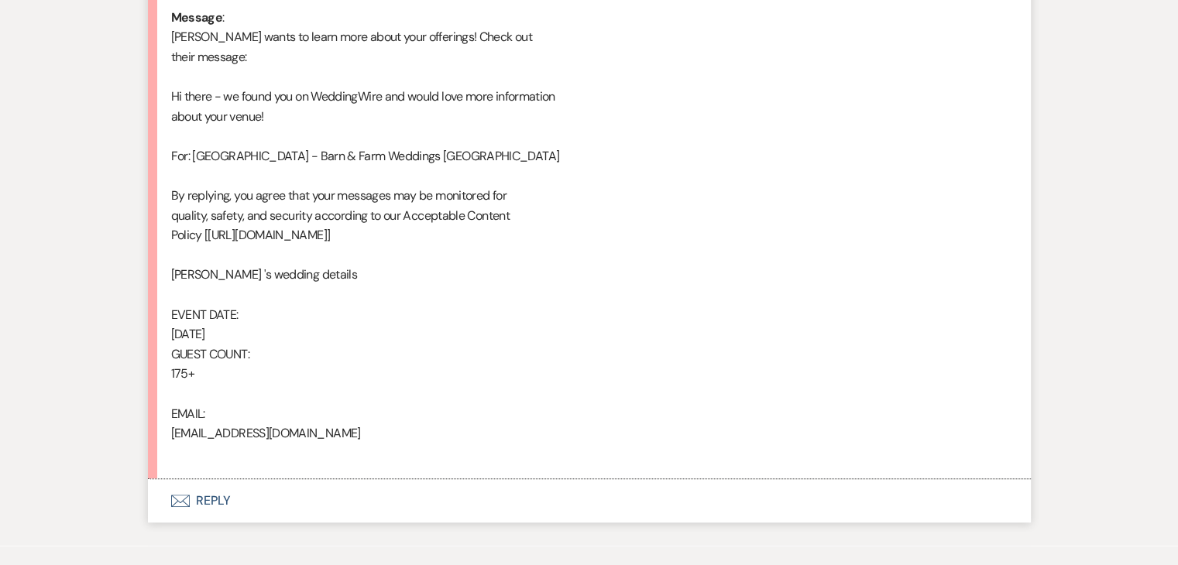
scroll to position [819, 0]
click at [229, 506] on button "Envelope Reply" at bounding box center [589, 498] width 883 height 43
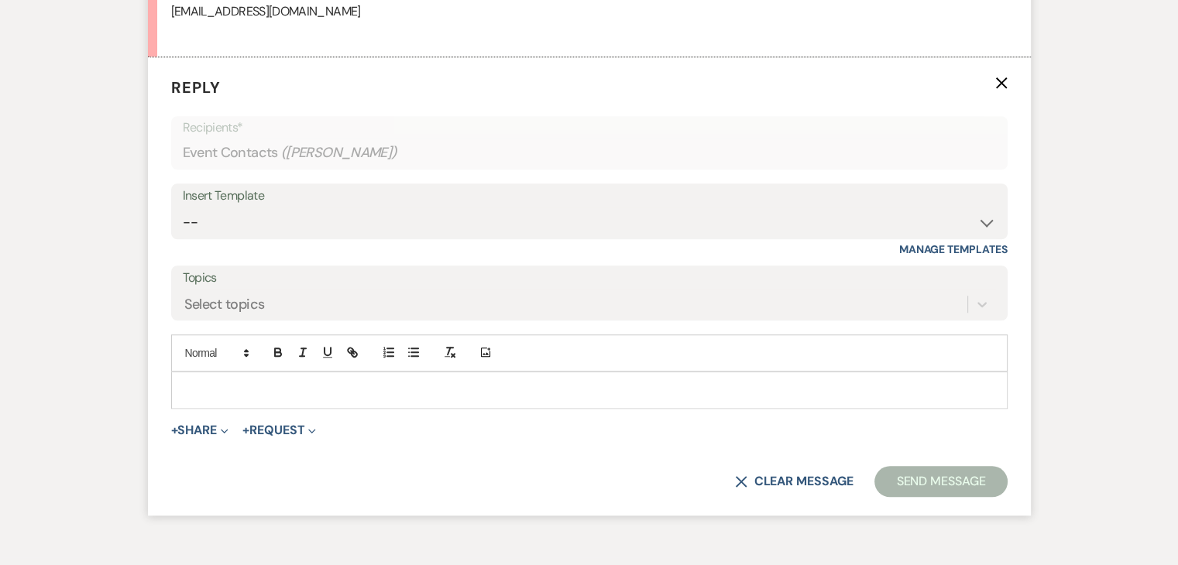
scroll to position [1242, 0]
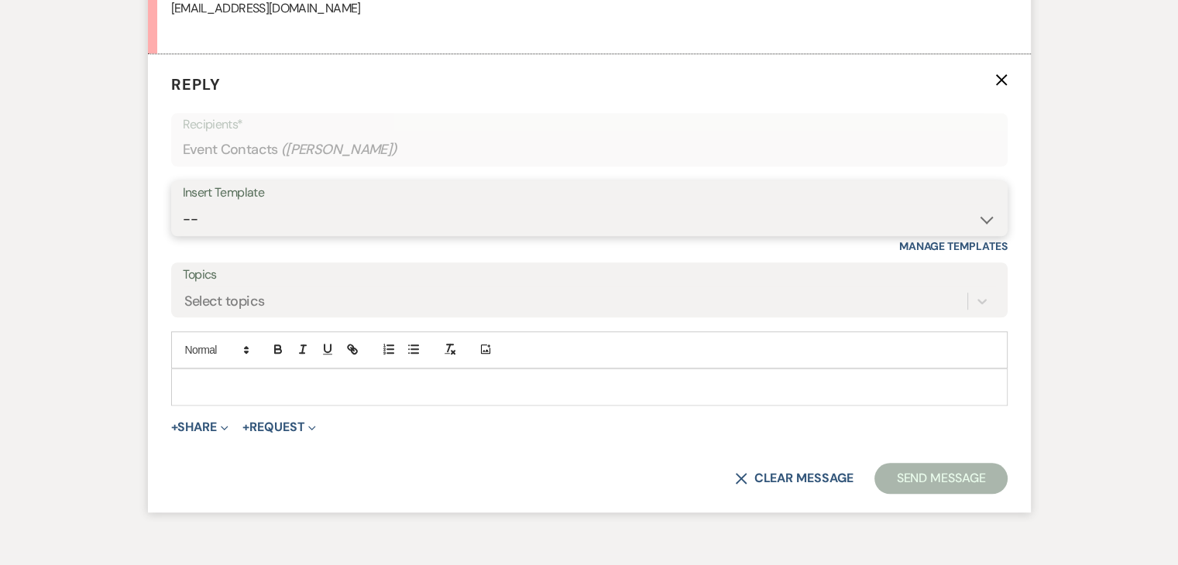
click at [455, 220] on select "-- Inquiry Follow Up Email #2 Contract Sending Template Payment Template Rental…" at bounding box center [589, 219] width 813 height 30
select select "2137"
click at [183, 204] on select "-- Inquiry Follow Up Email #2 Contract Sending Template Payment Template Rental…" at bounding box center [589, 219] width 813 height 30
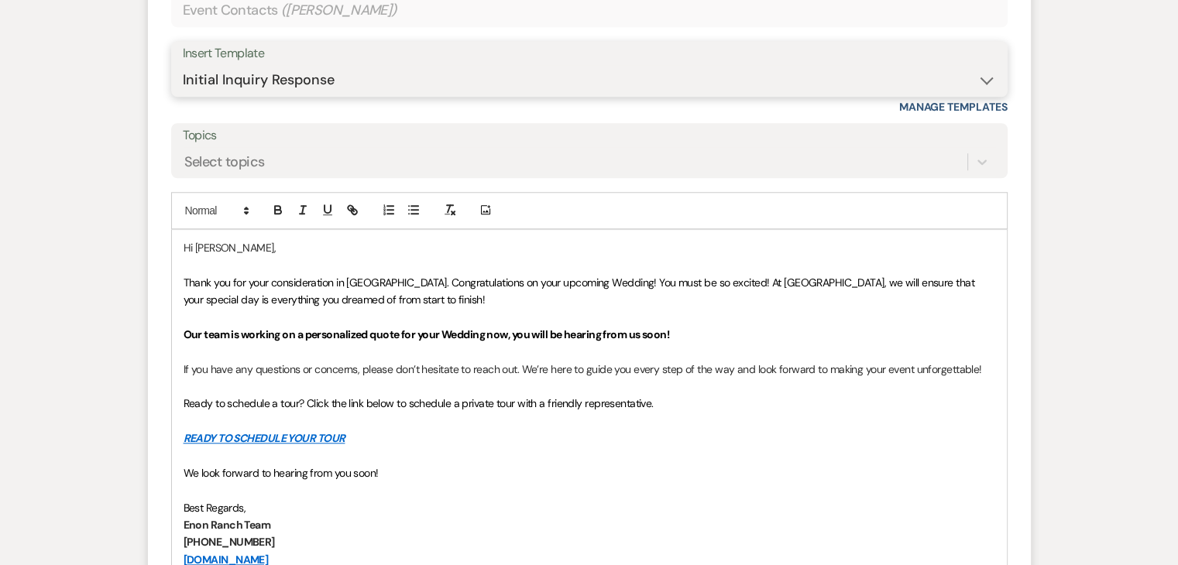
scroll to position [1552, 0]
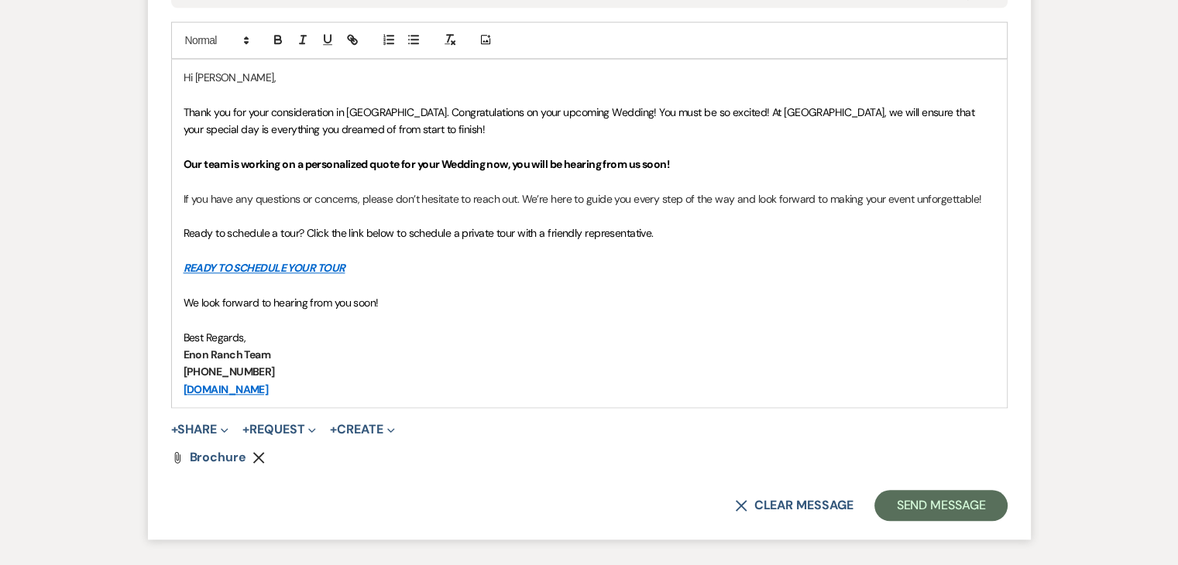
drag, startPoint x: 185, startPoint y: 103, endPoint x: 568, endPoint y: 293, distance: 427.4
click at [568, 293] on div "Hi [PERSON_NAME], Thank you for your consideration in [GEOGRAPHIC_DATA]. Congra…" at bounding box center [589, 234] width 835 height 348
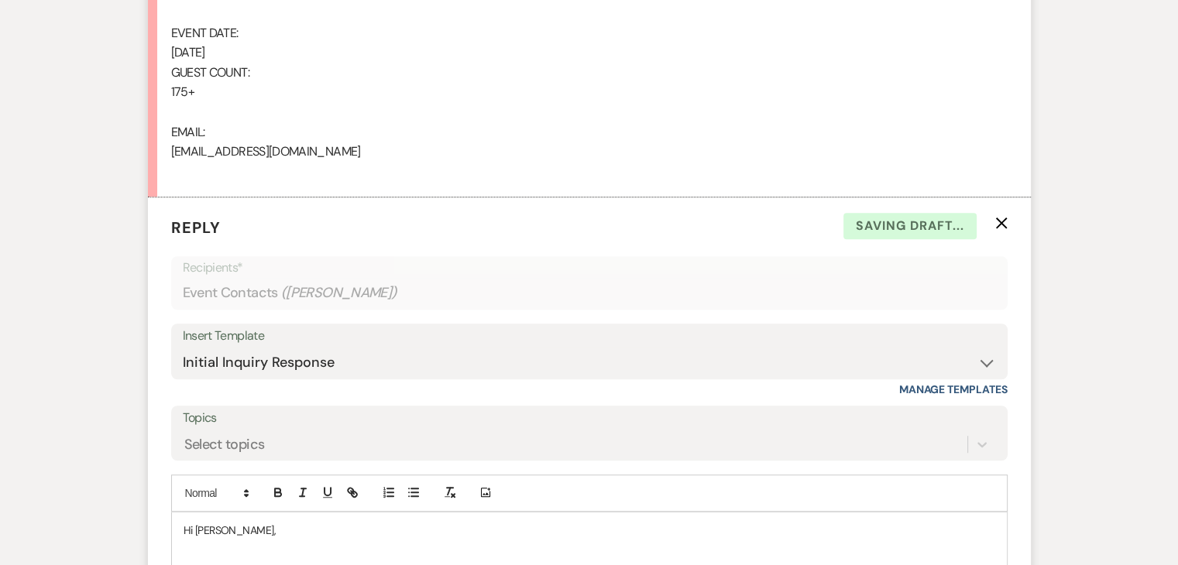
scroll to position [1397, 0]
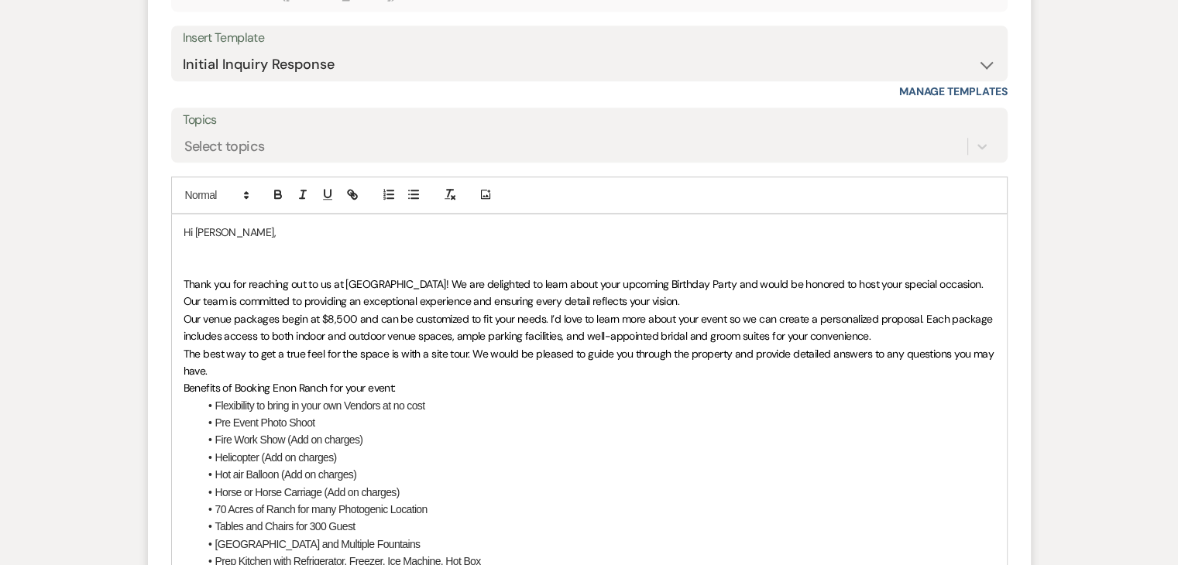
click at [340, 320] on span "Our venue packages begin at $8,500 and can be customized to fit your needs. I’d…" at bounding box center [590, 327] width 812 height 31
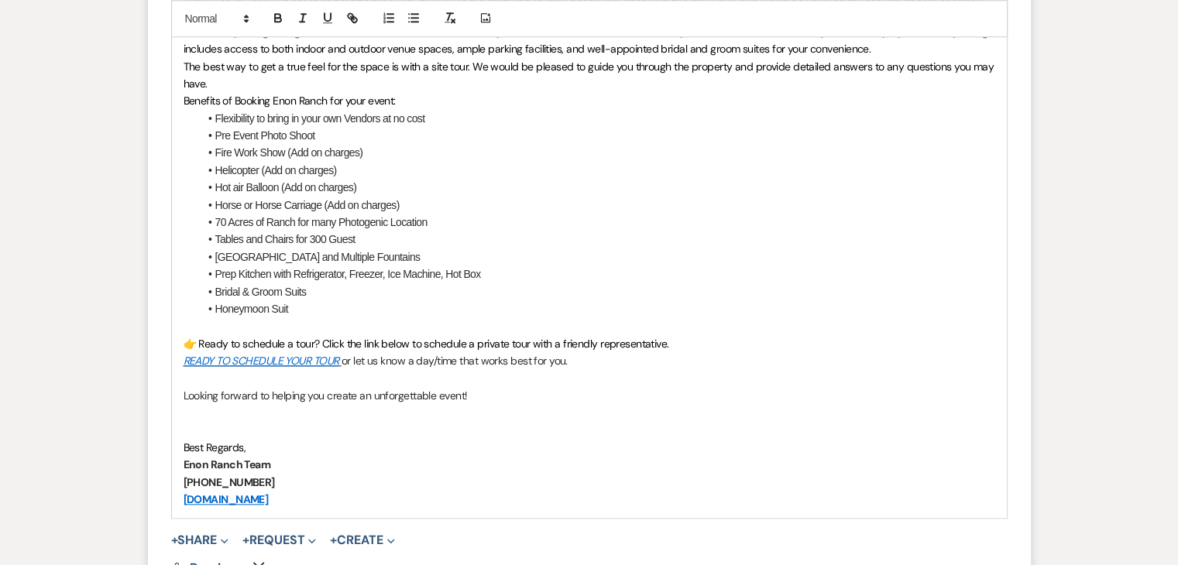
scroll to position [1707, 0]
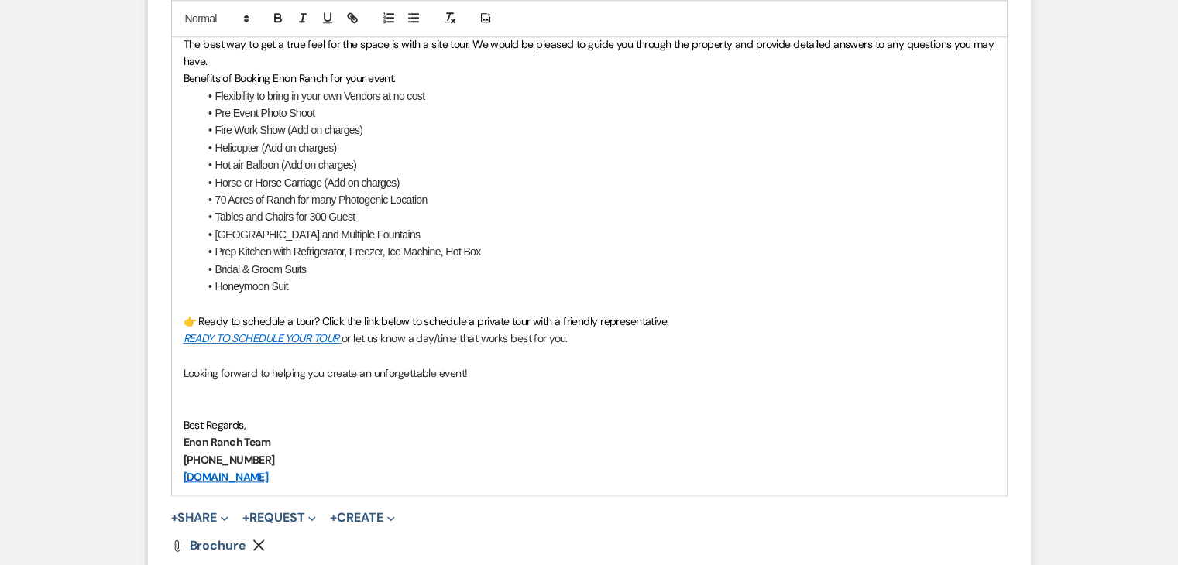
click at [300, 422] on p "Best Regards," at bounding box center [590, 425] width 812 height 17
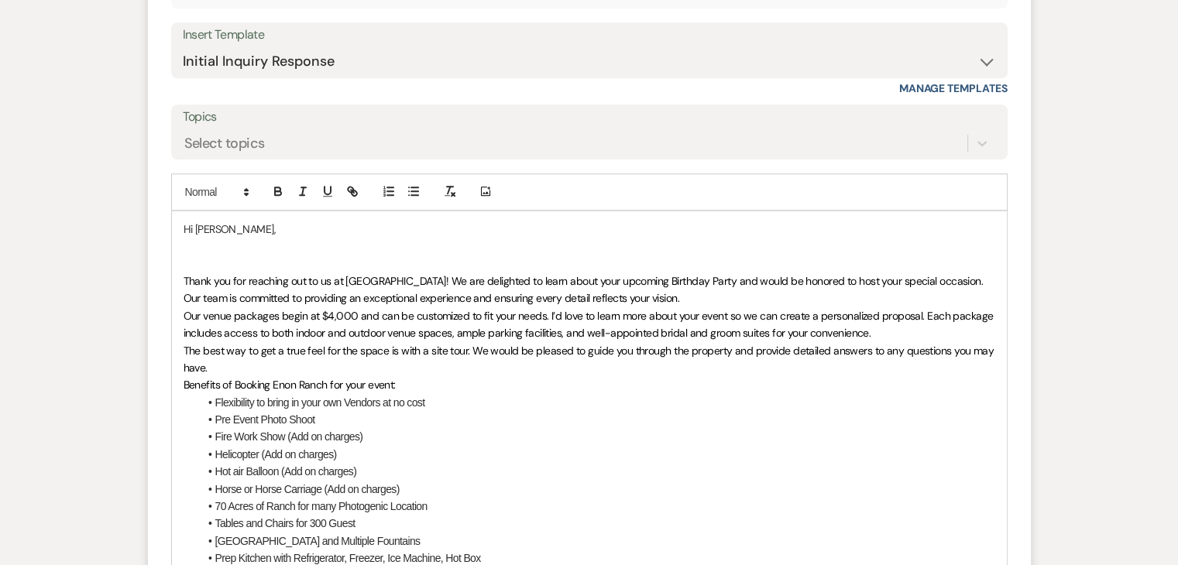
scroll to position [1784, 0]
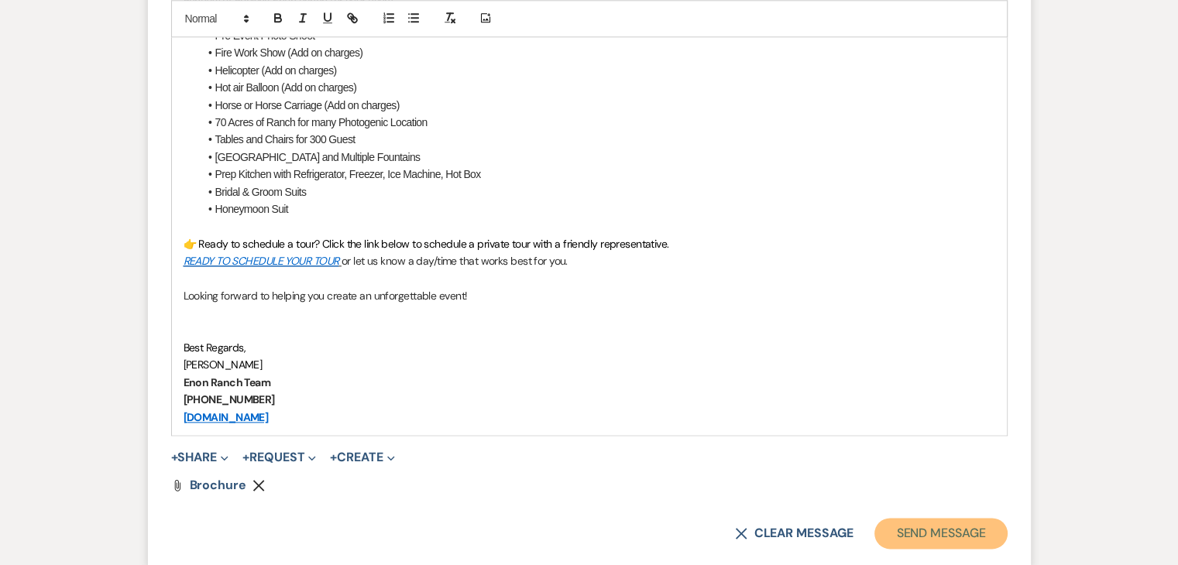
click at [931, 531] on button "Send Message" at bounding box center [940, 533] width 132 height 31
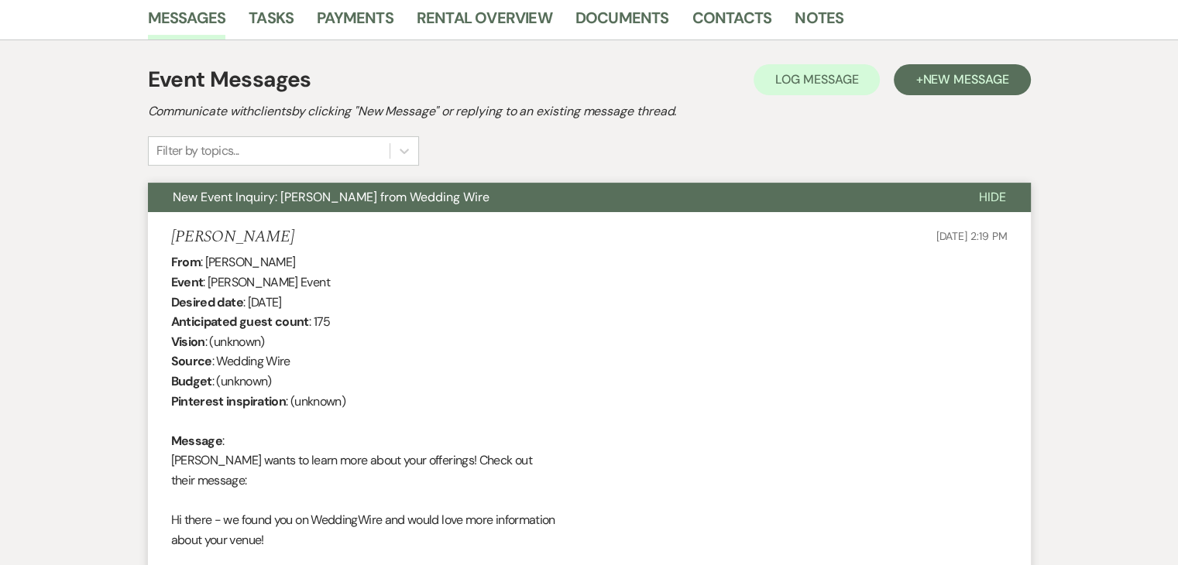
scroll to position [0, 0]
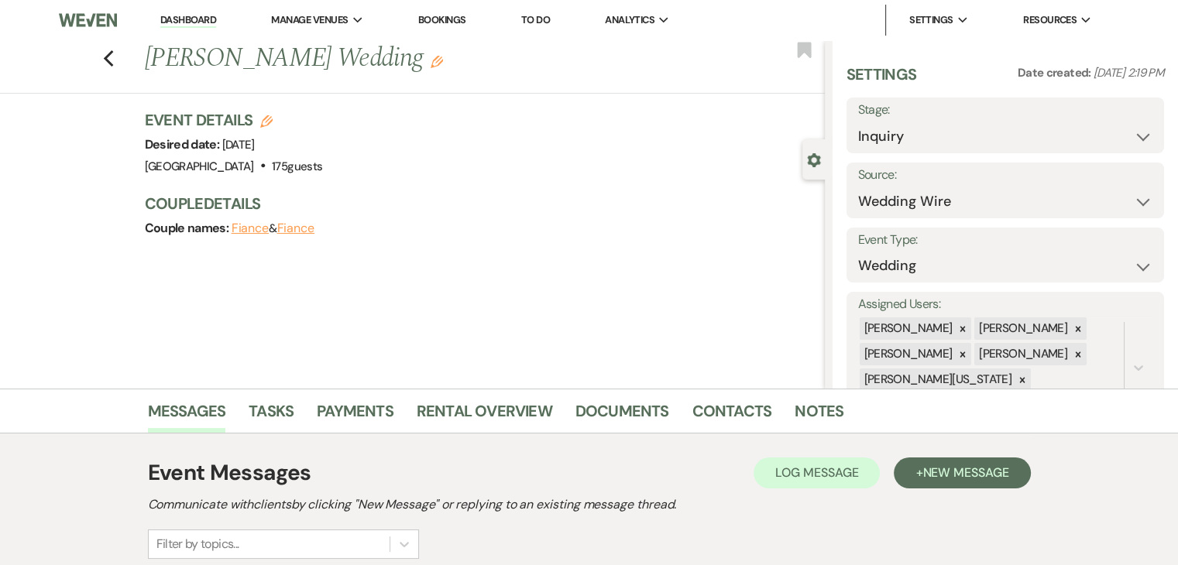
click at [192, 14] on link "Dashboard" at bounding box center [188, 20] width 56 height 15
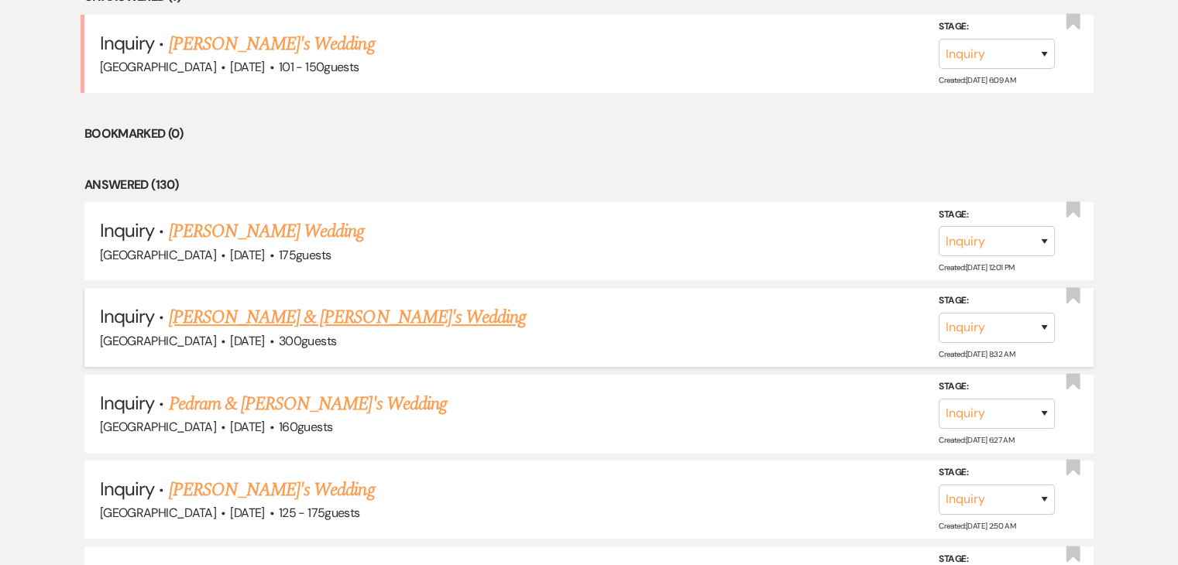
scroll to position [929, 0]
